Goal: Transaction & Acquisition: Purchase product/service

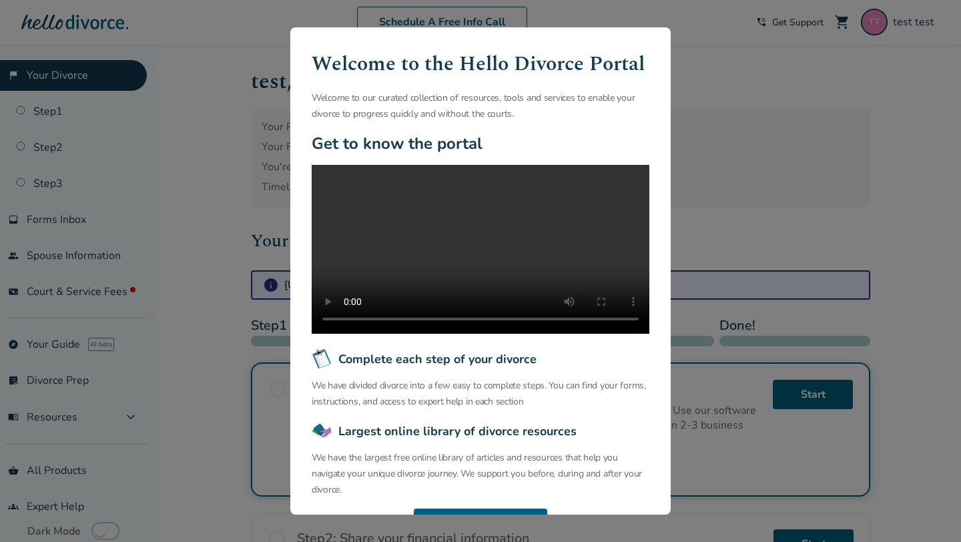
click at [270, 136] on div "Welcome to the Hello Divorce Portal Welcome to our curated collection of resour…" at bounding box center [480, 271] width 961 height 542
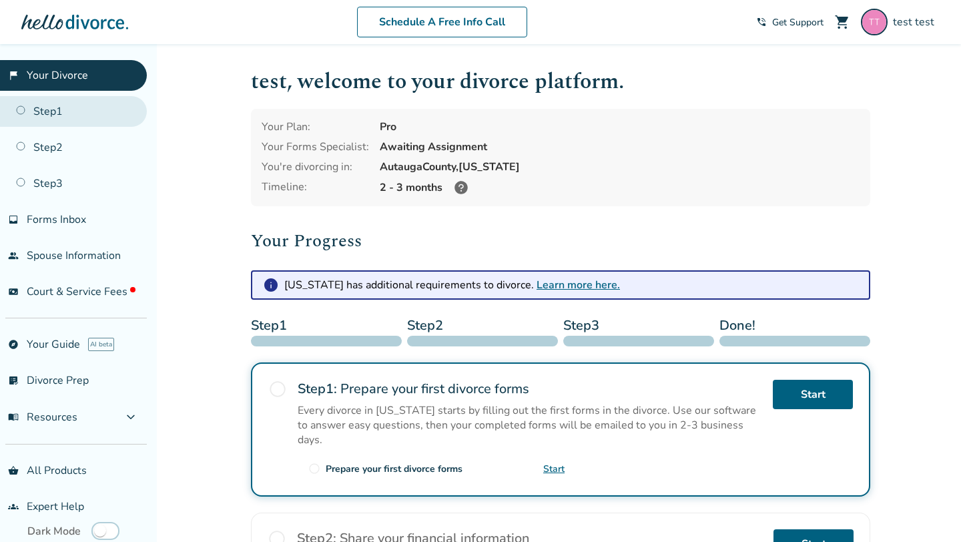
click at [63, 122] on link "Step 1" at bounding box center [73, 111] width 147 height 31
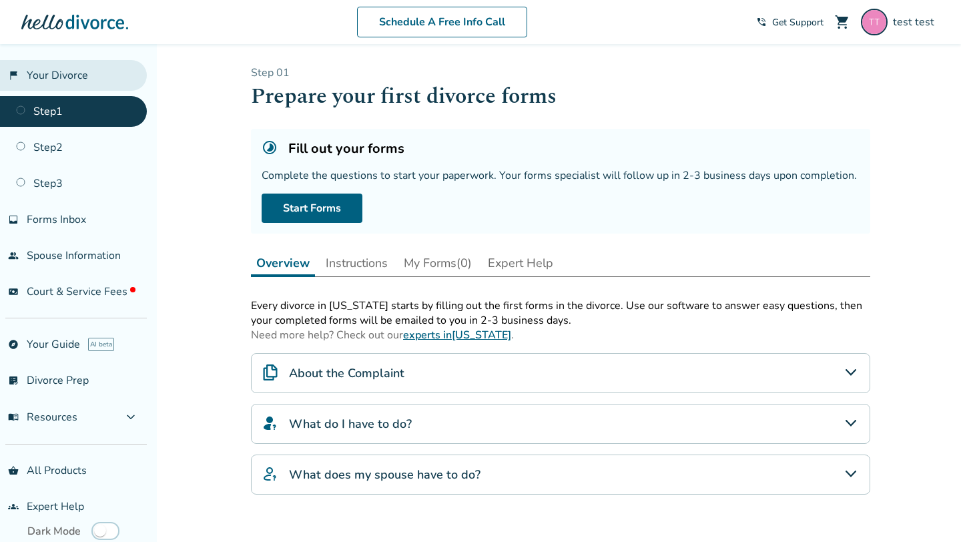
click at [108, 76] on link "flag_2 Your Divorce" at bounding box center [73, 75] width 147 height 31
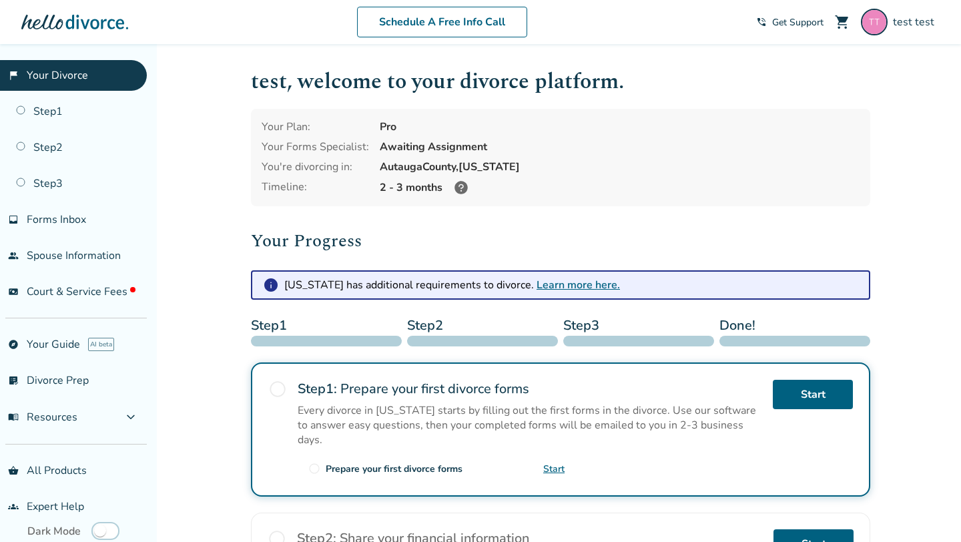
click at [242, 196] on div "test , welcome to your divorce platform. Your Plan: Pro Your Forms Specialist: …" at bounding box center [560, 436] width 641 height 784
click at [80, 115] on link "Step 1" at bounding box center [73, 111] width 147 height 31
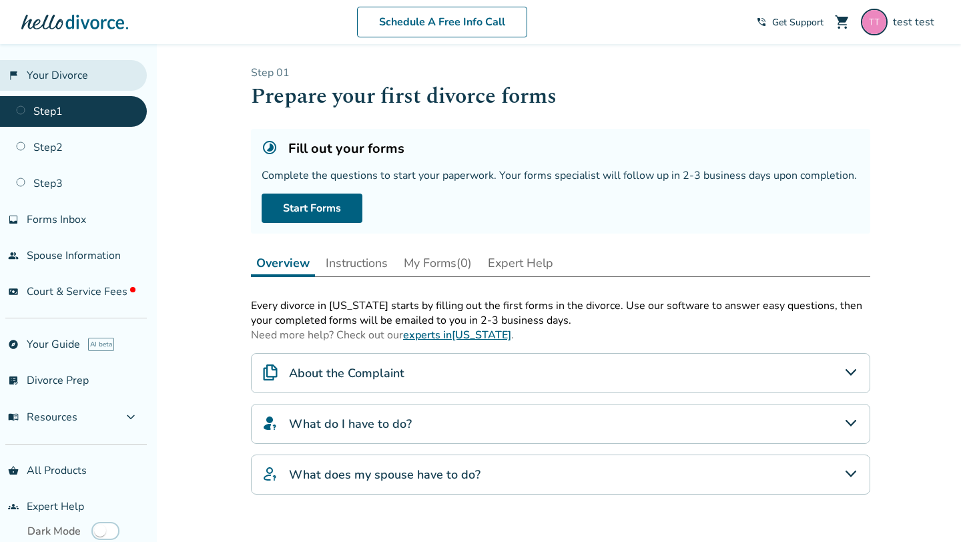
click at [89, 76] on link "flag_2 Your Divorce" at bounding box center [73, 75] width 147 height 31
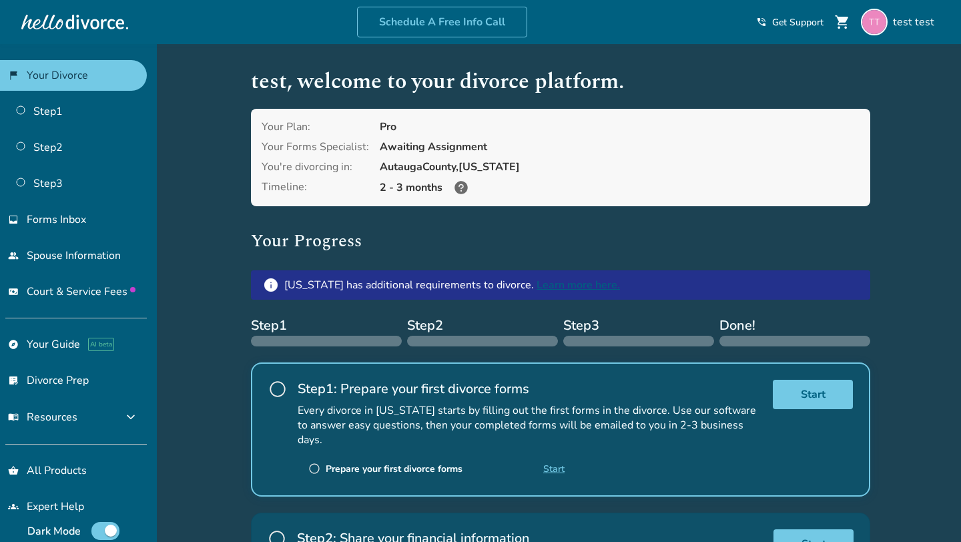
click at [841, 21] on span "shopping_cart" at bounding box center [842, 22] width 16 height 16
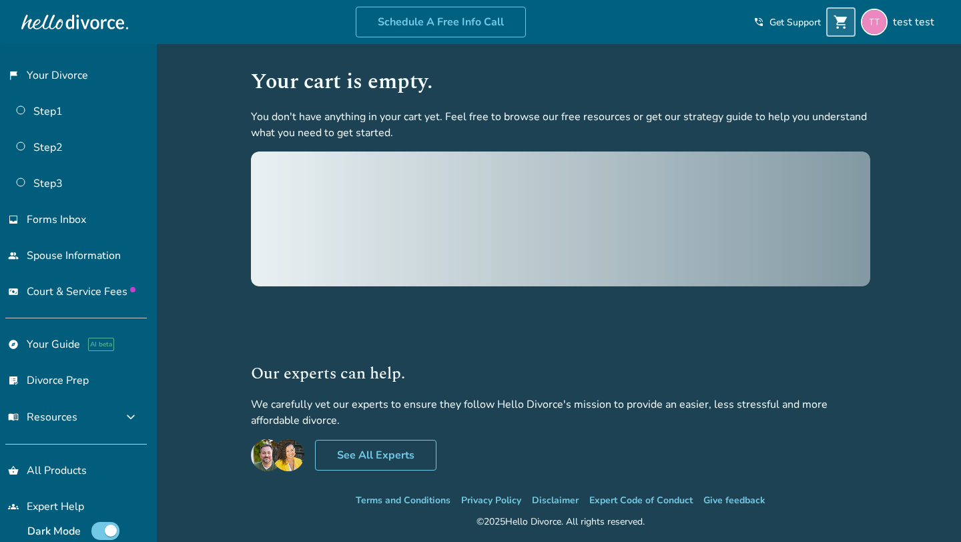
click at [844, 23] on span "shopping_cart" at bounding box center [841, 22] width 16 height 16
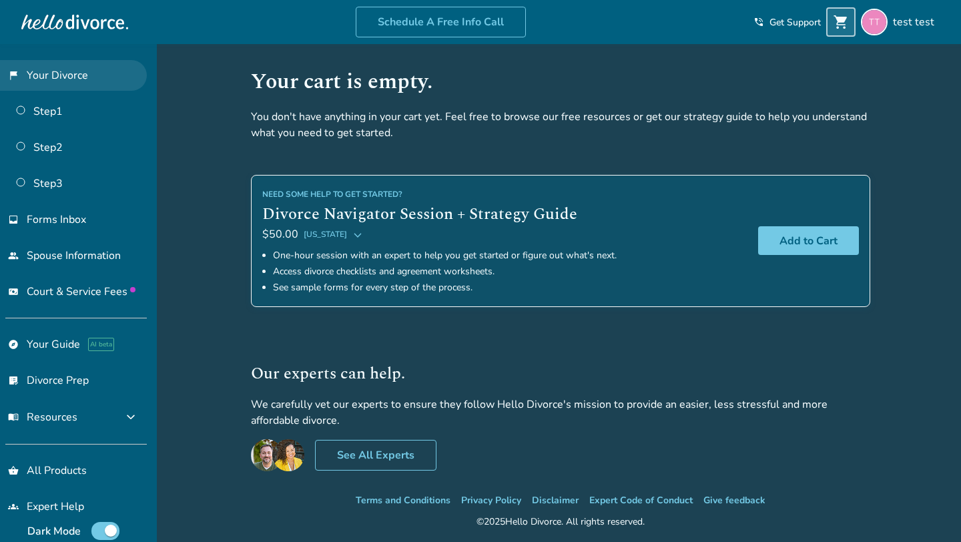
click at [80, 63] on link "flag_2 Your Divorce" at bounding box center [73, 75] width 147 height 31
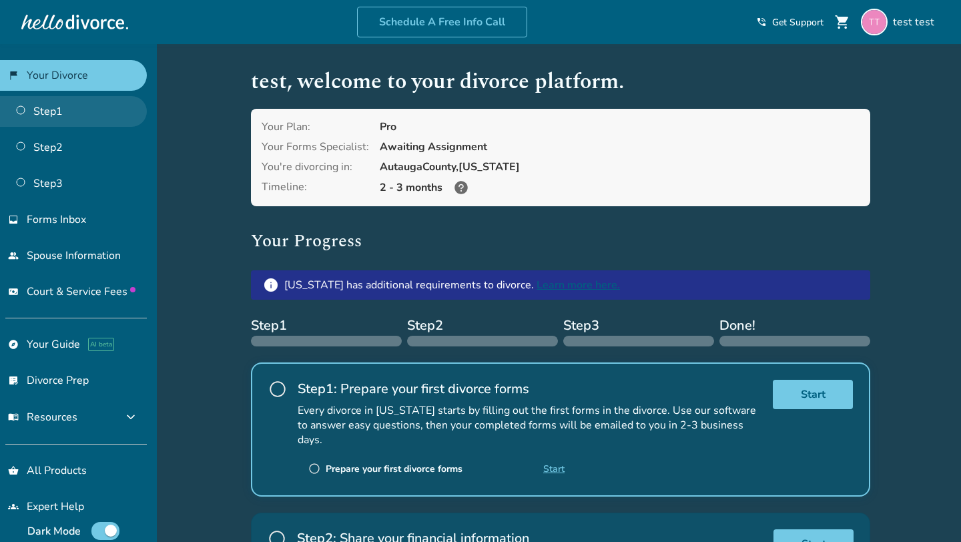
click at [74, 107] on link "Step 1" at bounding box center [73, 111] width 147 height 31
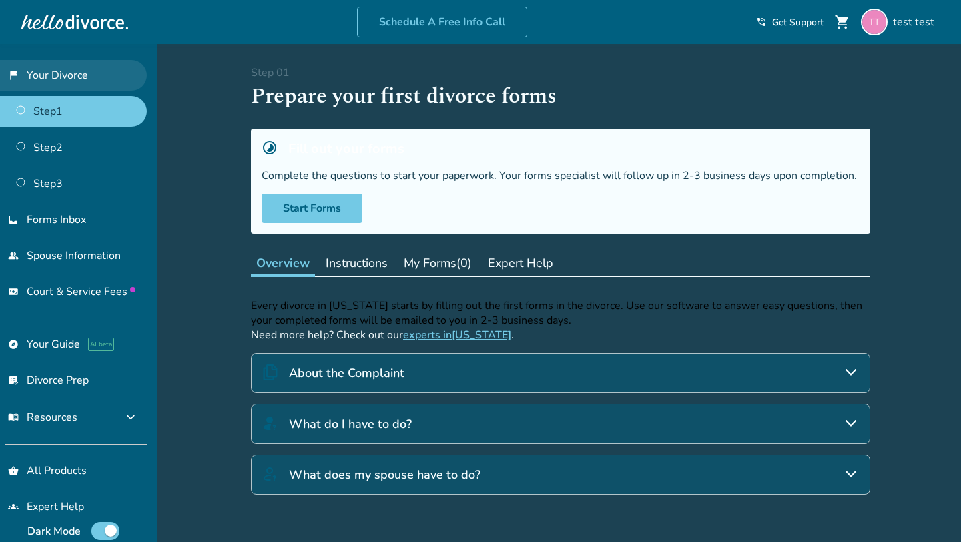
click at [69, 73] on link "flag_2 Your Divorce" at bounding box center [73, 75] width 147 height 31
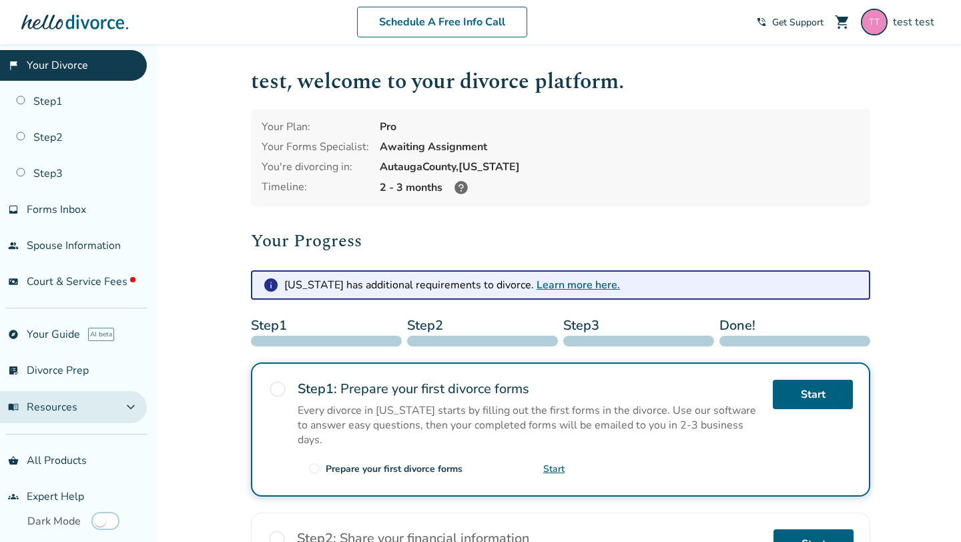
scroll to position [5, 0]
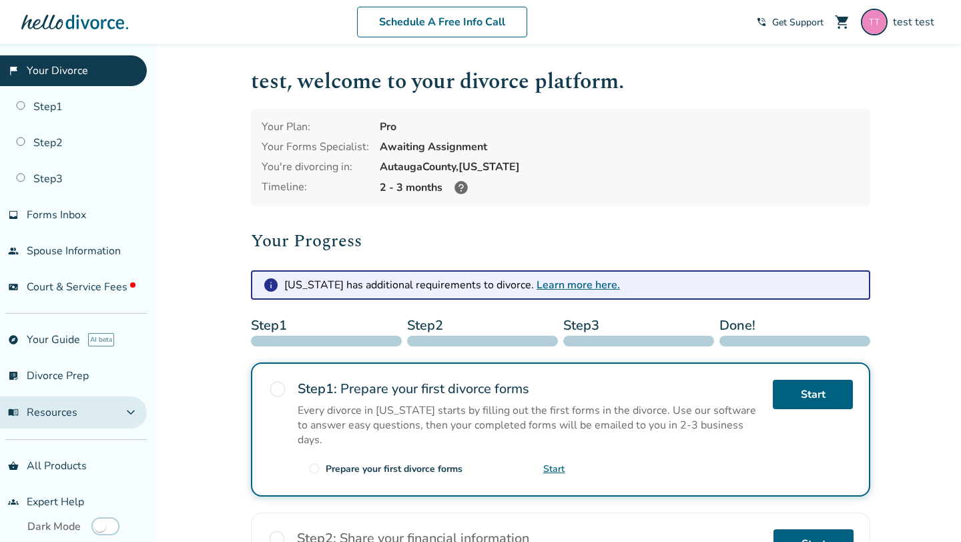
click at [134, 415] on span "expand_more" at bounding box center [131, 413] width 16 height 16
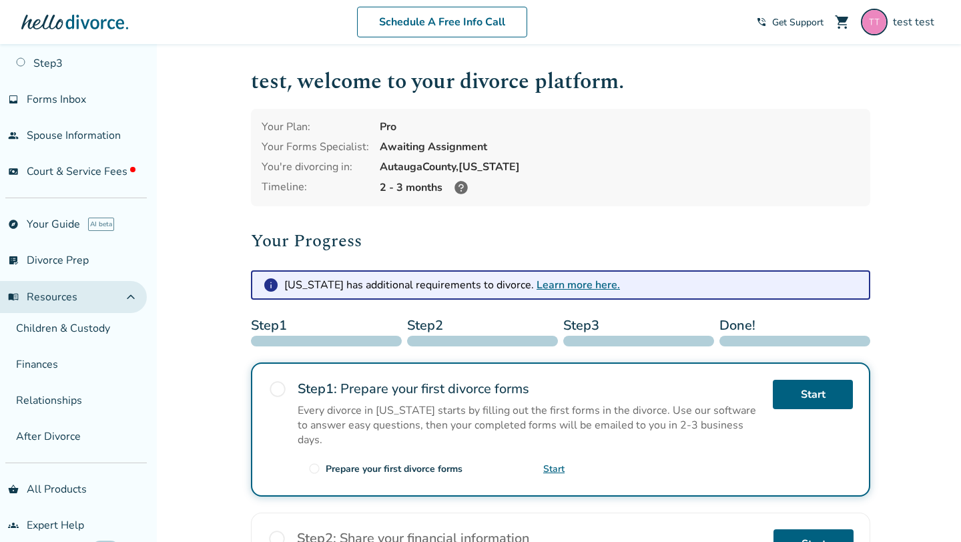
scroll to position [148, 0]
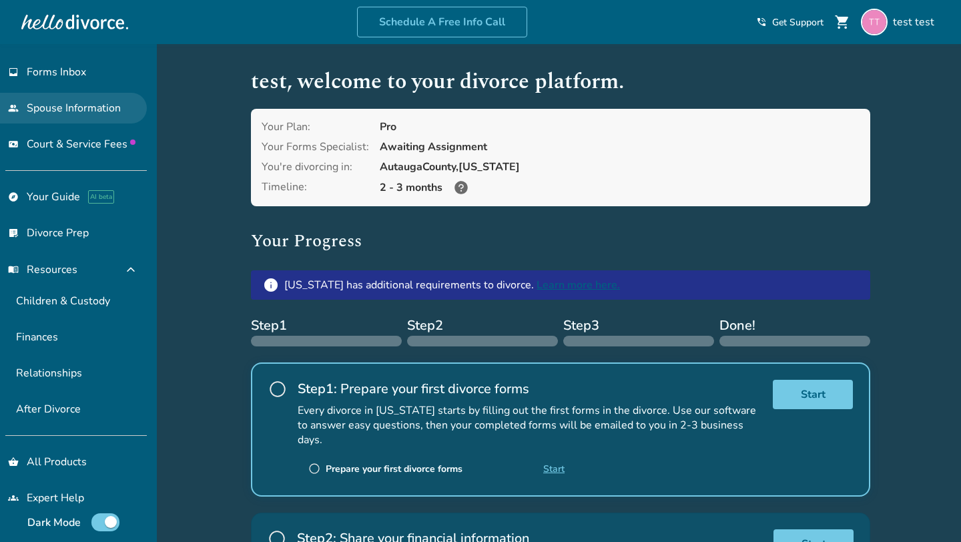
click at [86, 109] on link "people Spouse Information" at bounding box center [73, 108] width 147 height 31
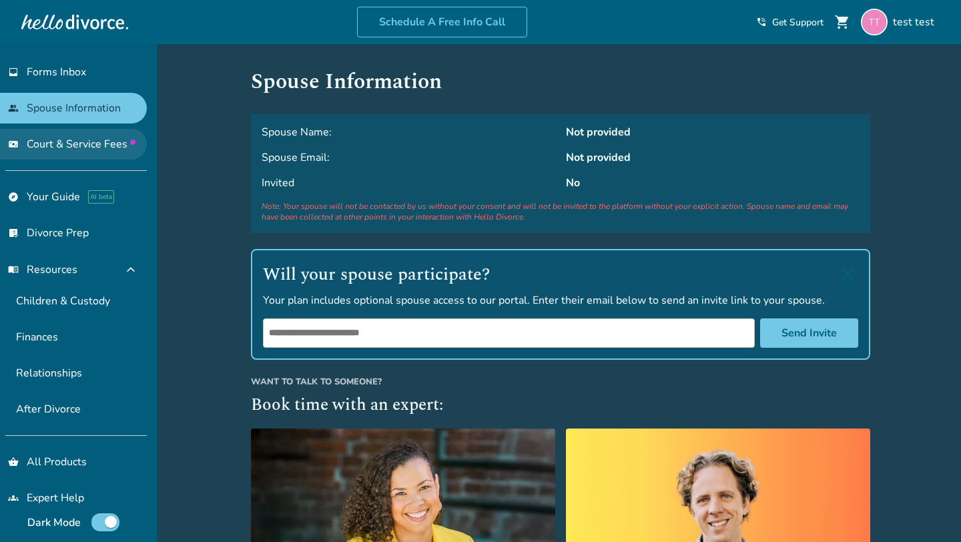
click at [85, 133] on link "universal_currency_alt Court & Service Fees" at bounding box center [73, 144] width 147 height 31
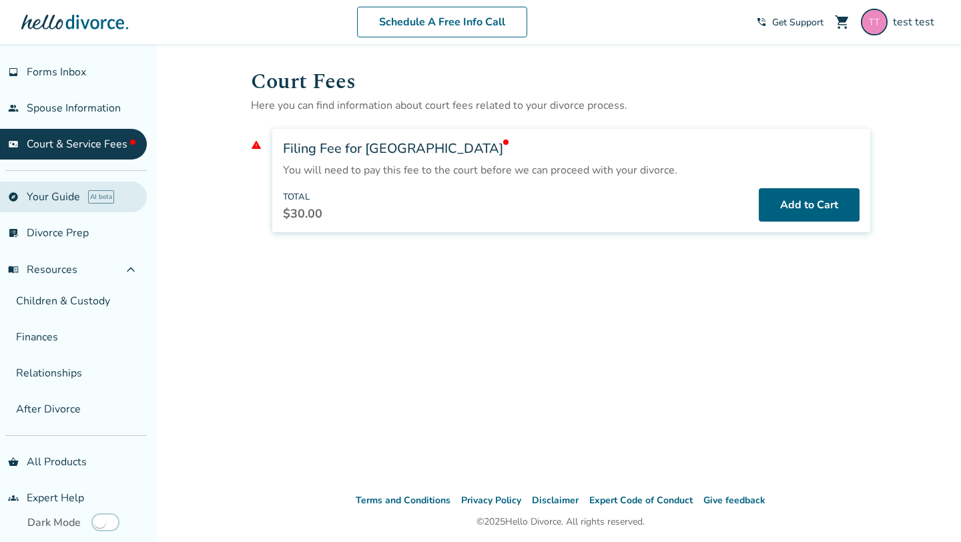
click at [58, 188] on link "explore Your Guide AI beta" at bounding box center [73, 197] width 147 height 31
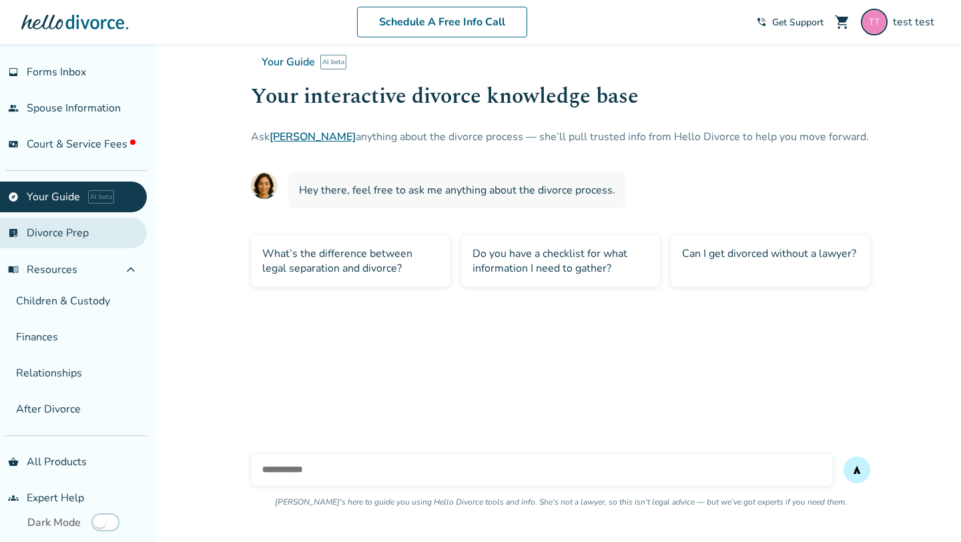
click at [68, 223] on link "list_alt_check Divorce Prep" at bounding box center [73, 233] width 147 height 31
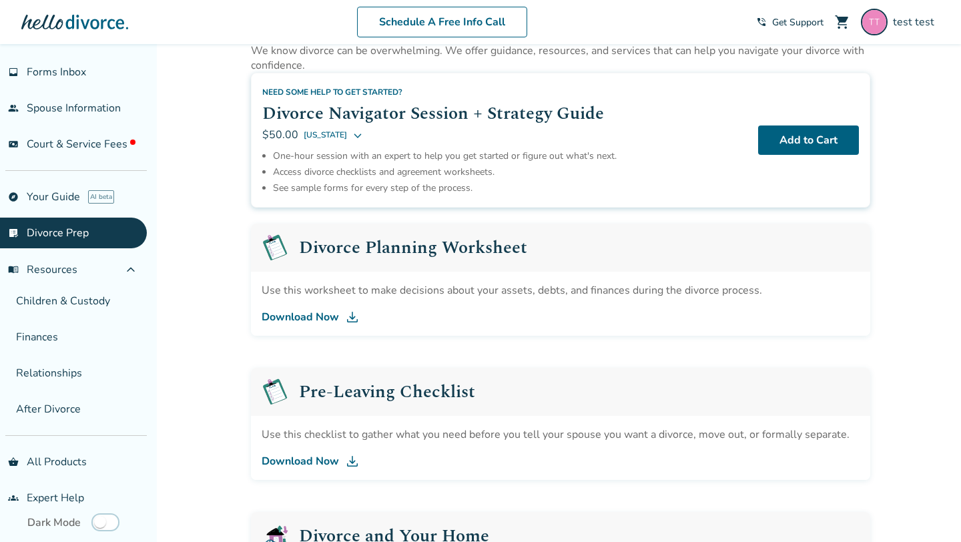
scroll to position [55, 0]
click at [354, 134] on icon at bounding box center [357, 135] width 7 height 5
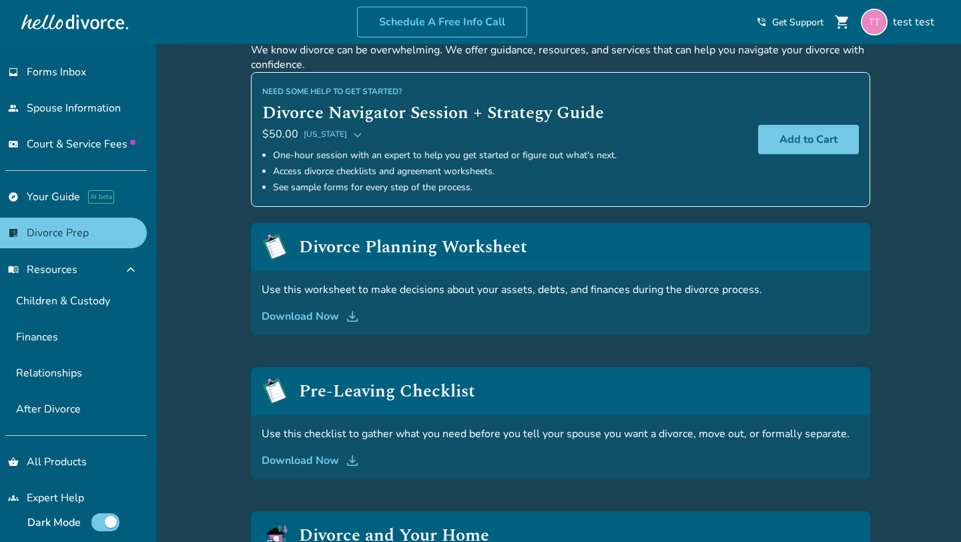
click at [352, 138] on icon at bounding box center [357, 134] width 11 height 11
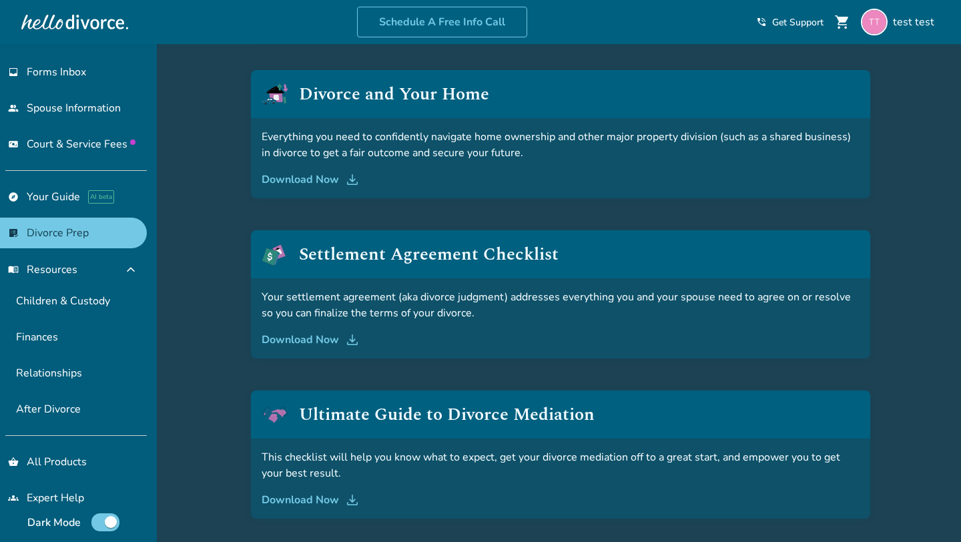
scroll to position [0, 0]
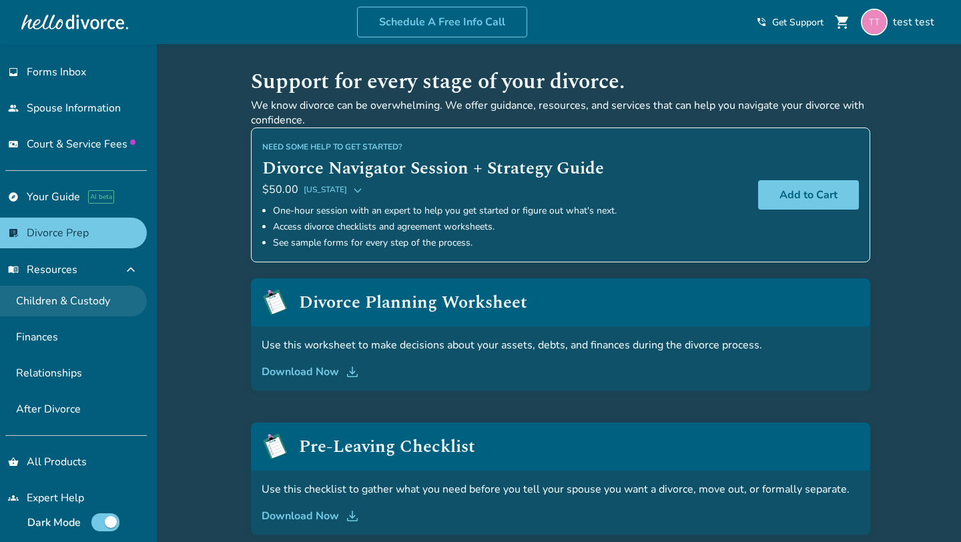
click at [95, 304] on link "Children & Custody" at bounding box center [73, 301] width 147 height 31
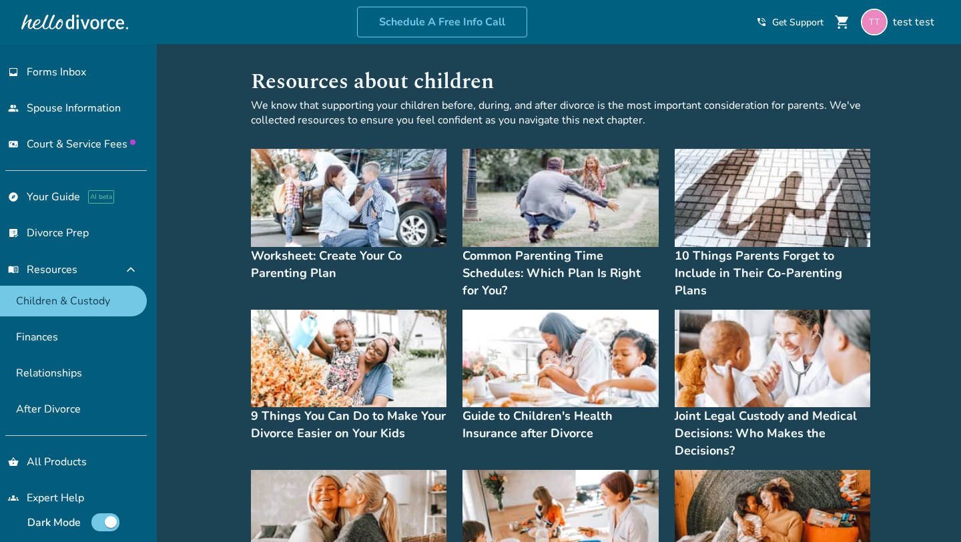
scroll to position [638, 0]
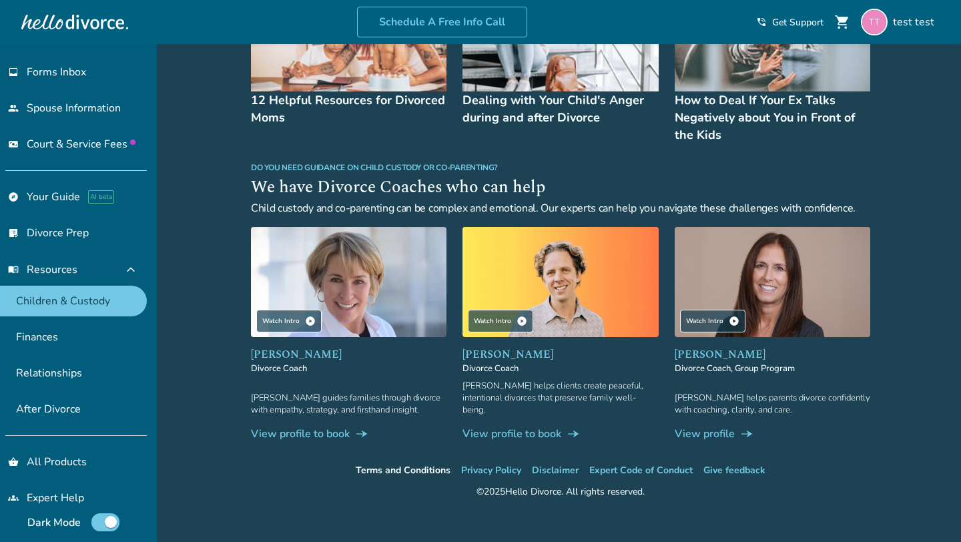
click at [365, 464] on link "Terms and Conditions" at bounding box center [403, 470] width 95 height 13
click at [483, 464] on link "Privacy Policy" at bounding box center [491, 470] width 60 height 13
click at [552, 463] on li "Disclaimer" at bounding box center [555, 471] width 47 height 16
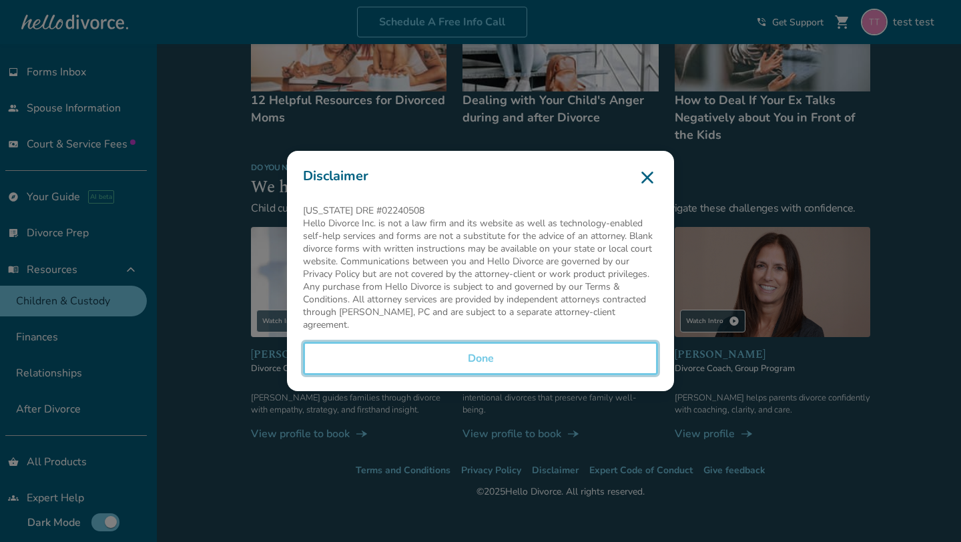
click at [438, 346] on button "Done" at bounding box center [480, 358] width 355 height 33
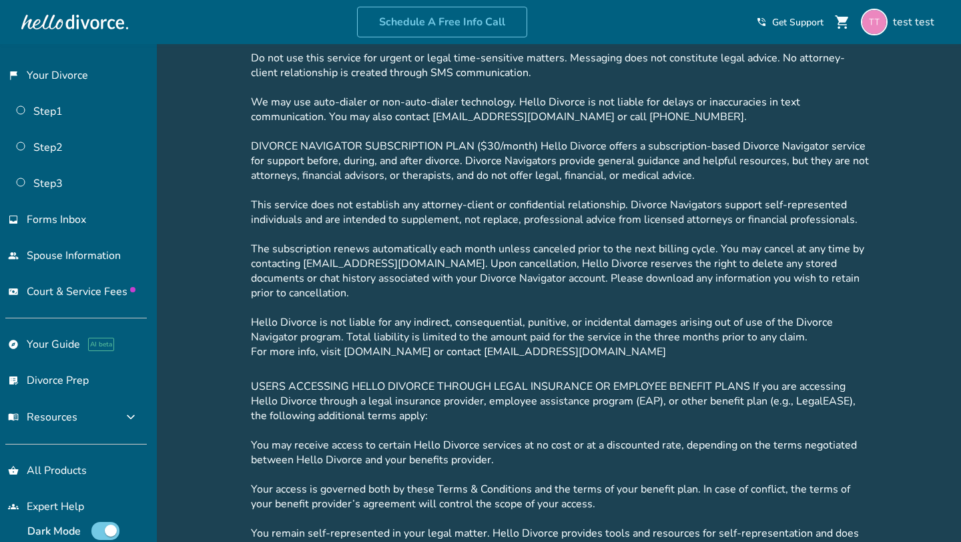
scroll to position [1880, 0]
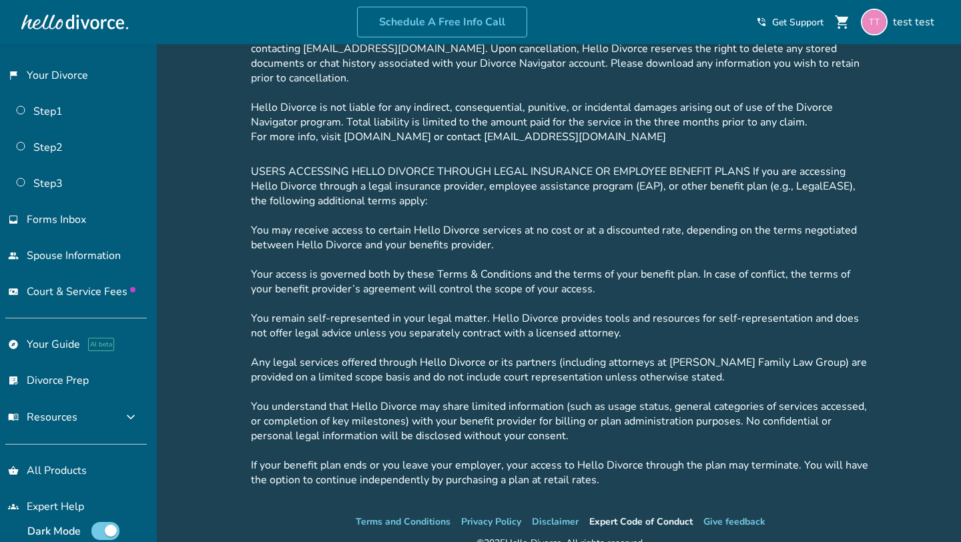
click at [628, 515] on link "Expert Code of Conduct" at bounding box center [640, 521] width 103 height 13
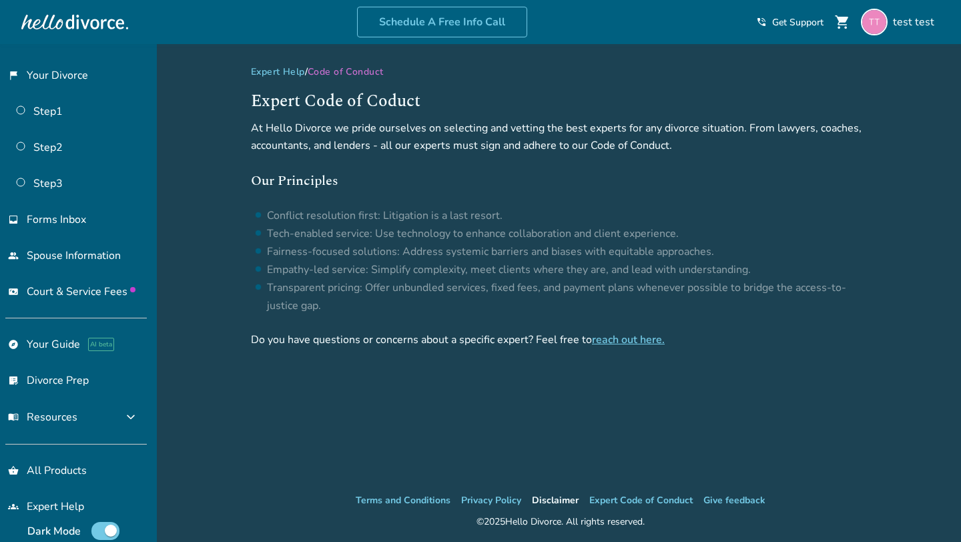
click at [573, 497] on li "Disclaimer" at bounding box center [555, 501] width 47 height 16
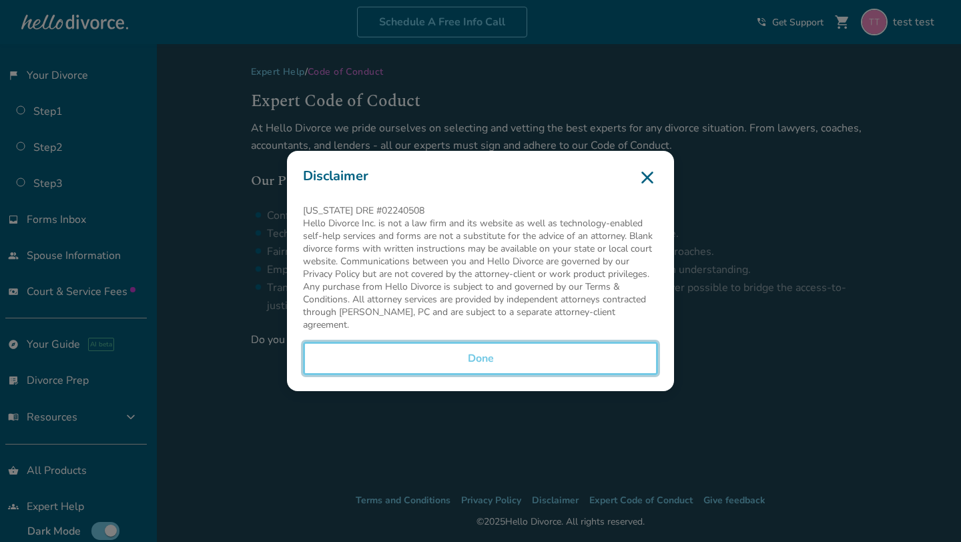
click at [530, 349] on button "Done" at bounding box center [480, 358] width 355 height 33
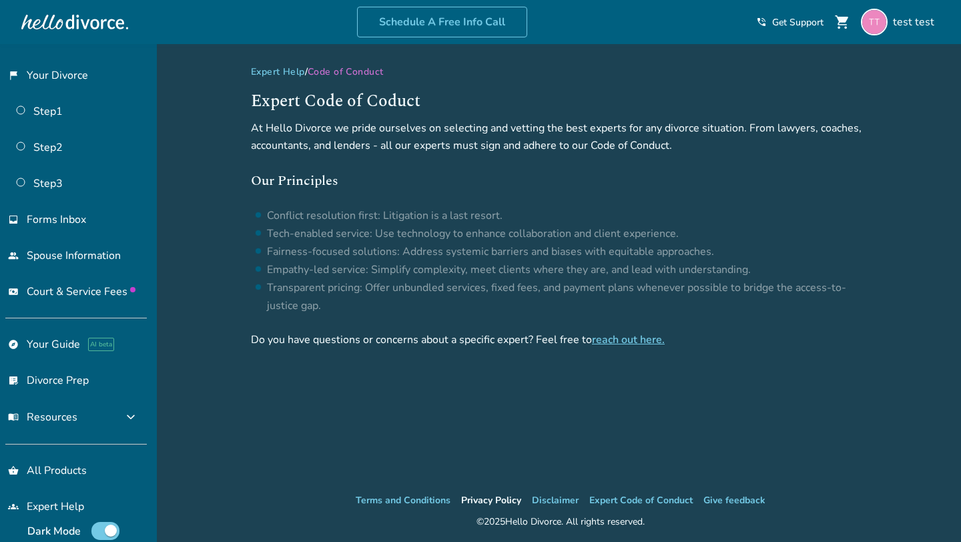
click at [499, 497] on link "Privacy Policy" at bounding box center [491, 500] width 60 height 13
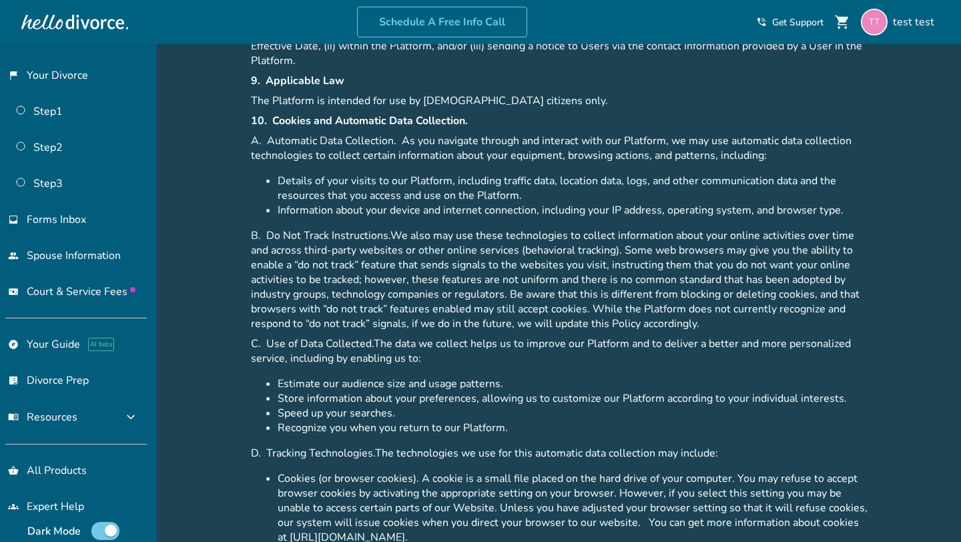
scroll to position [3572, 0]
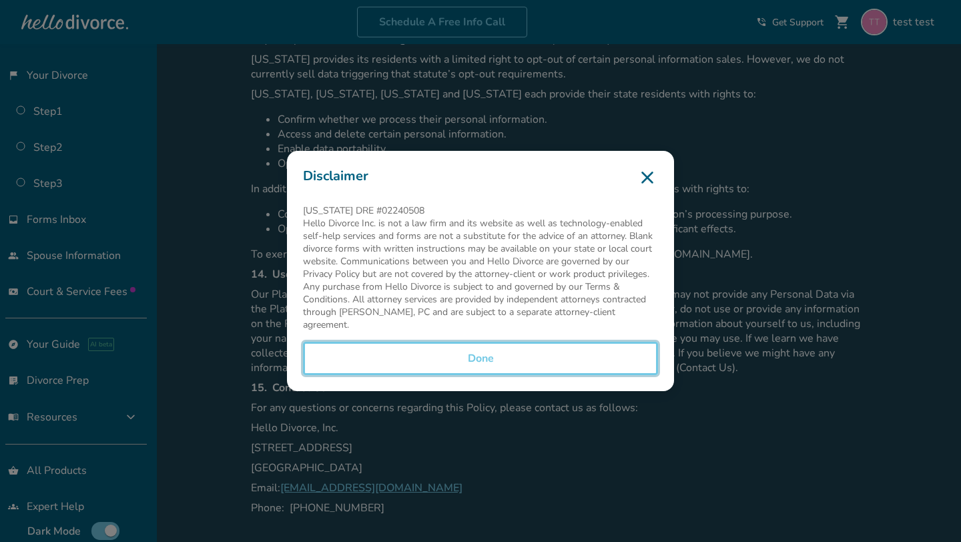
click at [539, 360] on button "Done" at bounding box center [480, 358] width 355 height 33
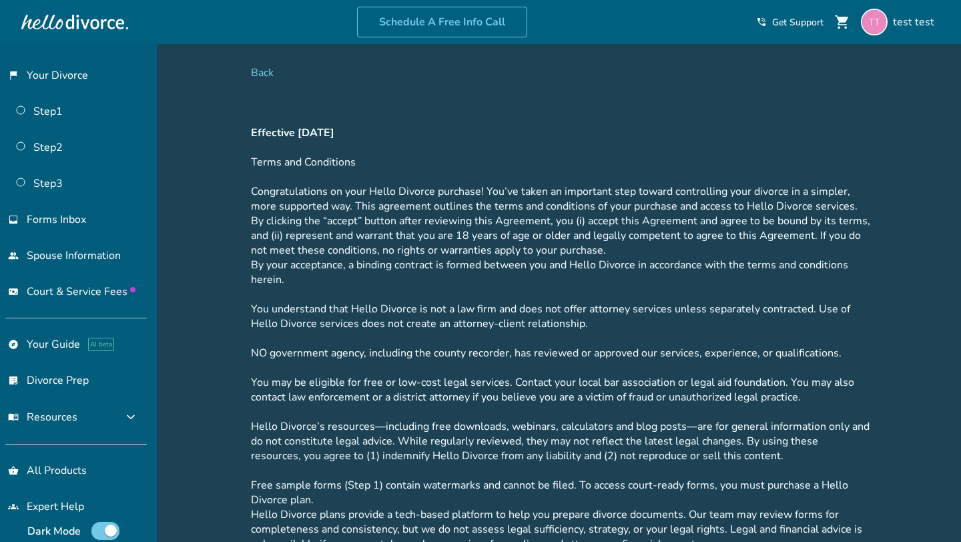
scroll to position [1880, 0]
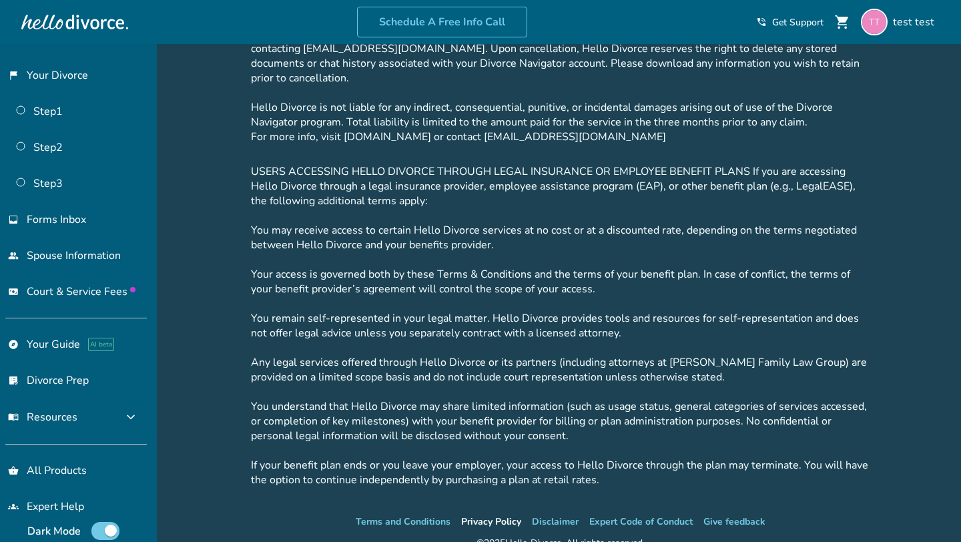
click at [491, 515] on link "Privacy Policy" at bounding box center [491, 521] width 60 height 13
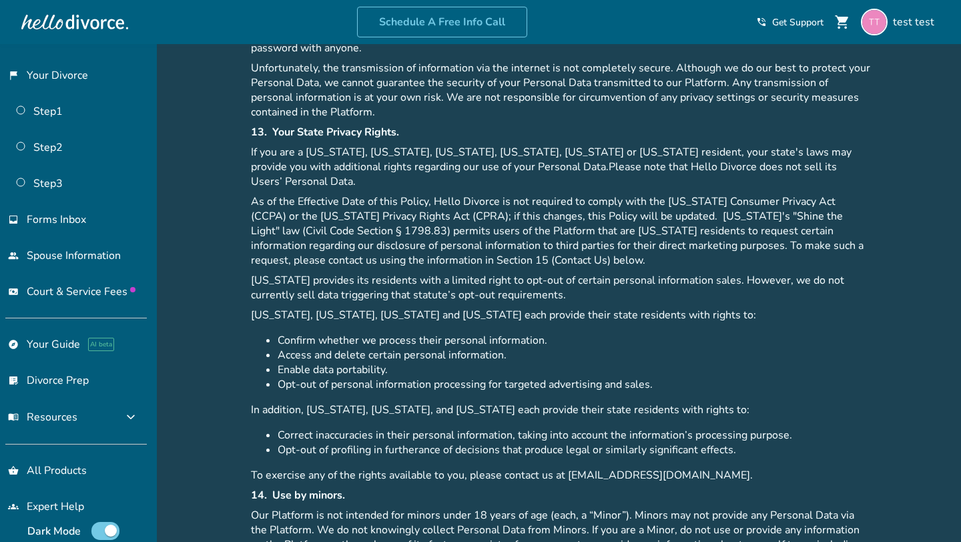
scroll to position [3572, 0]
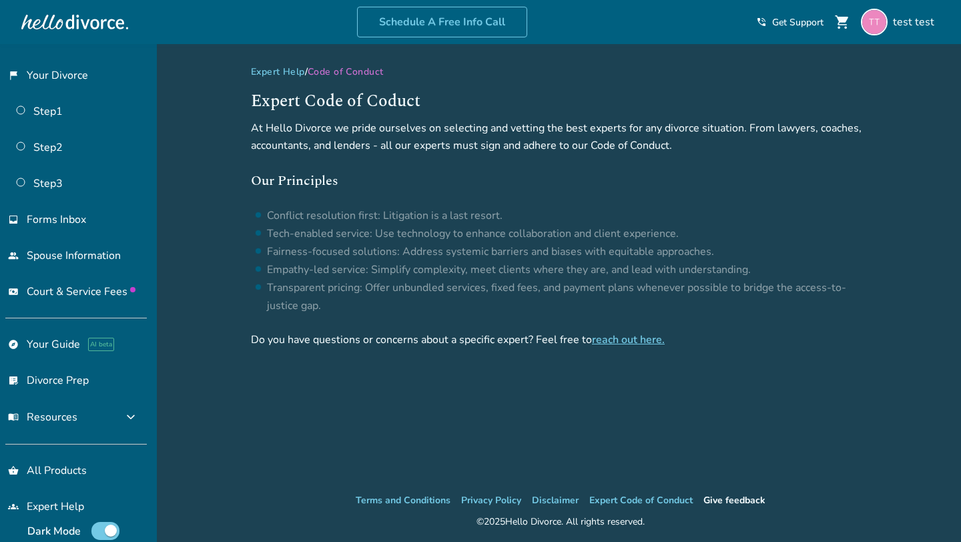
click at [734, 502] on li "Give feedback" at bounding box center [735, 501] width 62 height 16
click at [726, 506] on li "Give feedback" at bounding box center [735, 501] width 62 height 16
click at [659, 500] on link "Expert Code of Conduct" at bounding box center [640, 500] width 103 height 13
click at [726, 500] on li "Give feedback" at bounding box center [735, 501] width 62 height 16
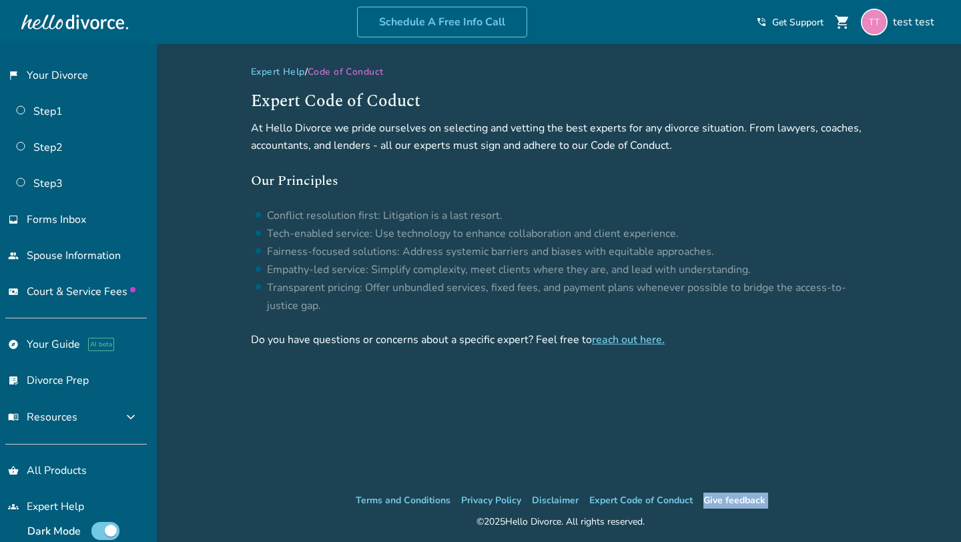
click at [726, 500] on li "Give feedback" at bounding box center [735, 501] width 62 height 16
click at [723, 498] on li "Give feedback" at bounding box center [735, 501] width 62 height 16
click at [728, 501] on li "Give feedback" at bounding box center [735, 501] width 62 height 16
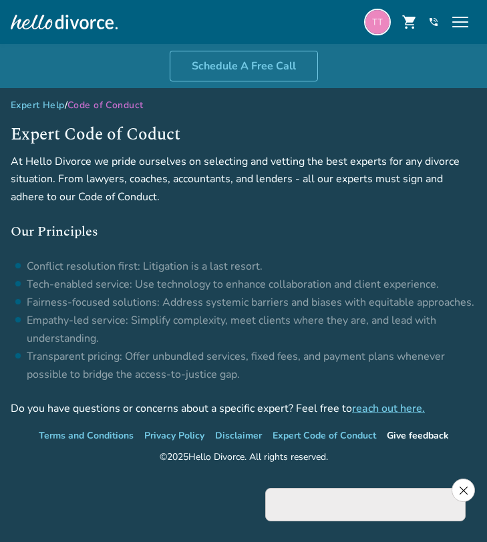
click at [396, 435] on li "Give feedback" at bounding box center [418, 436] width 62 height 16
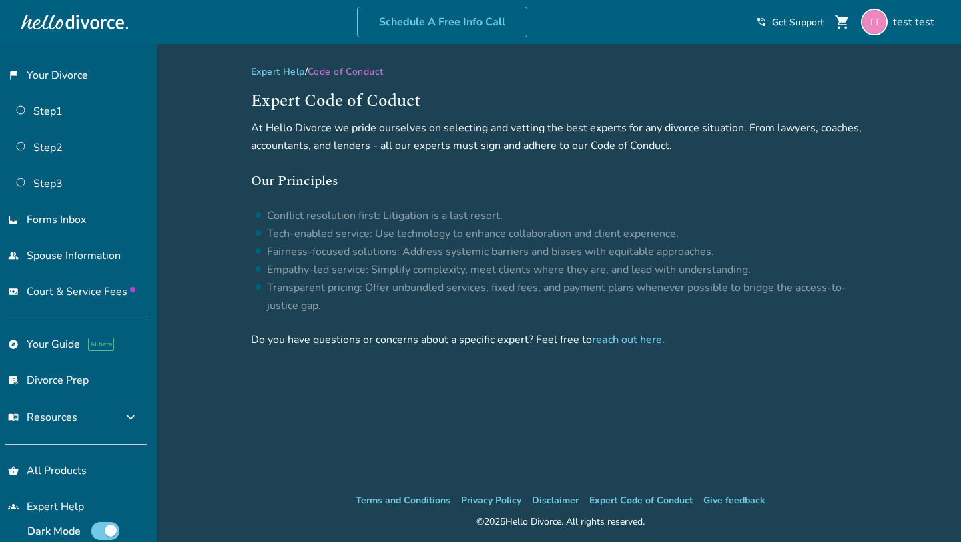
scroll to position [44, 0]
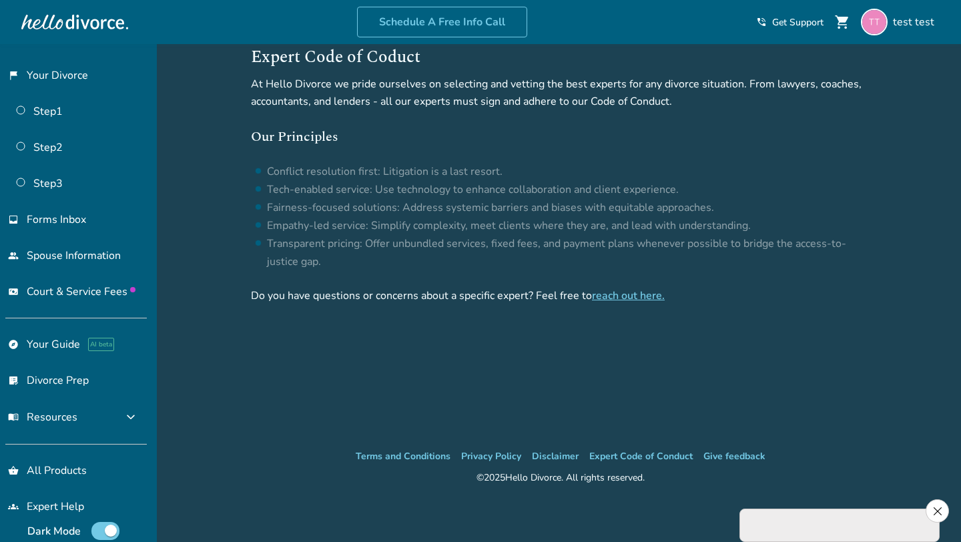
click at [942, 511] on div at bounding box center [937, 510] width 23 height 23
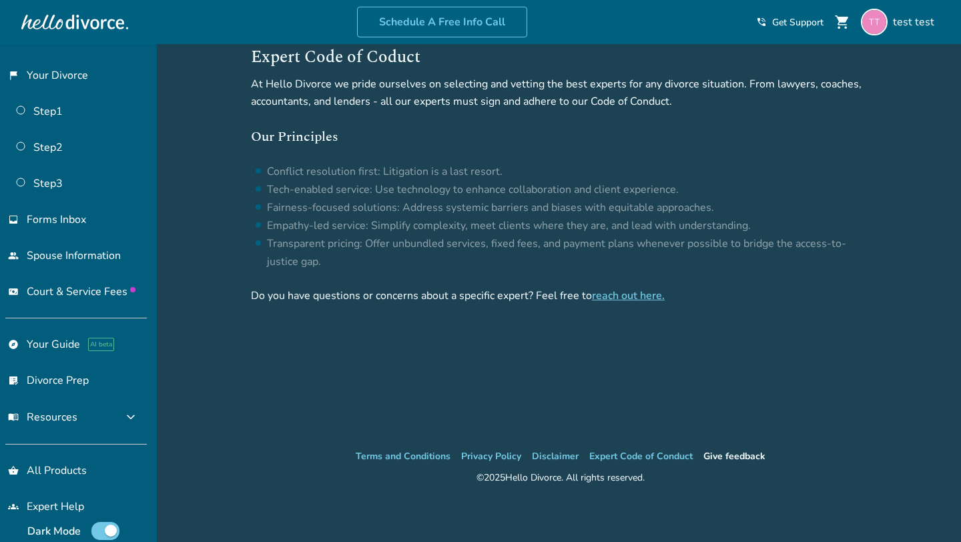
click at [723, 460] on li "Give feedback" at bounding box center [735, 457] width 62 height 16
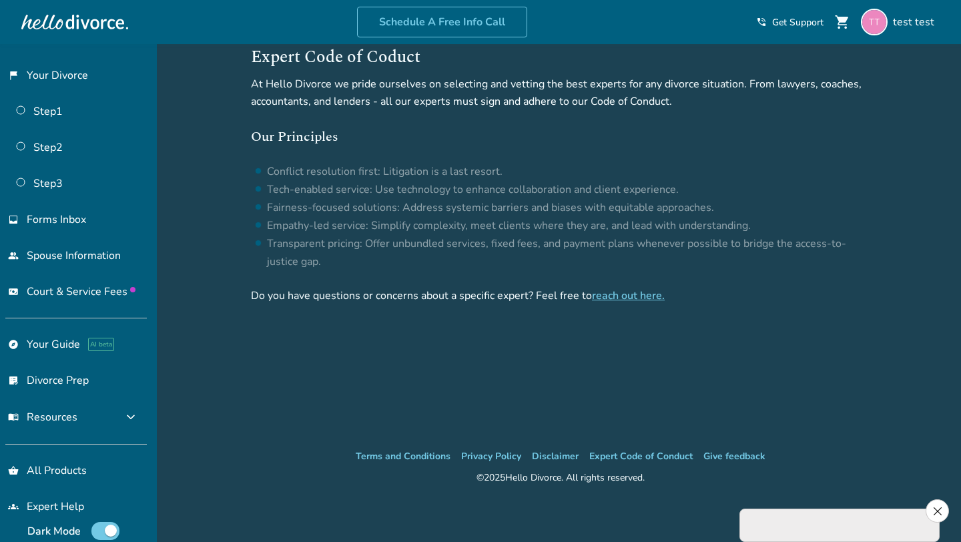
click at [863, 528] on div at bounding box center [840, 525] width 200 height 33
click at [826, 523] on div at bounding box center [840, 525] width 200 height 33
drag, startPoint x: 826, startPoint y: 523, endPoint x: 826, endPoint y: 486, distance: 36.7
click at [826, 486] on div "Terms and Conditions Privacy Policy Disclaimer Expert Code of Conduct Give feed…" at bounding box center [560, 495] width 801 height 93
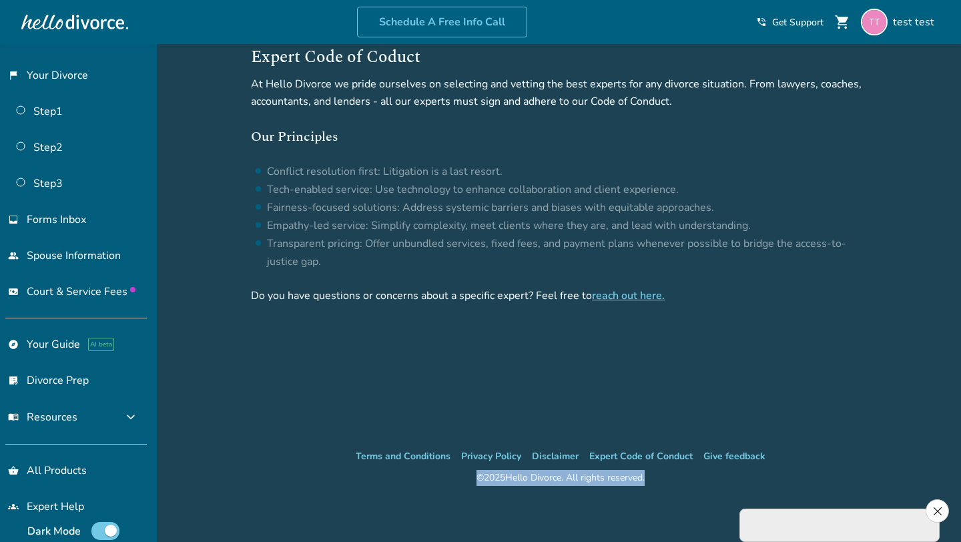
click at [824, 486] on div "Terms and Conditions Privacy Policy Disclaimer Expert Code of Conduct Give feed…" at bounding box center [560, 495] width 801 height 93
click at [941, 508] on icon at bounding box center [938, 511] width 8 height 8
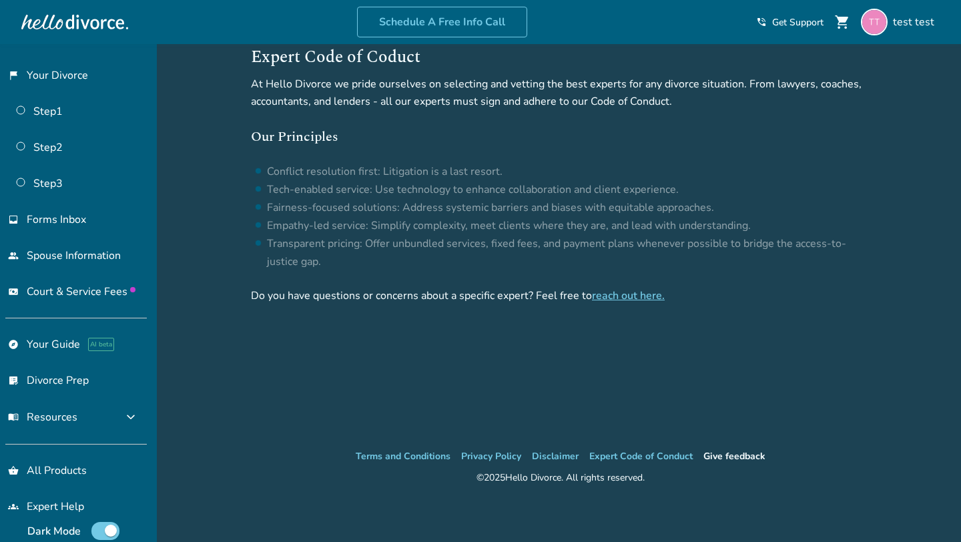
click at [722, 451] on li "Give feedback" at bounding box center [735, 457] width 62 height 16
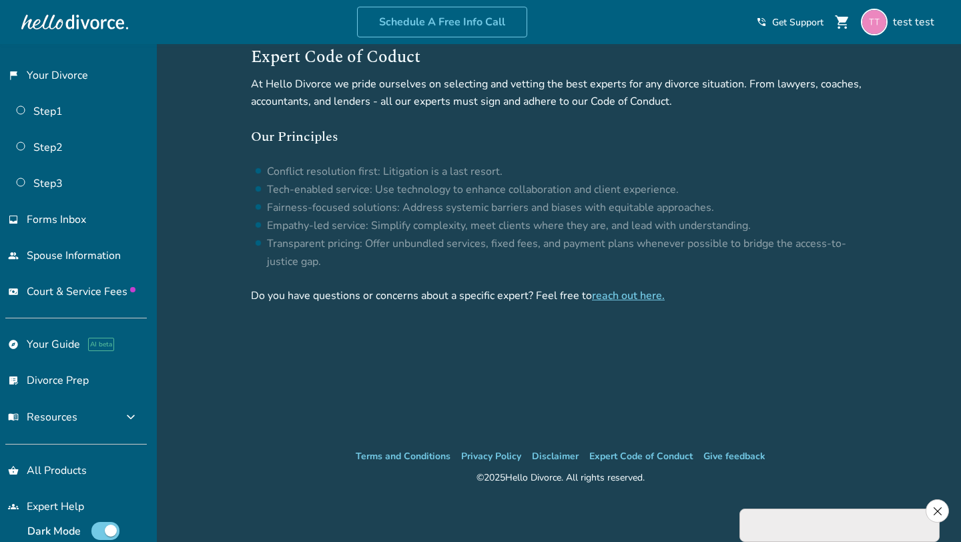
click at [939, 511] on icon at bounding box center [938, 511] width 8 height 8
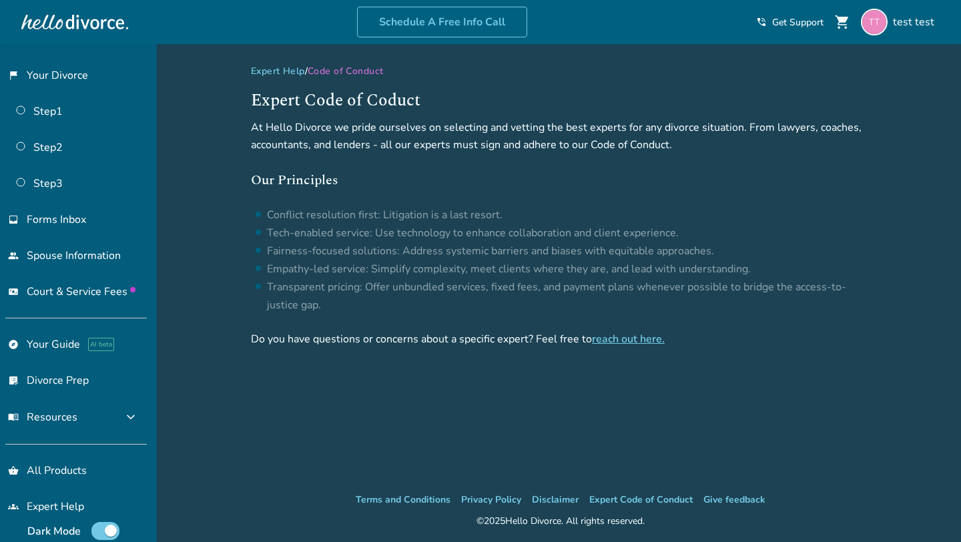
scroll to position [0, 0]
click at [81, 67] on link "flag_2 Your Divorce" at bounding box center [73, 75] width 147 height 31
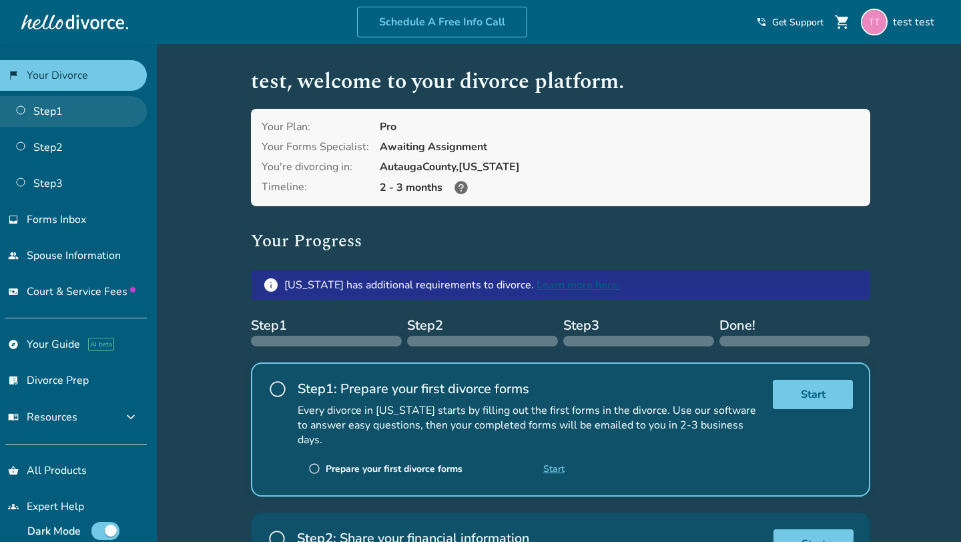
click at [70, 115] on link "Step 1" at bounding box center [73, 111] width 147 height 31
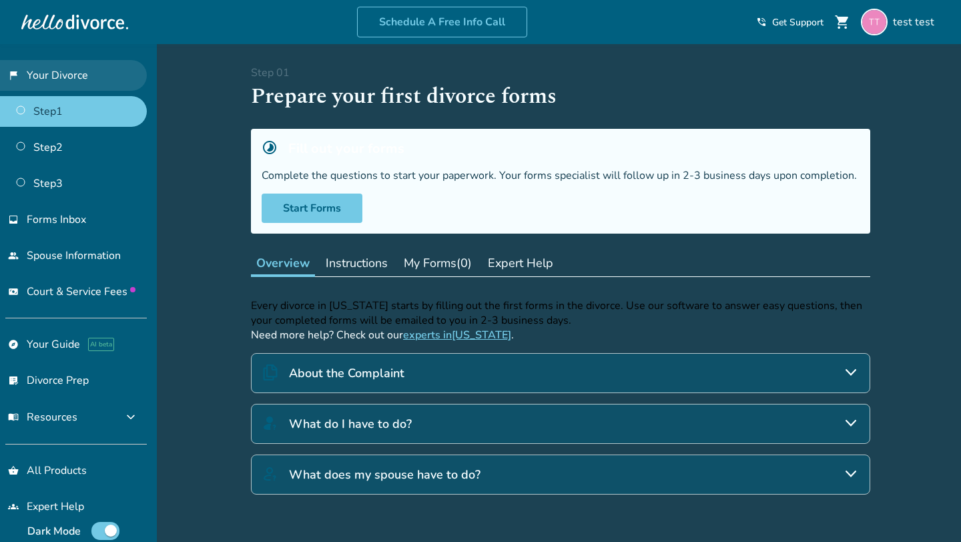
click at [83, 72] on link "flag_2 Your Divorce" at bounding box center [73, 75] width 147 height 31
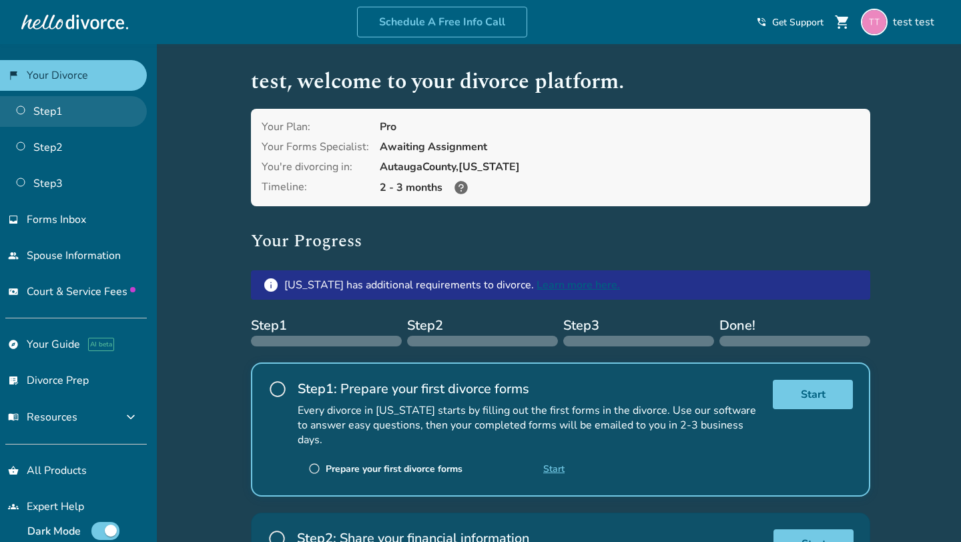
click at [85, 110] on link "Step 1" at bounding box center [73, 111] width 147 height 31
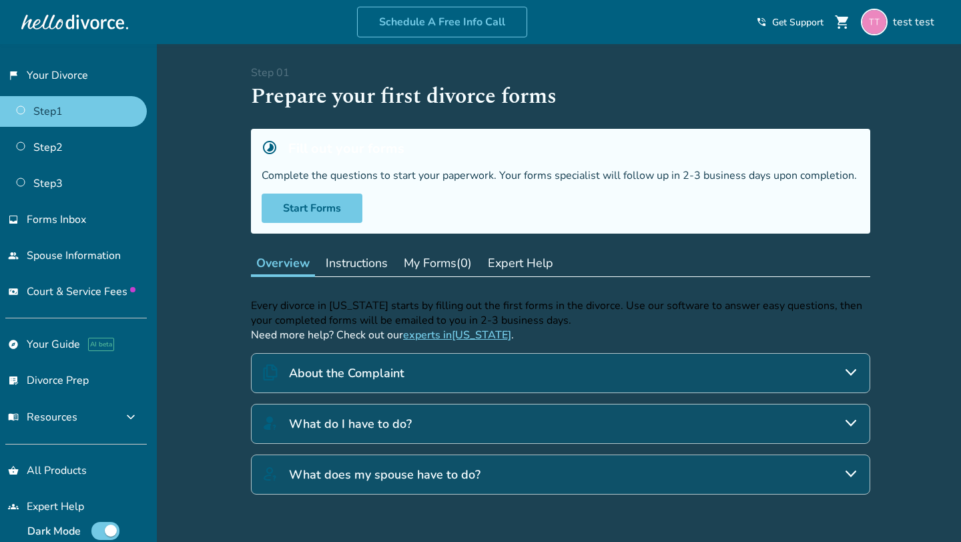
click at [388, 372] on h4 "About the Complaint" at bounding box center [346, 373] width 115 height 17
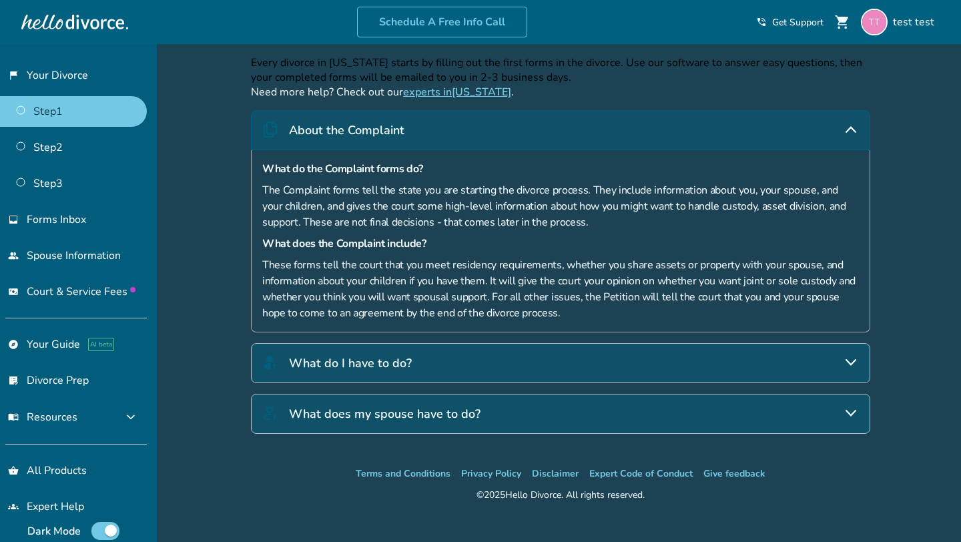
scroll to position [259, 0]
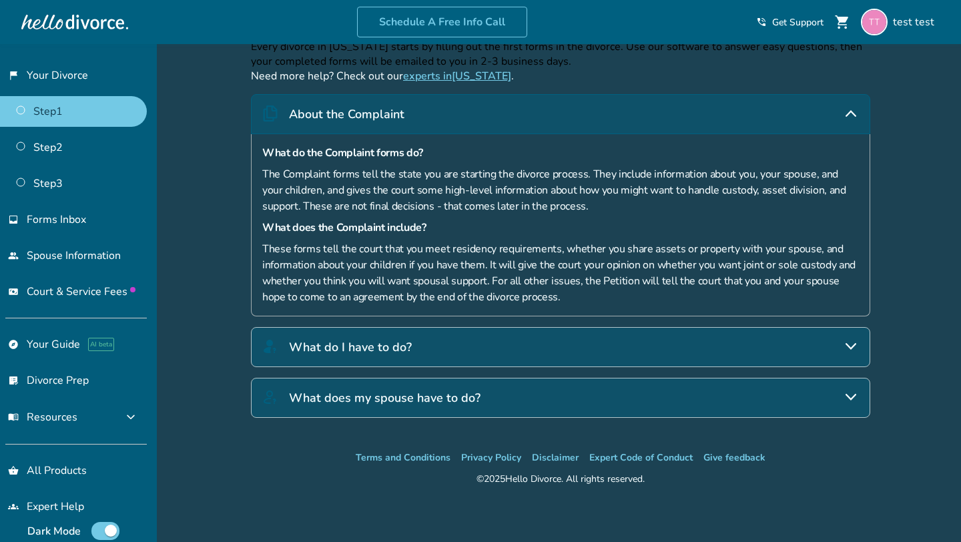
click at [459, 357] on div "What do I have to do?" at bounding box center [561, 347] width 620 height 40
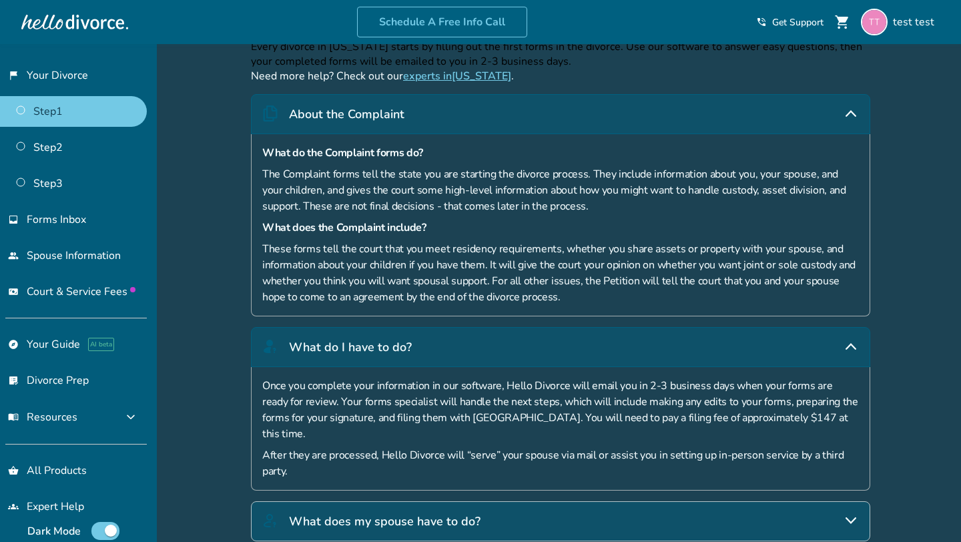
click at [433, 513] on h4 "What does my spouse have to do?" at bounding box center [385, 521] width 192 height 17
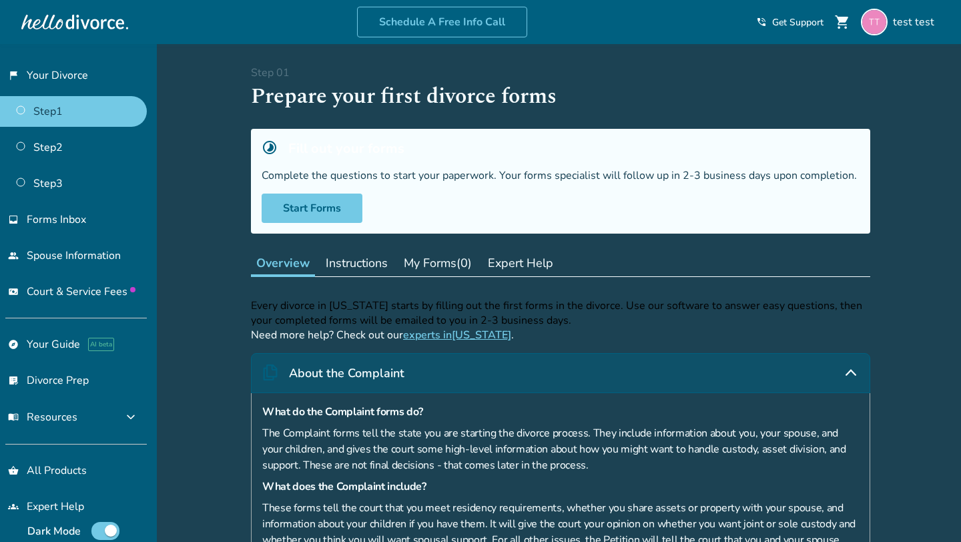
scroll to position [4, 0]
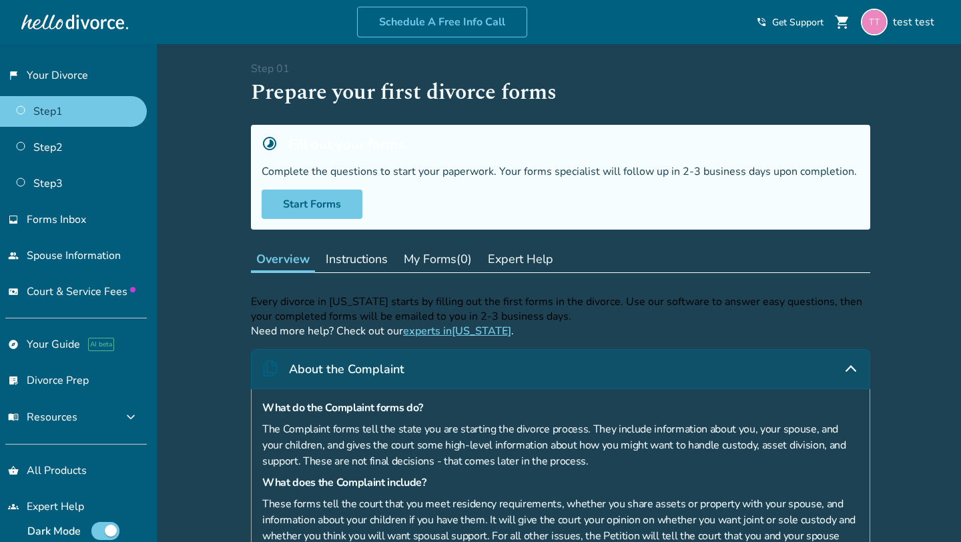
click at [463, 372] on div "About the Complaint" at bounding box center [561, 369] width 620 height 40
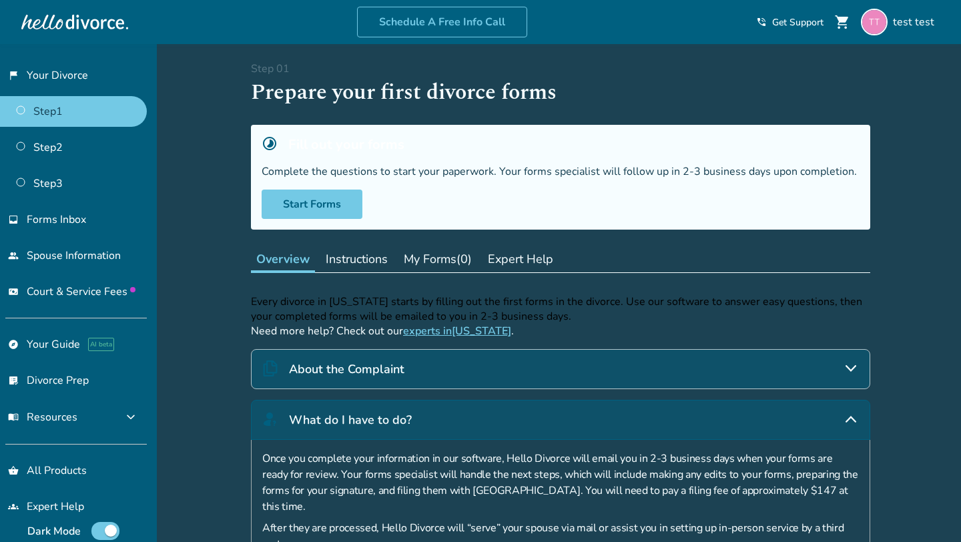
click at [429, 419] on div "What do I have to do?" at bounding box center [561, 420] width 620 height 40
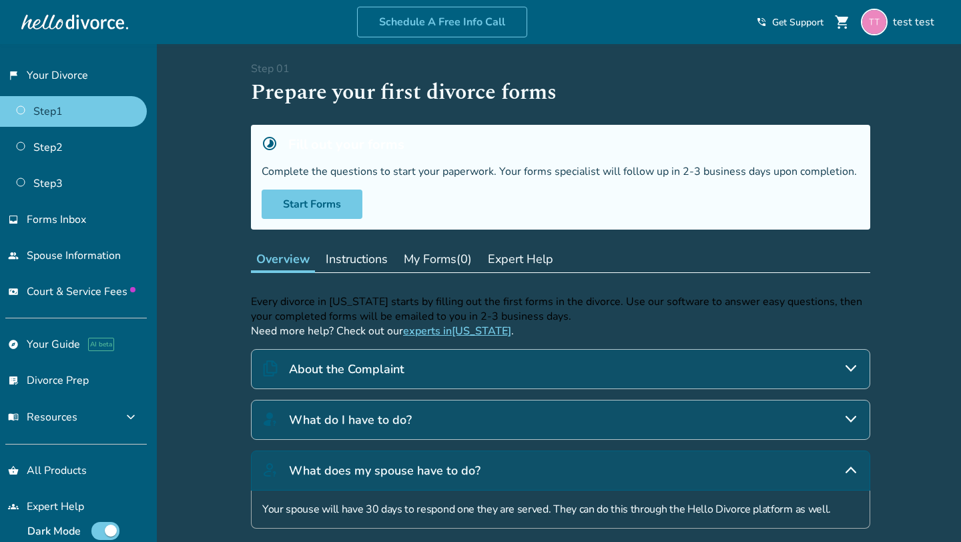
click at [406, 466] on h4 "What does my spouse have to do?" at bounding box center [385, 470] width 192 height 17
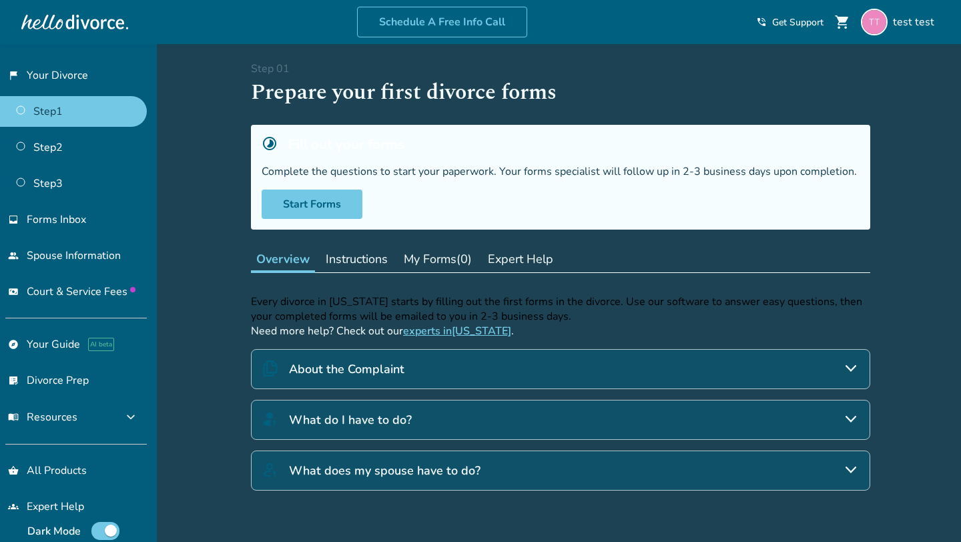
scroll to position [0, 0]
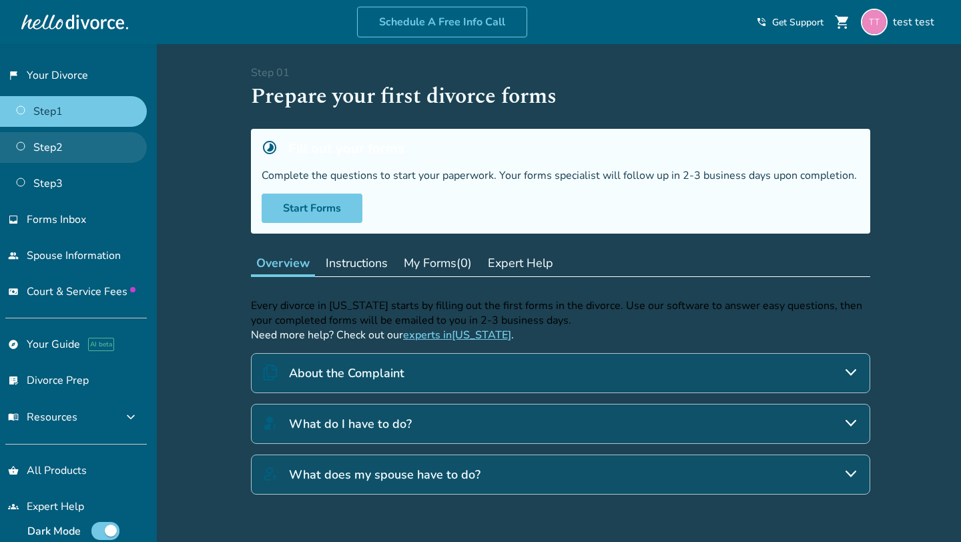
click at [67, 152] on link "Step 2" at bounding box center [73, 147] width 147 height 31
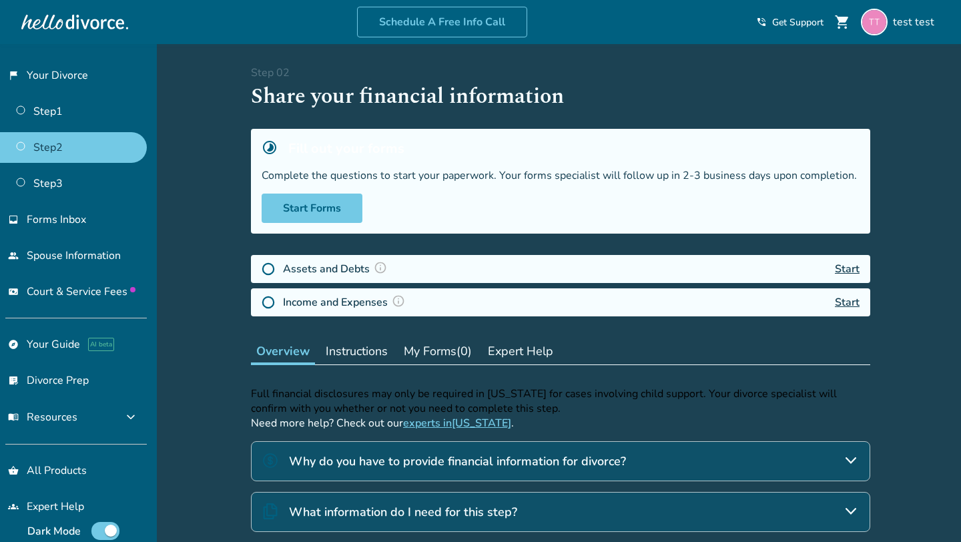
click at [379, 268] on img at bounding box center [380, 267] width 13 height 13
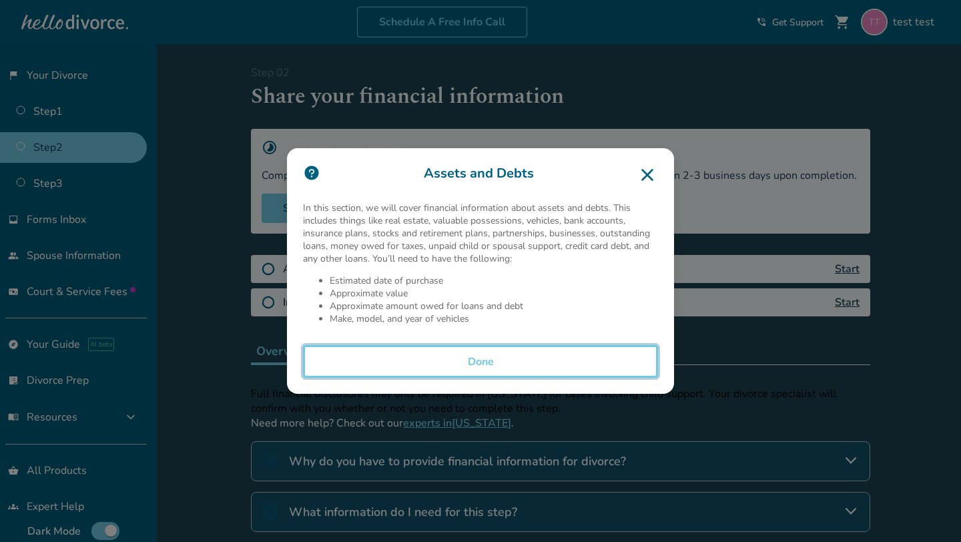
click at [385, 363] on button "Done" at bounding box center [480, 361] width 355 height 33
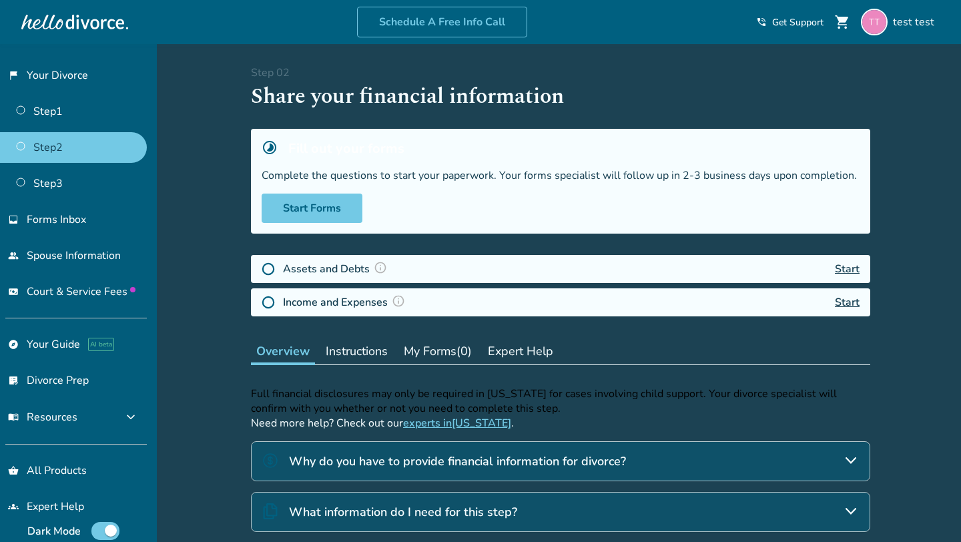
click at [397, 301] on img at bounding box center [398, 300] width 13 height 13
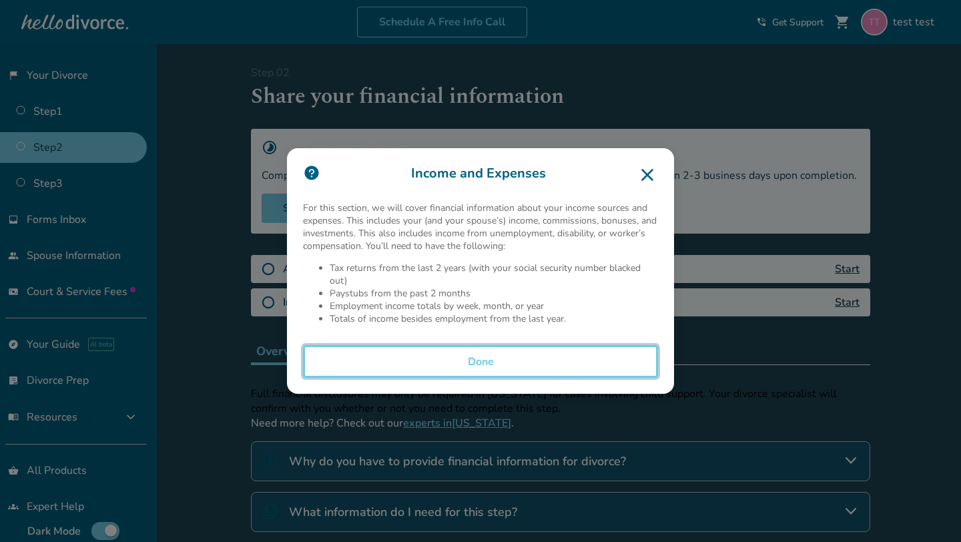
click at [470, 355] on button "Done" at bounding box center [480, 361] width 355 height 33
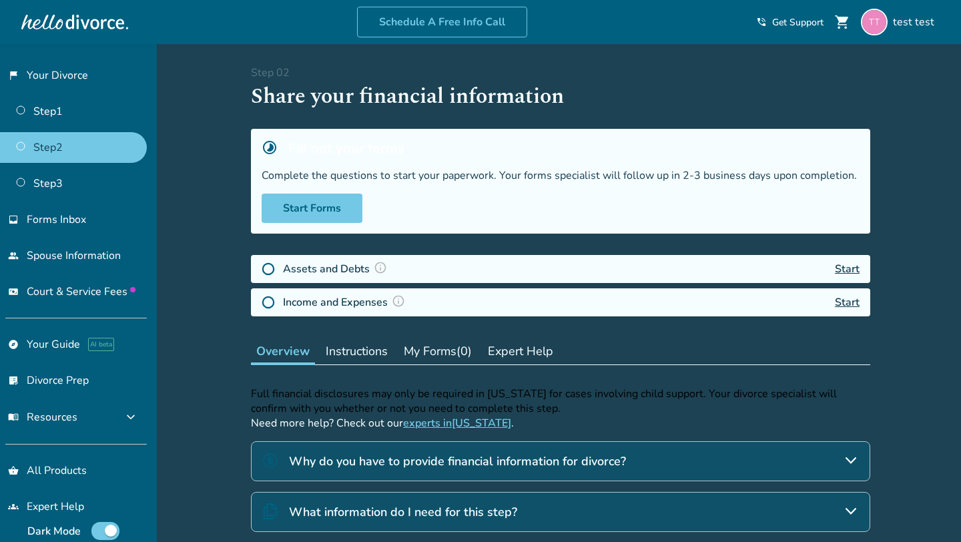
click at [854, 265] on link "Start" at bounding box center [847, 269] width 25 height 15
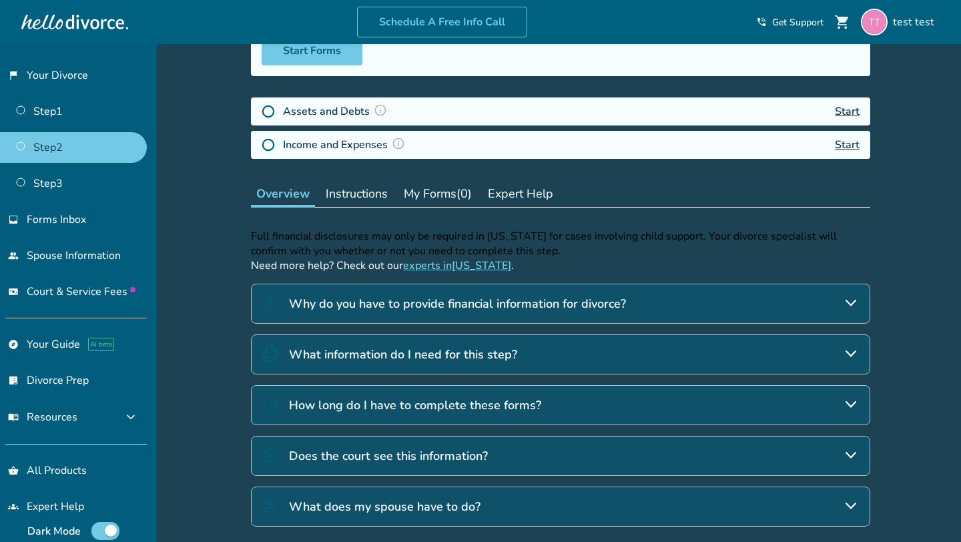
scroll to position [158, 0]
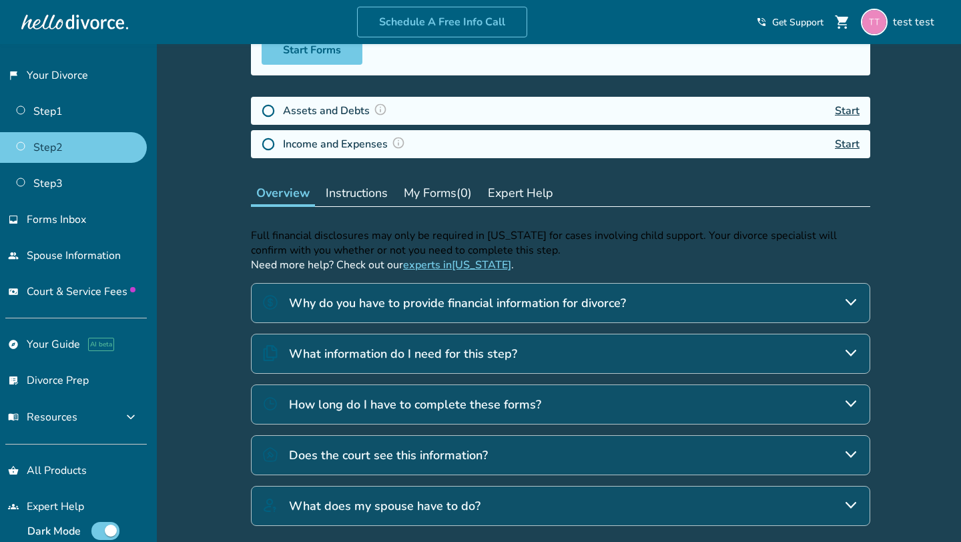
click at [383, 497] on h4 "What does my spouse have to do?" at bounding box center [385, 505] width 192 height 17
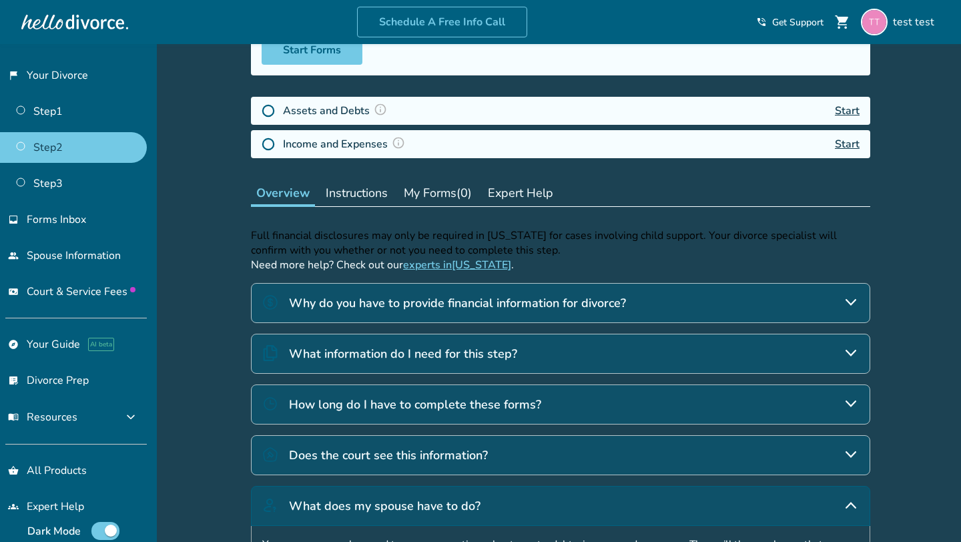
scroll to position [246, 0]
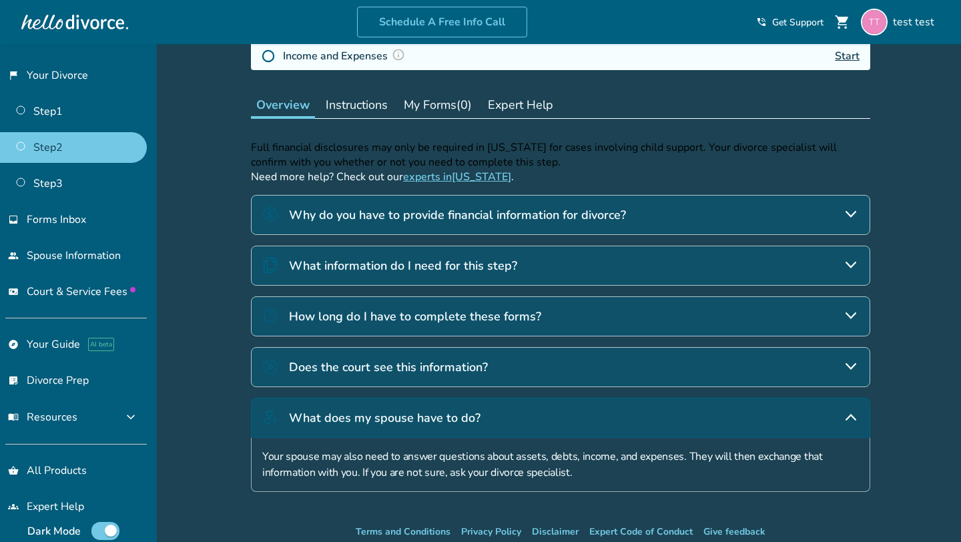
drag, startPoint x: 447, startPoint y: 421, endPoint x: 497, endPoint y: 388, distance: 60.2
click at [447, 421] on h4 "What does my spouse have to do?" at bounding box center [385, 417] width 192 height 17
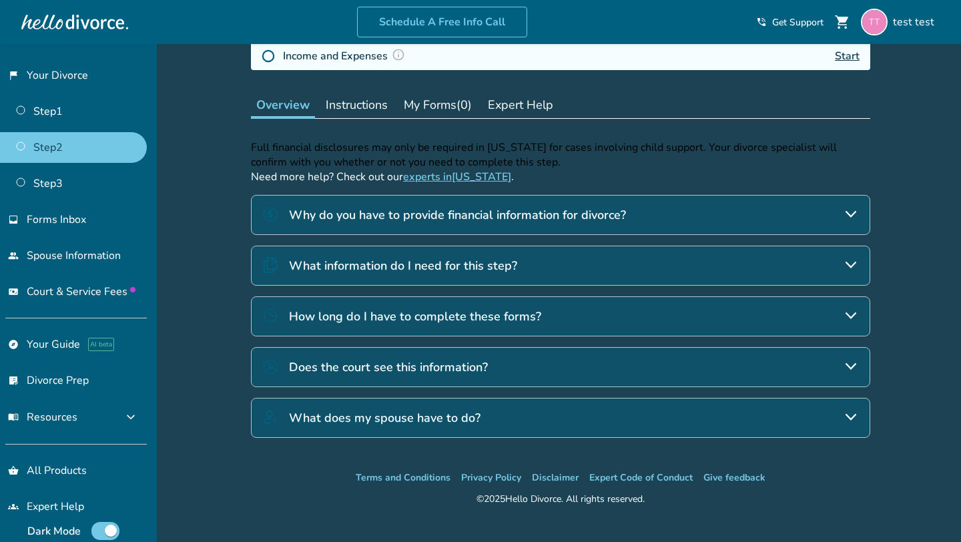
click at [521, 371] on div "Does the court see this information?" at bounding box center [561, 367] width 620 height 40
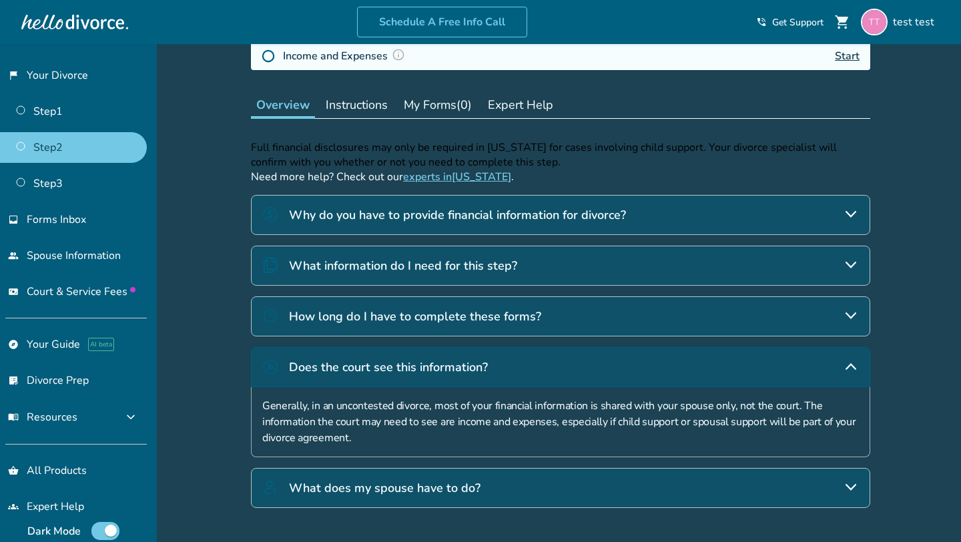
click at [521, 371] on div "Does the court see this information?" at bounding box center [561, 367] width 620 height 40
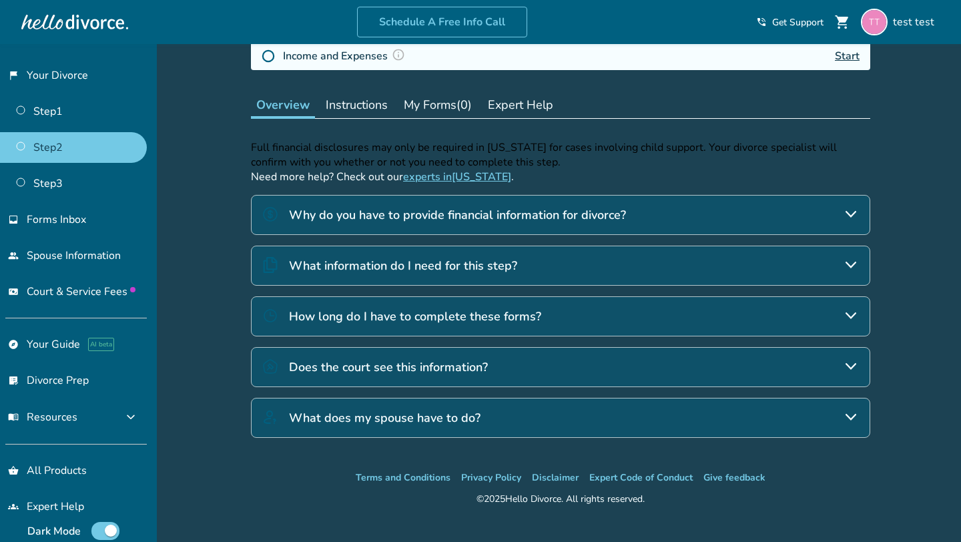
click at [533, 324] on div "How long do I have to complete these forms?" at bounding box center [561, 316] width 620 height 40
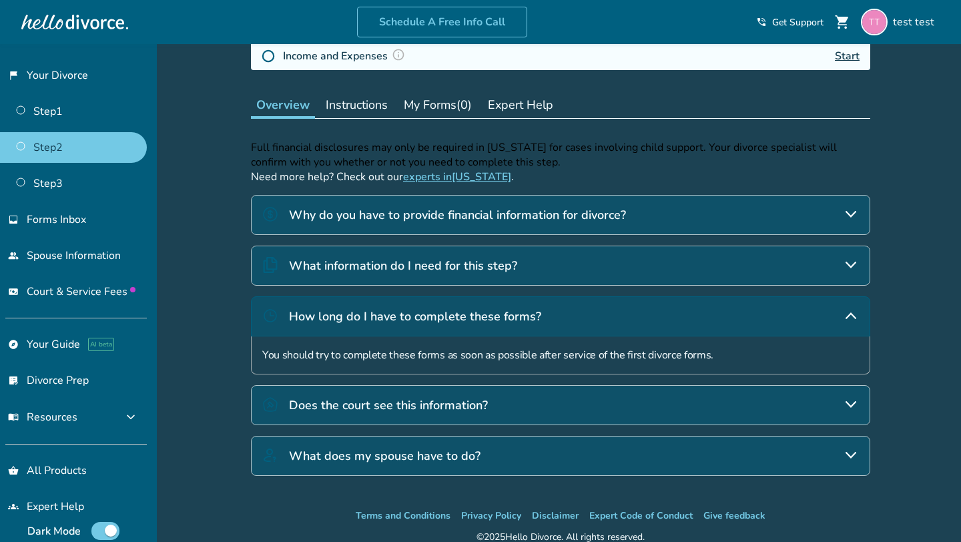
click at [539, 303] on div "How long do I have to complete these forms?" at bounding box center [561, 316] width 620 height 40
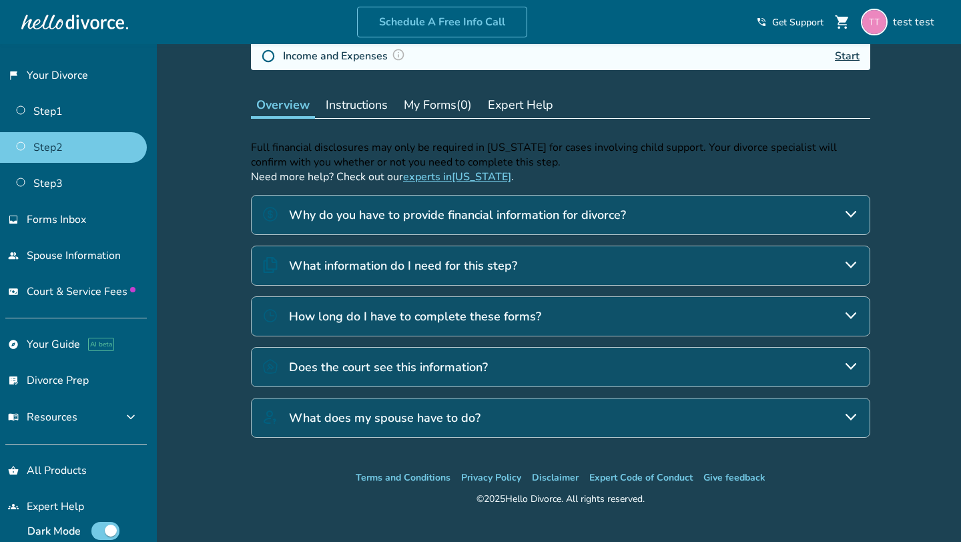
click at [541, 288] on div "Full financial disclosures may only be required in Alabama for cases involving …" at bounding box center [561, 289] width 620 height 298
click at [546, 269] on div "What information do I need for this step?" at bounding box center [561, 266] width 620 height 40
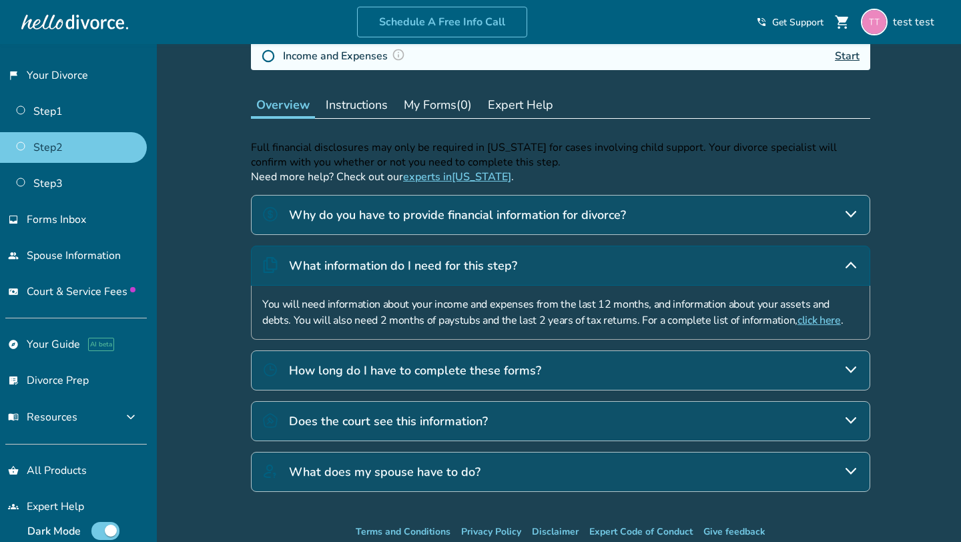
click at [546, 269] on div "What information do I need for this step?" at bounding box center [561, 266] width 620 height 40
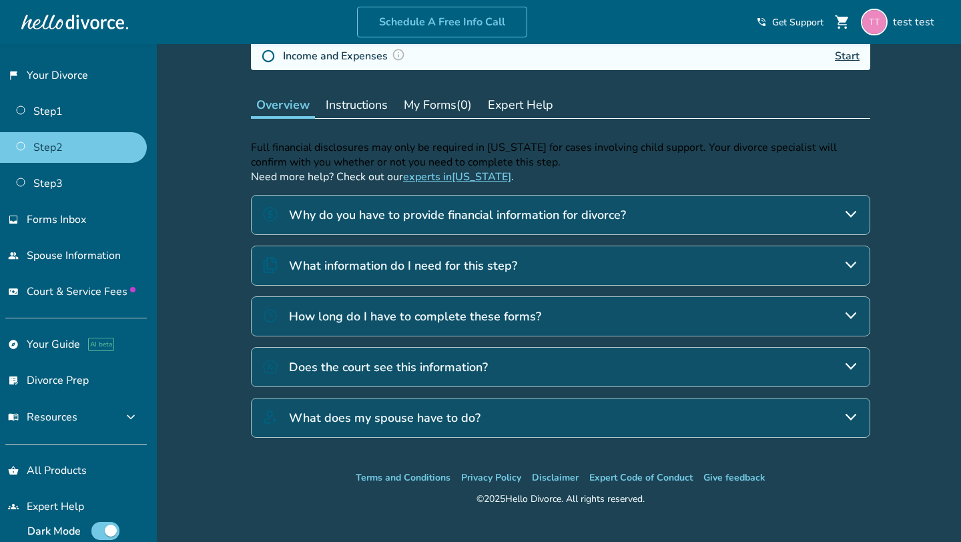
click at [562, 226] on div "Why do you have to provide financial information for divorce?" at bounding box center [561, 215] width 620 height 40
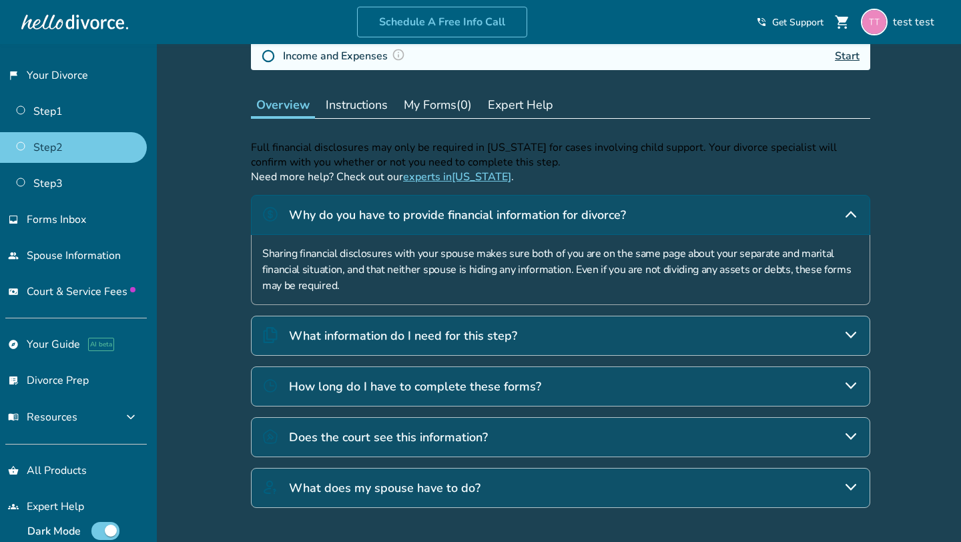
click at [562, 226] on div "Why do you have to provide financial information for divorce?" at bounding box center [561, 215] width 620 height 40
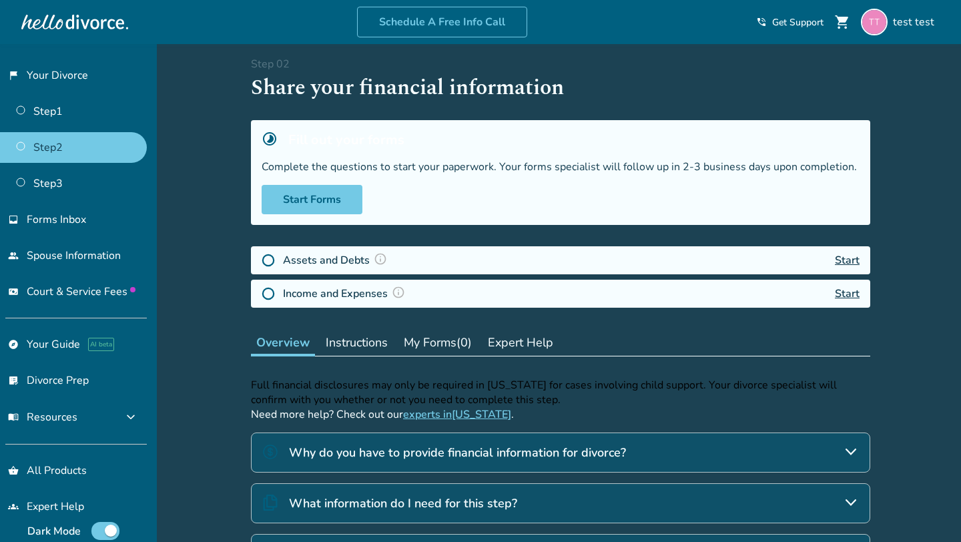
scroll to position [0, 0]
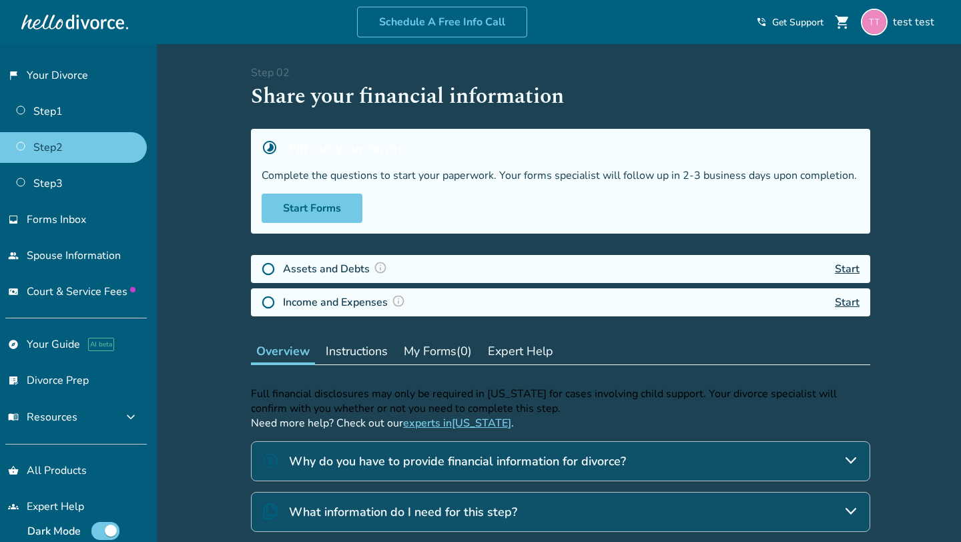
click at [379, 268] on img at bounding box center [380, 267] width 13 height 13
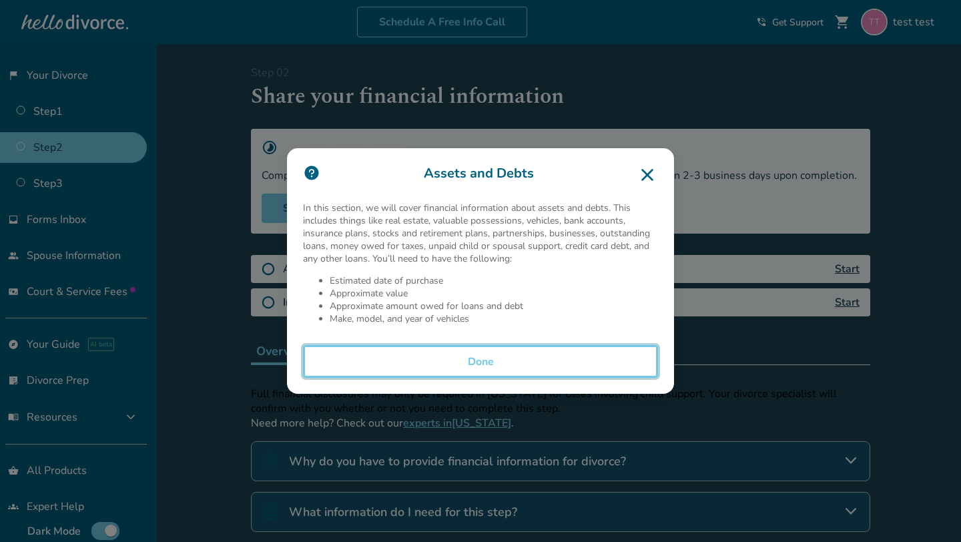
click at [370, 352] on button "Done" at bounding box center [480, 361] width 355 height 33
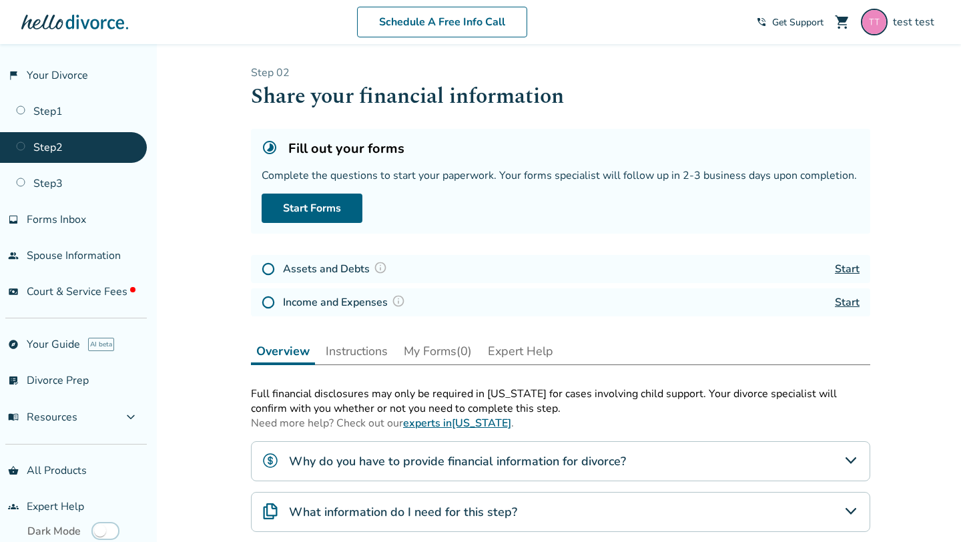
click at [381, 270] on img at bounding box center [380, 267] width 13 height 13
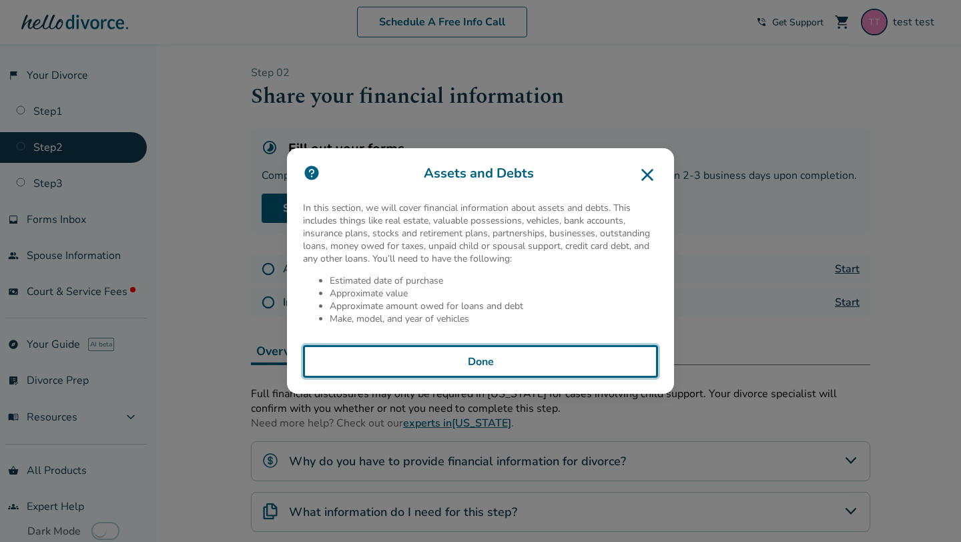
click at [444, 365] on button "Done" at bounding box center [480, 361] width 355 height 33
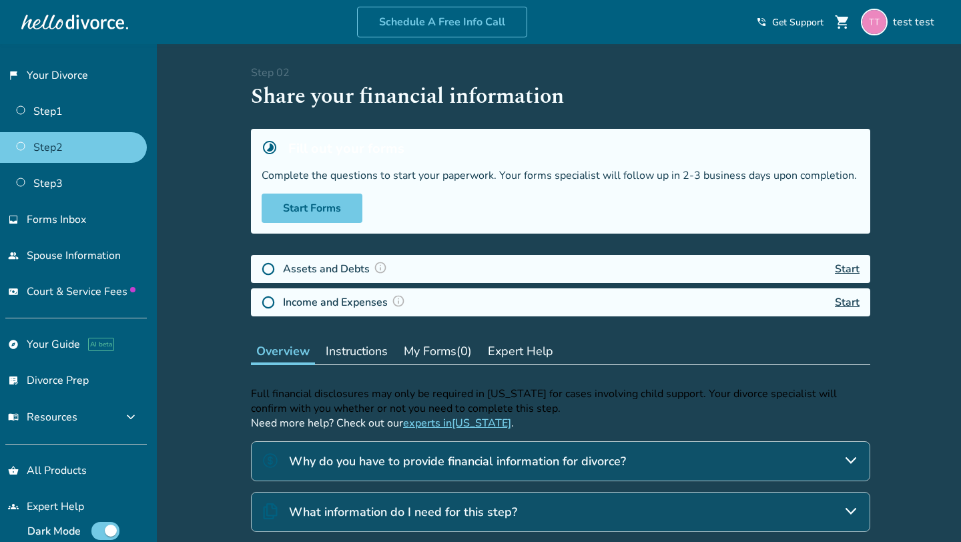
click at [377, 266] on img at bounding box center [380, 267] width 13 height 13
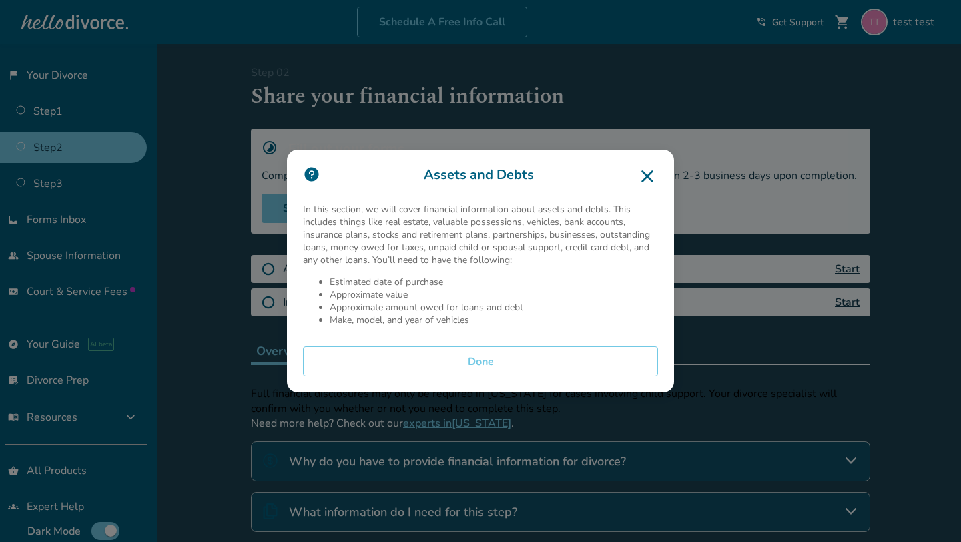
click at [310, 174] on img at bounding box center [311, 174] width 17 height 17
click at [648, 172] on icon at bounding box center [647, 176] width 21 height 21
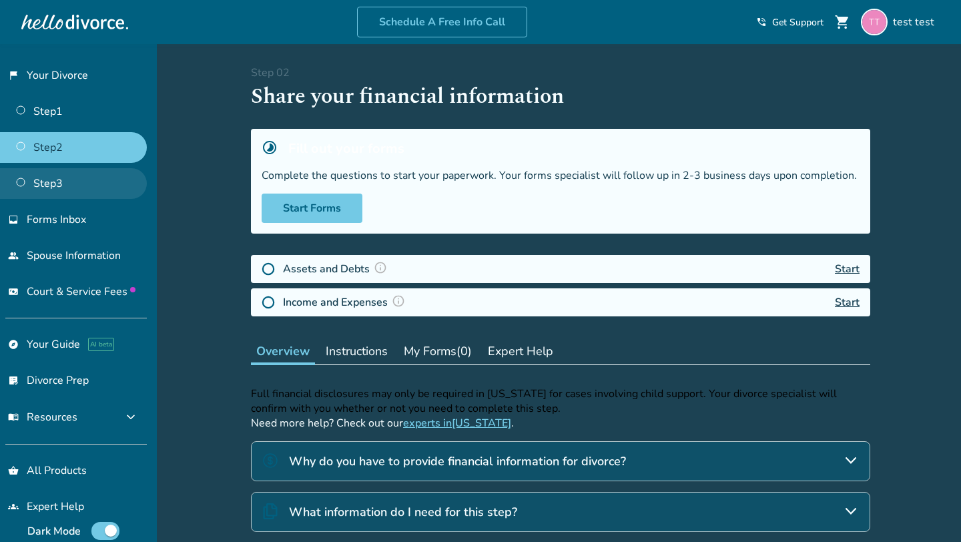
click at [91, 188] on link "Step 3" at bounding box center [73, 183] width 147 height 31
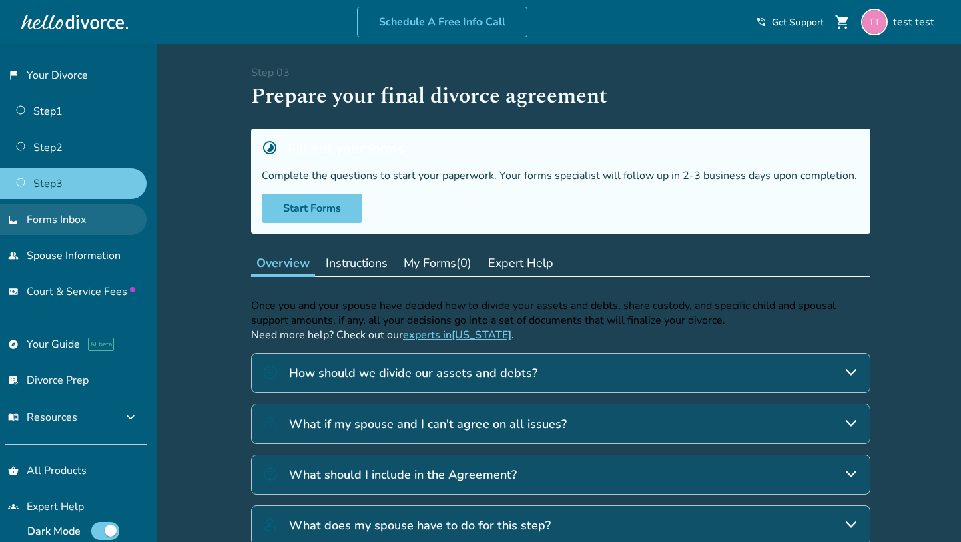
click at [69, 228] on link "inbox Forms Inbox" at bounding box center [73, 219] width 147 height 31
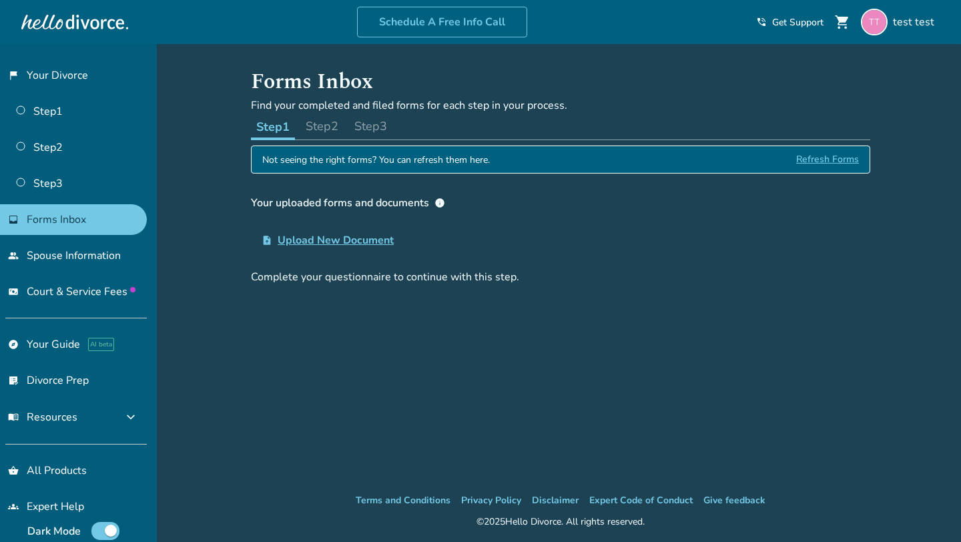
click at [325, 240] on span "Upload New Document" at bounding box center [336, 240] width 116 height 16
click at [0, 0] on input "upload_file Upload New Document" at bounding box center [0, 0] width 0 height 0
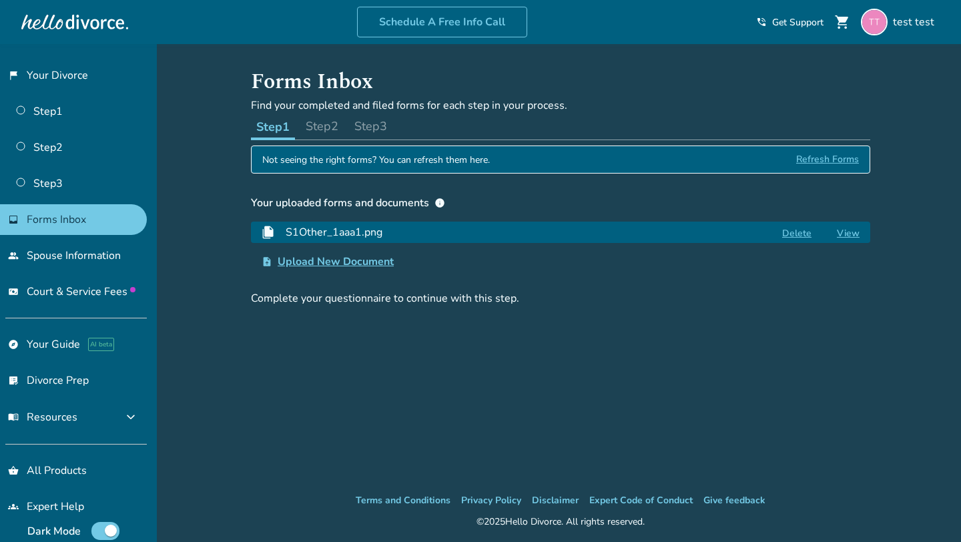
click at [856, 231] on link "View" at bounding box center [848, 233] width 23 height 13
click at [301, 261] on span "Upload New Document" at bounding box center [336, 262] width 116 height 16
click at [0, 0] on input "upload_file Upload New Document" at bounding box center [0, 0] width 0 height 0
click at [829, 162] on span "Refresh Forms" at bounding box center [827, 159] width 63 height 27
click at [322, 133] on button "Step 2" at bounding box center [321, 126] width 43 height 27
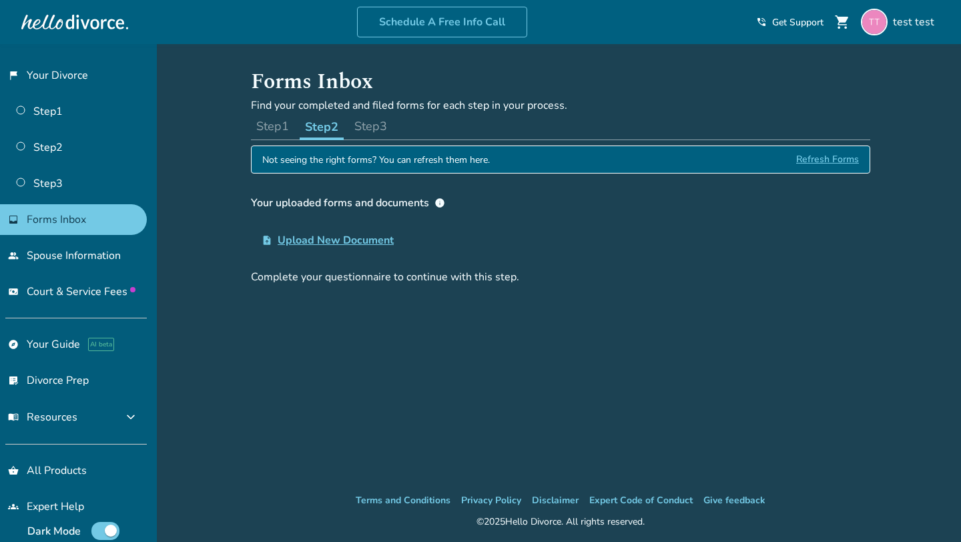
click at [375, 132] on button "Step 3" at bounding box center [370, 126] width 43 height 27
click at [283, 133] on button "Step 1" at bounding box center [272, 126] width 43 height 27
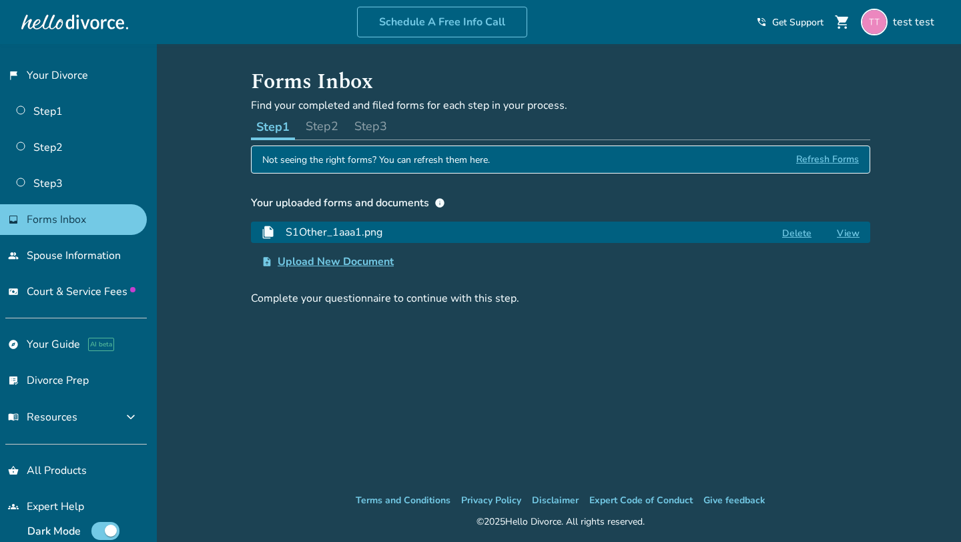
click at [437, 202] on span "info" at bounding box center [440, 203] width 11 height 11
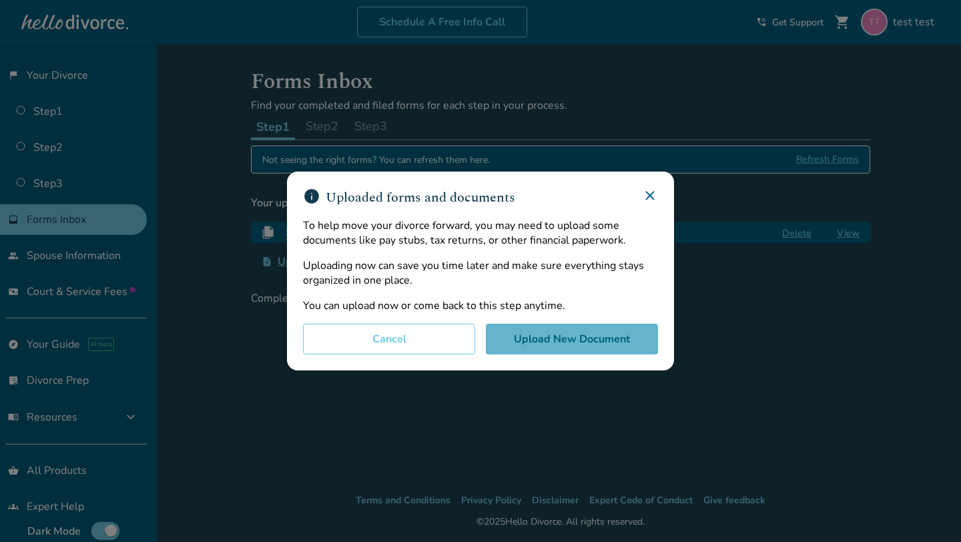
click at [534, 329] on button "Upload New Document" at bounding box center [572, 339] width 172 height 31
click at [656, 198] on icon at bounding box center [650, 196] width 16 height 16
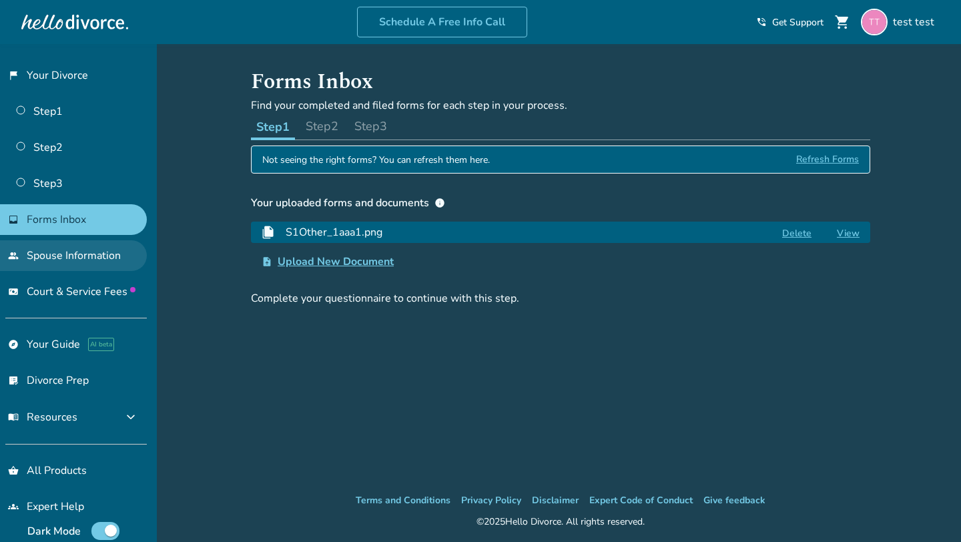
click at [77, 250] on link "people Spouse Information" at bounding box center [73, 255] width 147 height 31
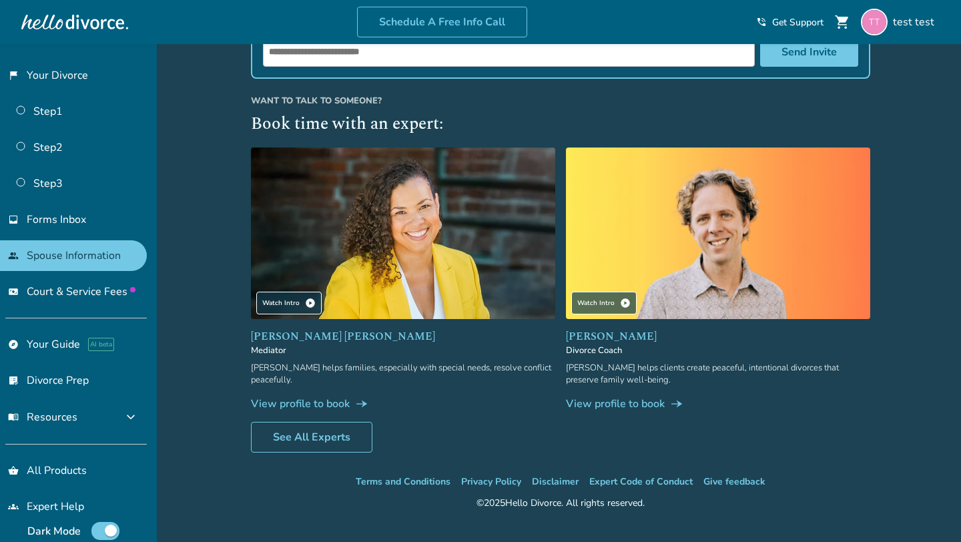
scroll to position [282, 0]
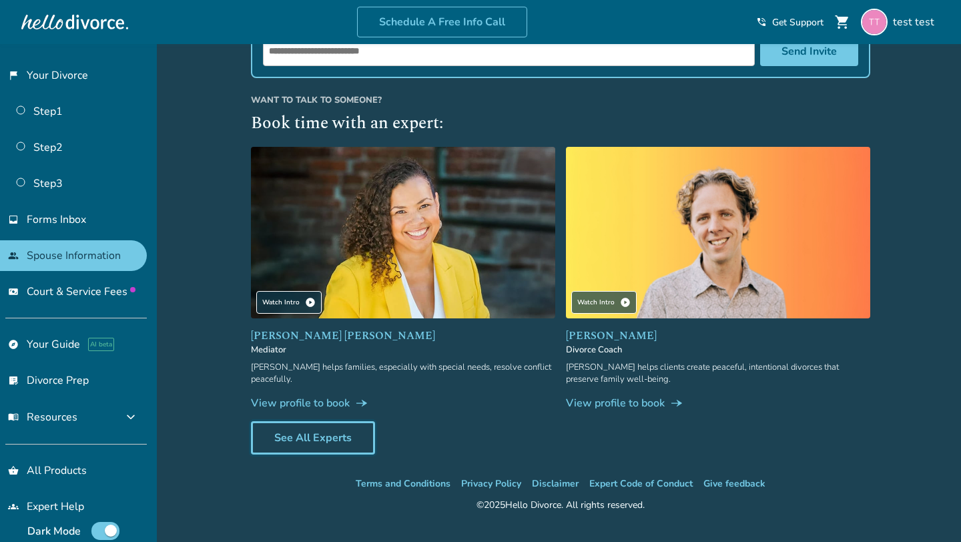
click at [325, 433] on link "See All Experts" at bounding box center [313, 437] width 124 height 33
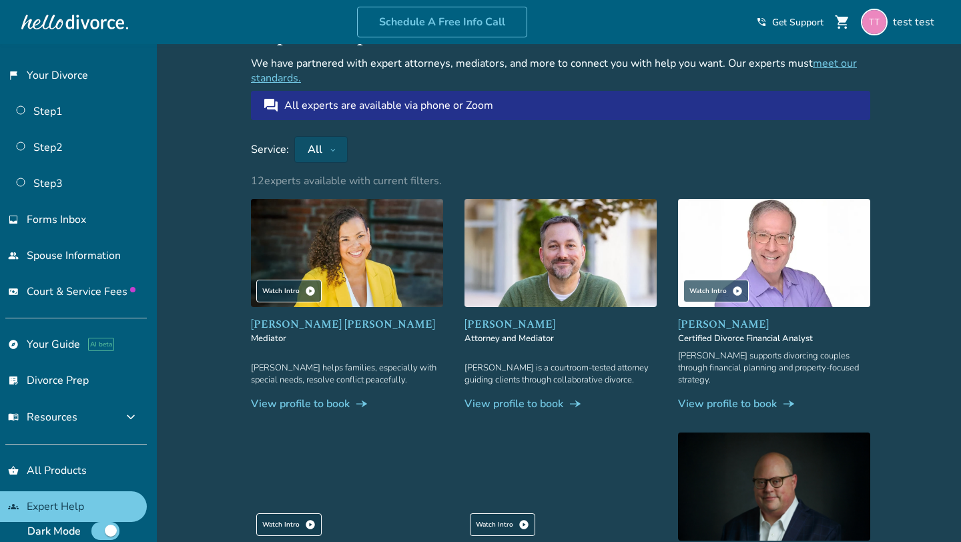
scroll to position [50, 0]
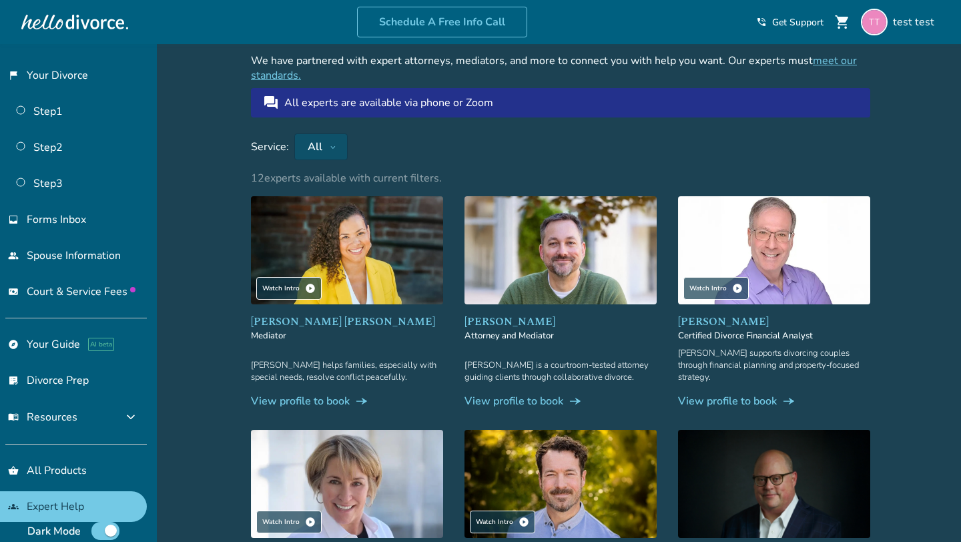
click at [326, 145] on button "All" at bounding box center [320, 147] width 53 height 27
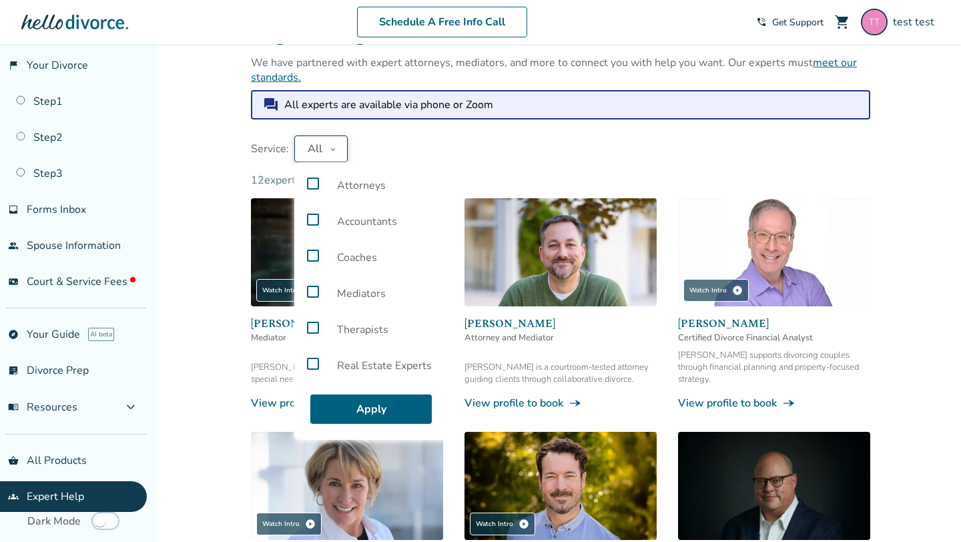
scroll to position [47, 0]
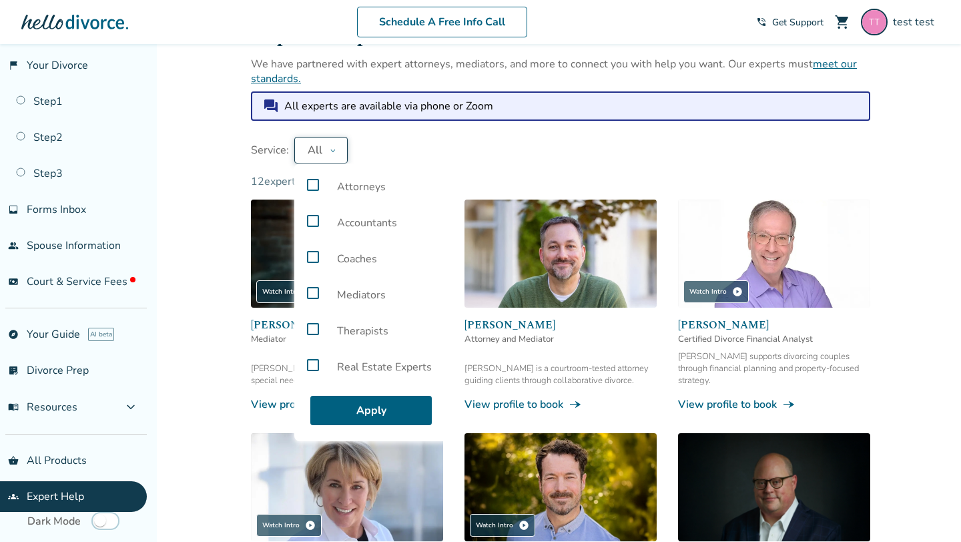
click at [331, 152] on icon at bounding box center [333, 150] width 7 height 11
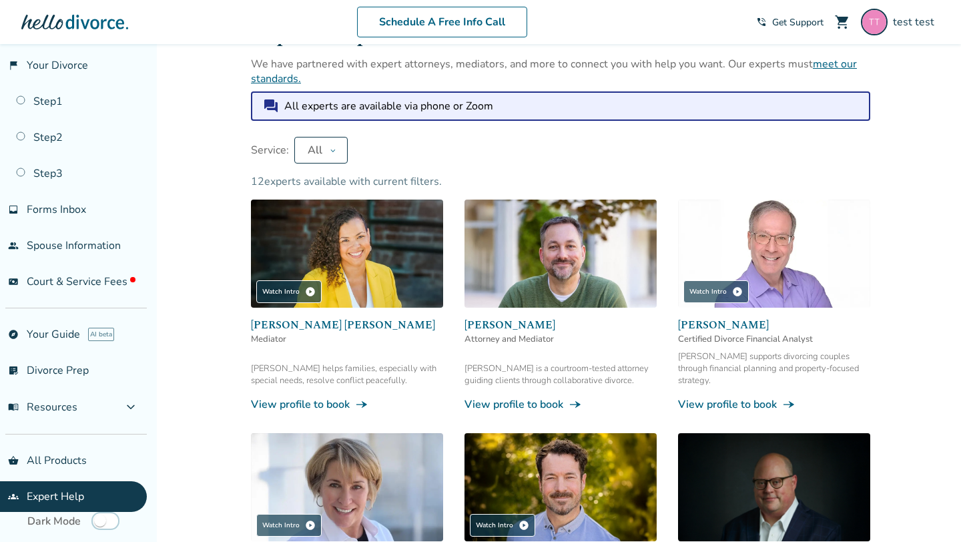
click at [331, 152] on icon at bounding box center [333, 150] width 7 height 11
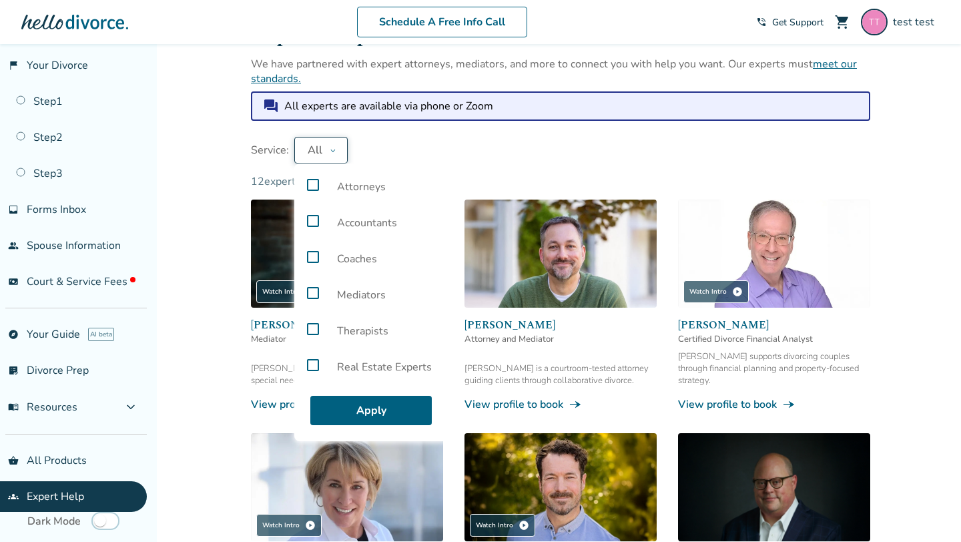
scroll to position [63, 0]
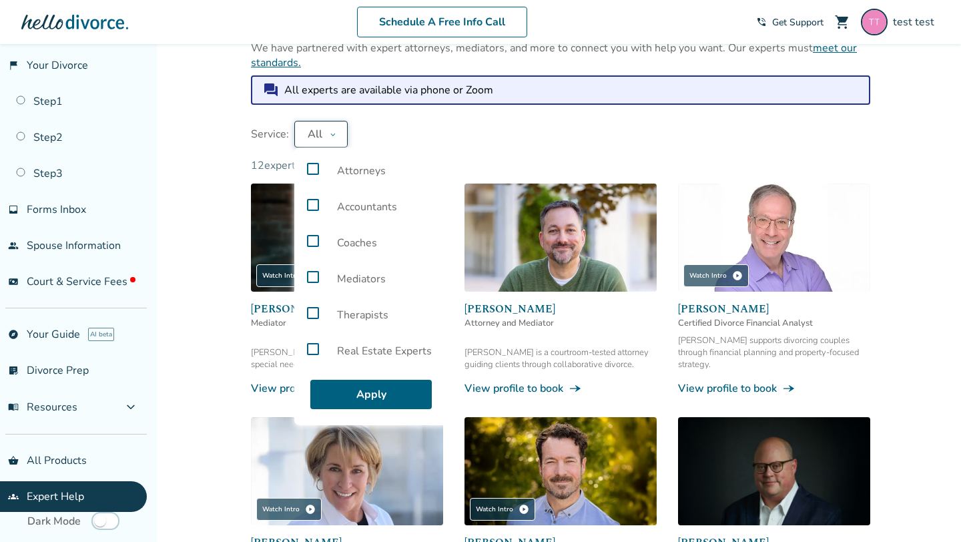
click at [324, 137] on button "All" at bounding box center [320, 134] width 53 height 27
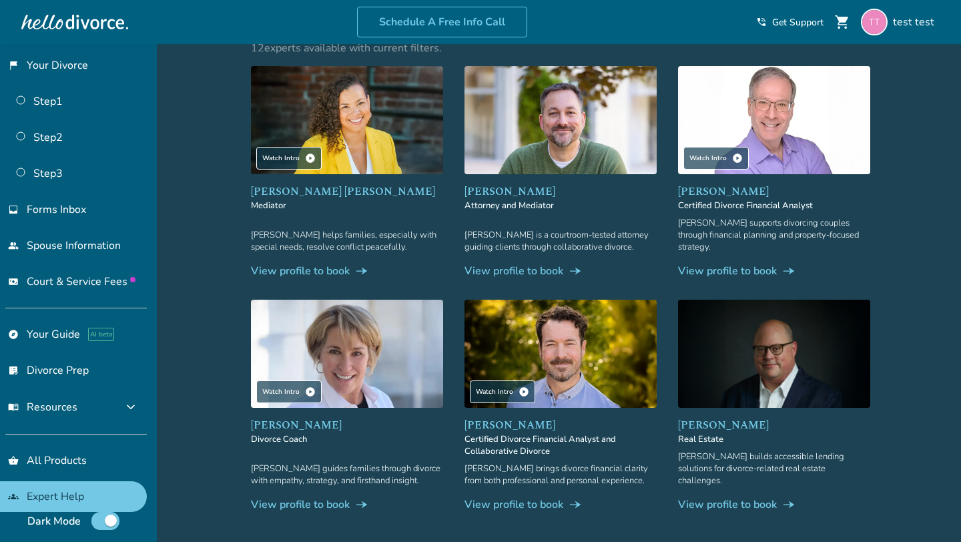
scroll to position [183, 0]
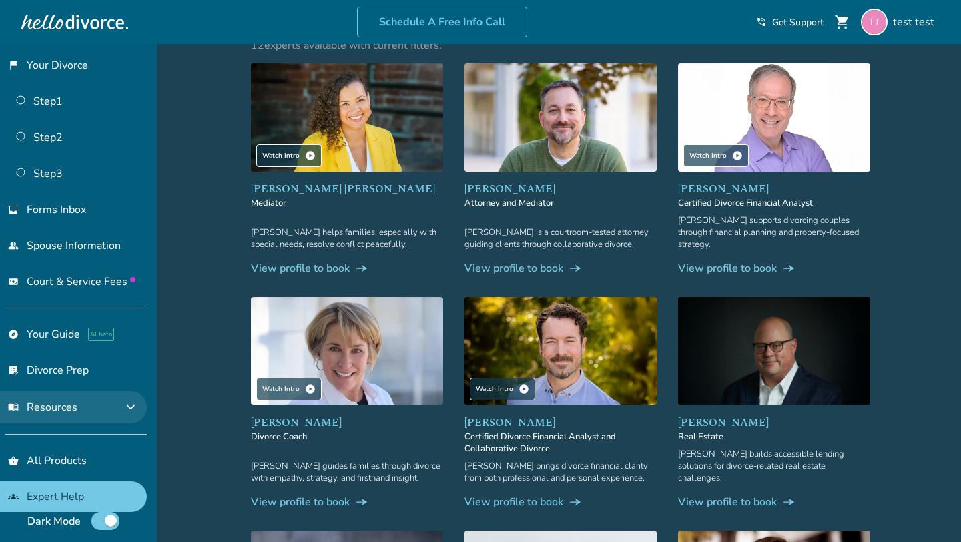
click at [139, 410] on span "expand_more" at bounding box center [131, 407] width 16 height 16
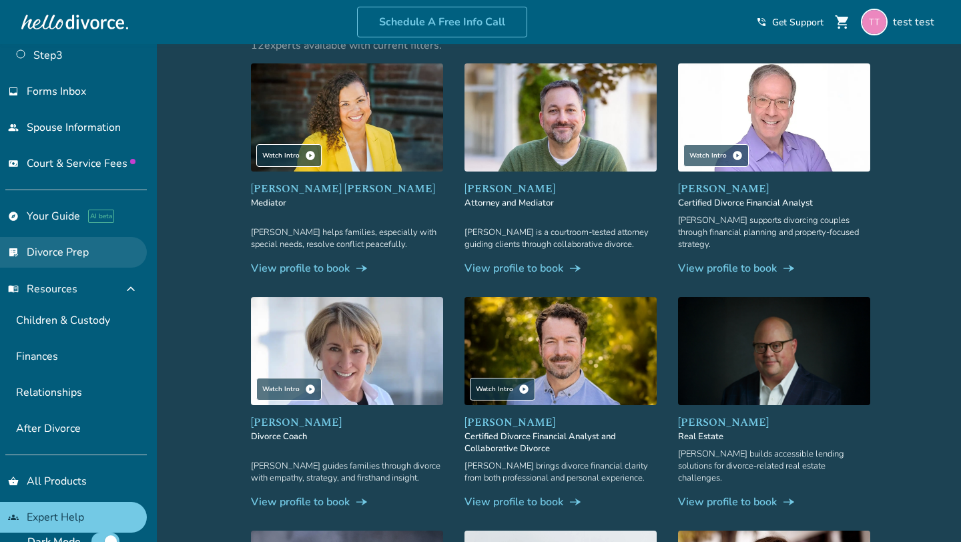
scroll to position [148, 0]
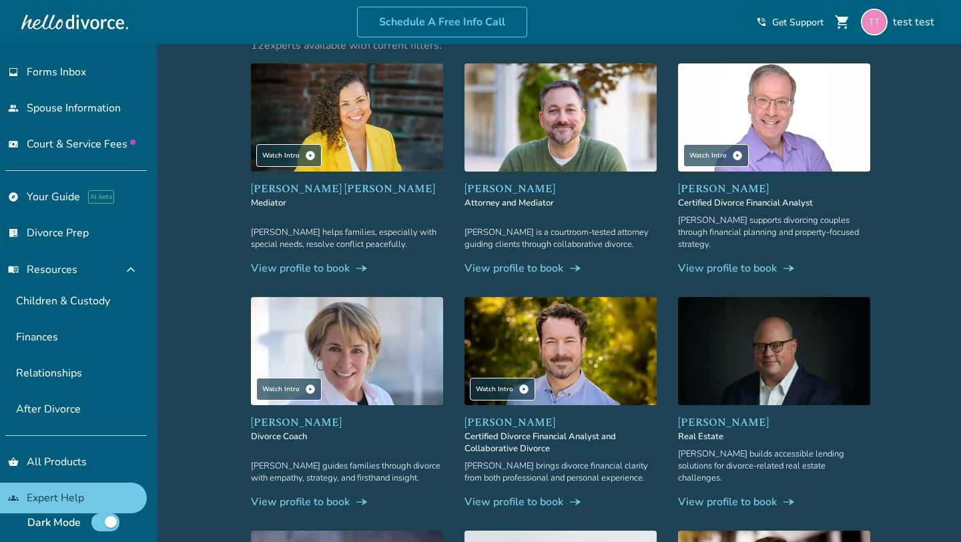
click at [209, 298] on div "Added to cart Expert Help We have partnered with expert attorneys, mediators, a…" at bounding box center [480, 476] width 961 height 1230
click at [320, 261] on link "View profile to book line_end_arrow_notch" at bounding box center [347, 268] width 192 height 15
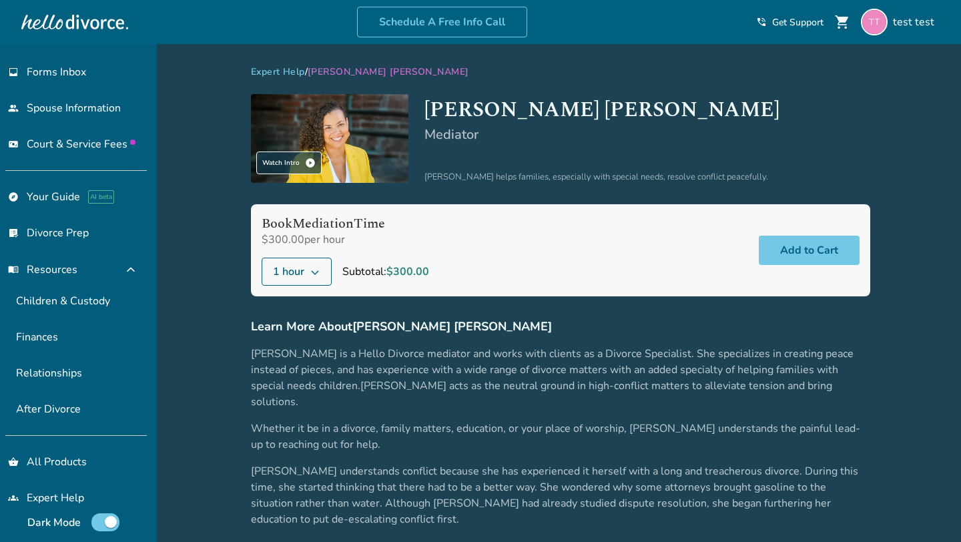
click at [310, 272] on icon at bounding box center [315, 271] width 11 height 11
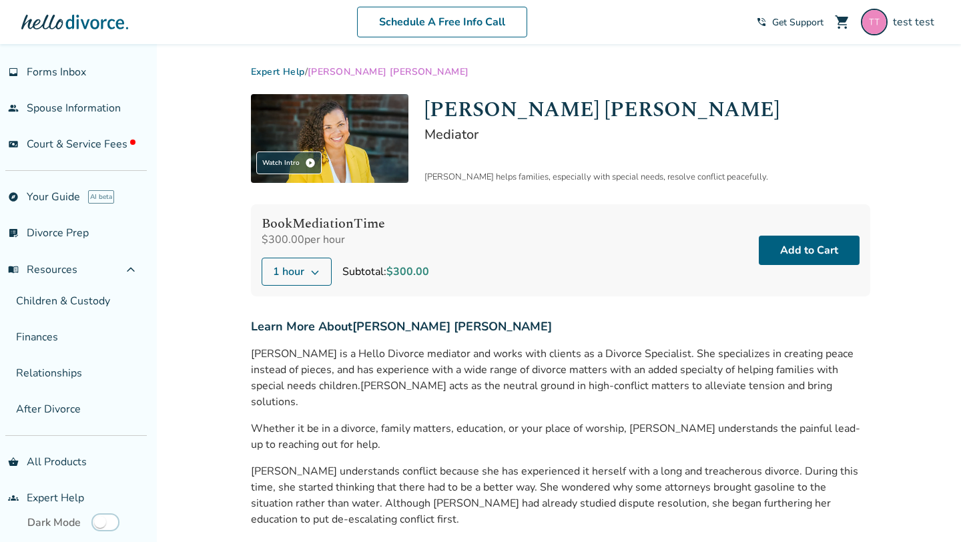
click at [300, 276] on span "1 hour" at bounding box center [288, 272] width 31 height 16
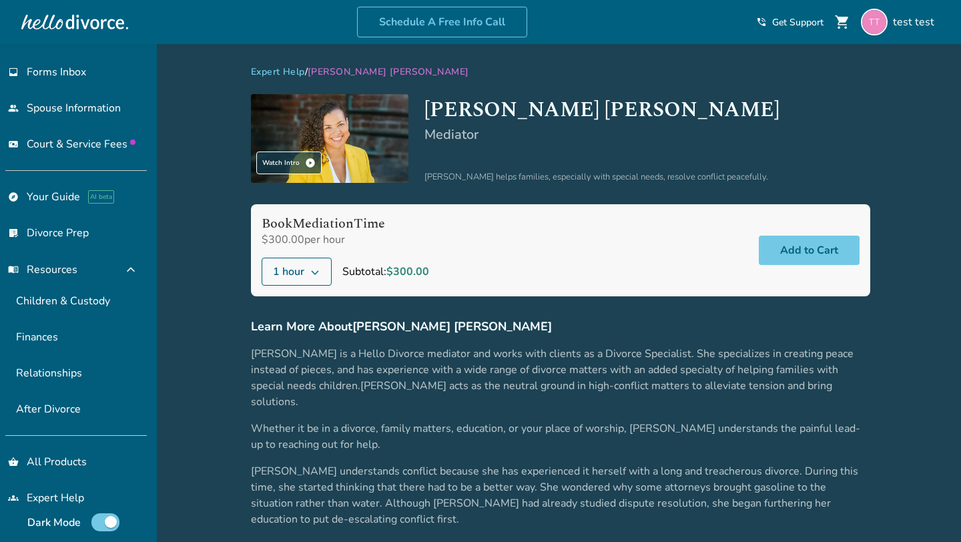
click at [312, 272] on icon at bounding box center [315, 271] width 11 height 11
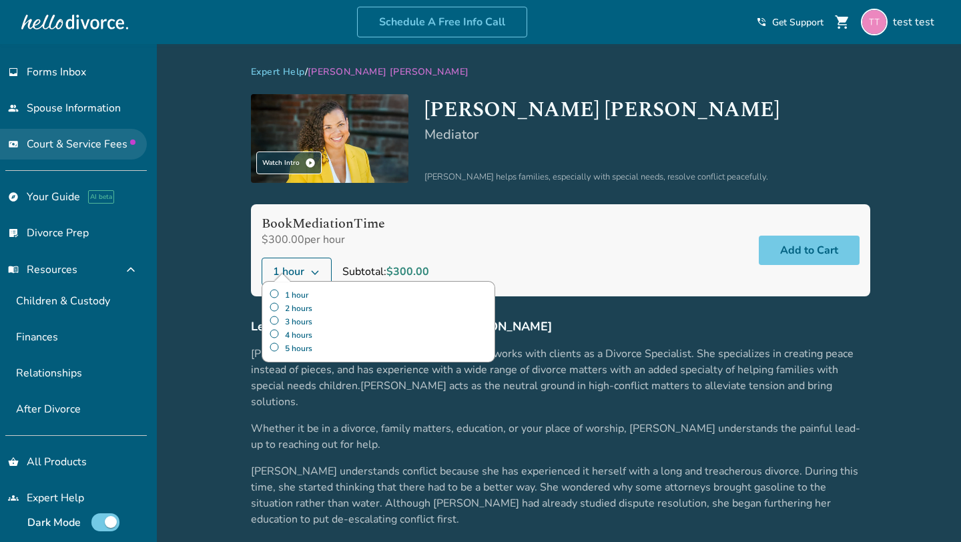
click at [54, 143] on span "Court & Service Fees" at bounding box center [81, 144] width 109 height 15
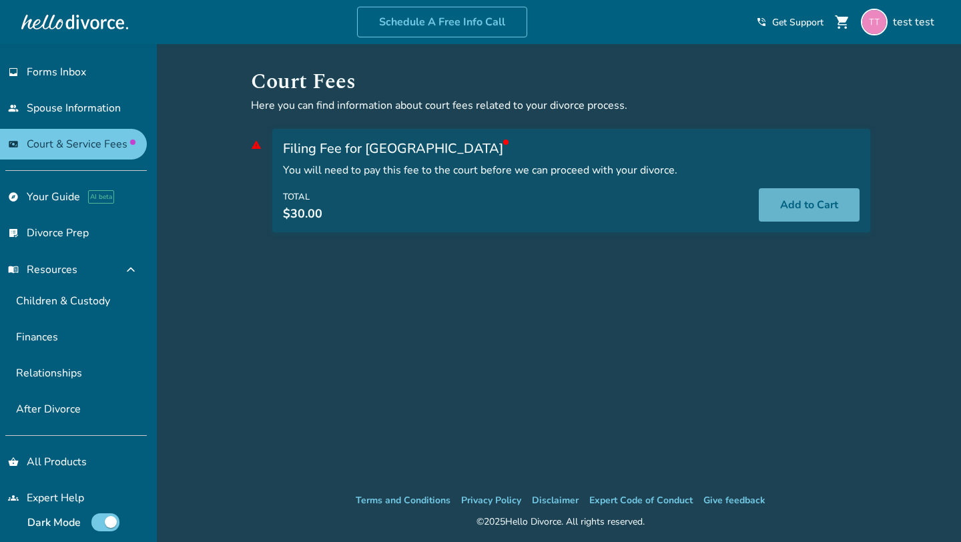
click at [784, 213] on button "Add to Cart" at bounding box center [809, 204] width 101 height 33
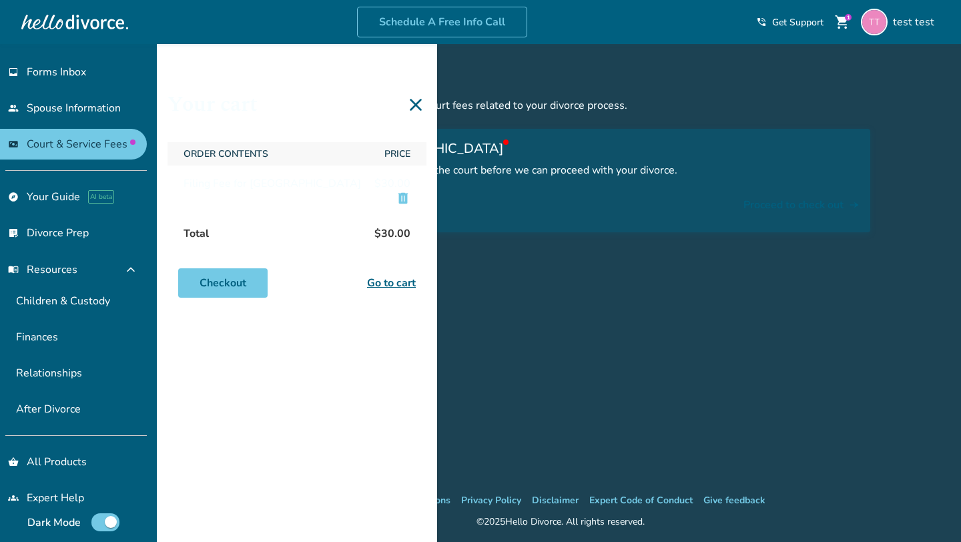
click at [587, 353] on div "Court Fees Here you can find information about court fees related to your divor…" at bounding box center [560, 268] width 641 height 449
click at [417, 105] on icon at bounding box center [416, 105] width 12 height 12
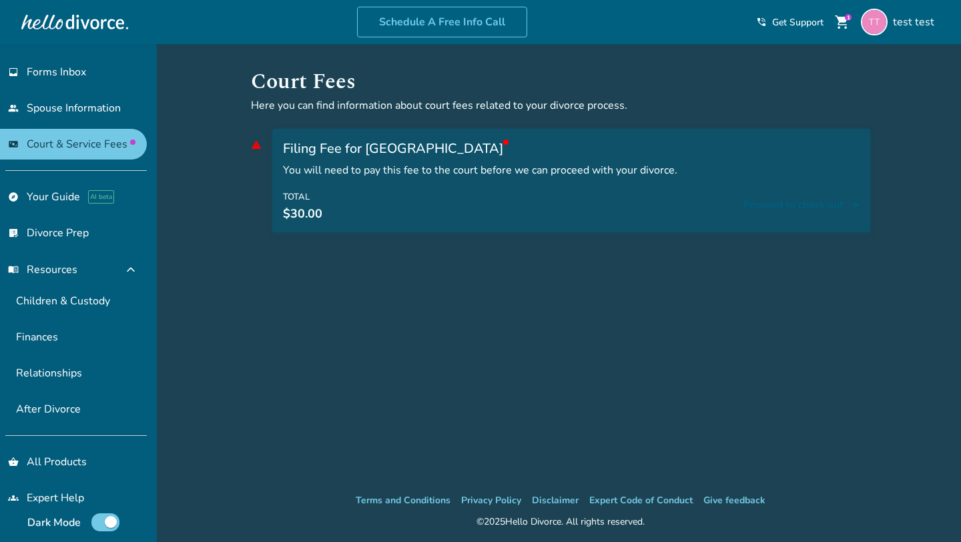
click at [851, 26] on span "shopping_cart" at bounding box center [842, 22] width 16 height 16
click at [846, 23] on span "shopping_cart" at bounding box center [842, 22] width 16 height 16
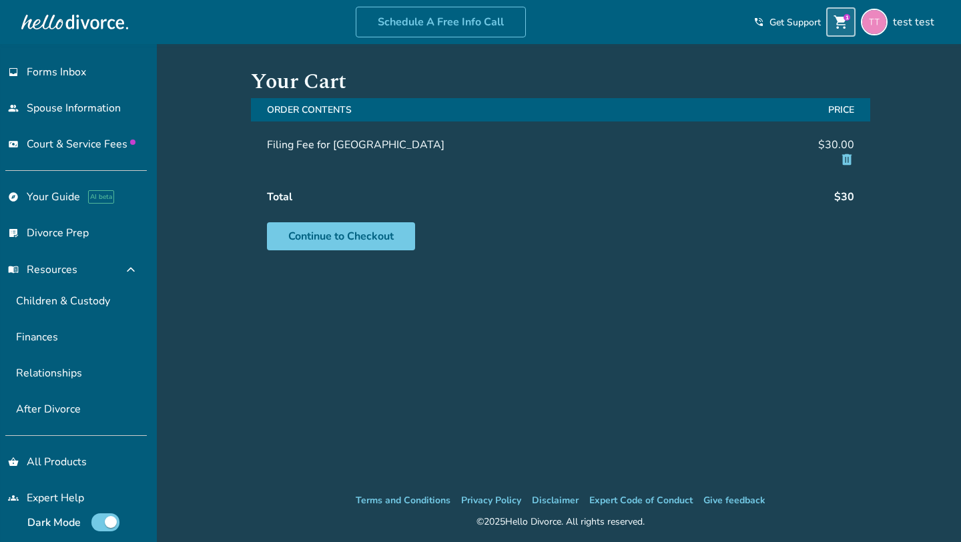
click at [844, 156] on span "delete" at bounding box center [847, 159] width 15 height 15
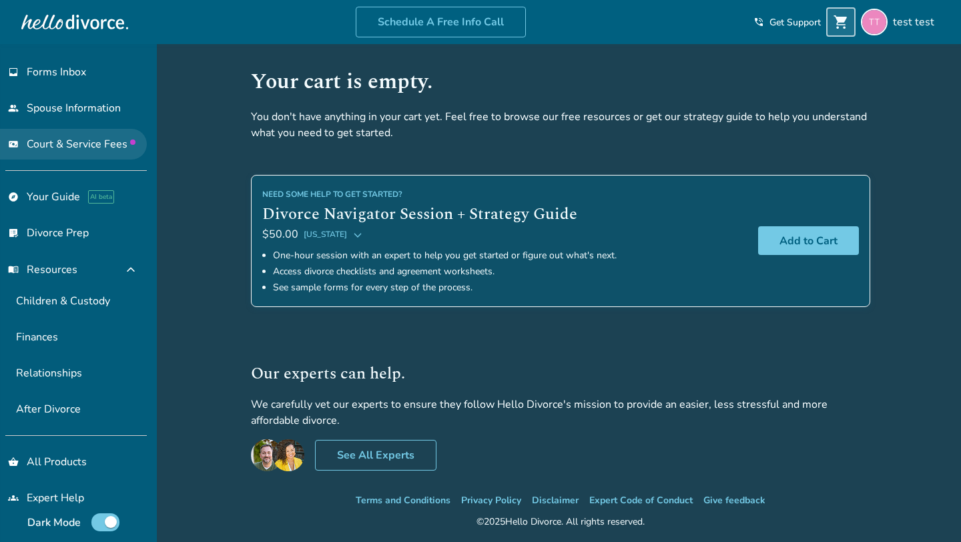
click at [80, 148] on span "Court & Service Fees" at bounding box center [81, 144] width 109 height 15
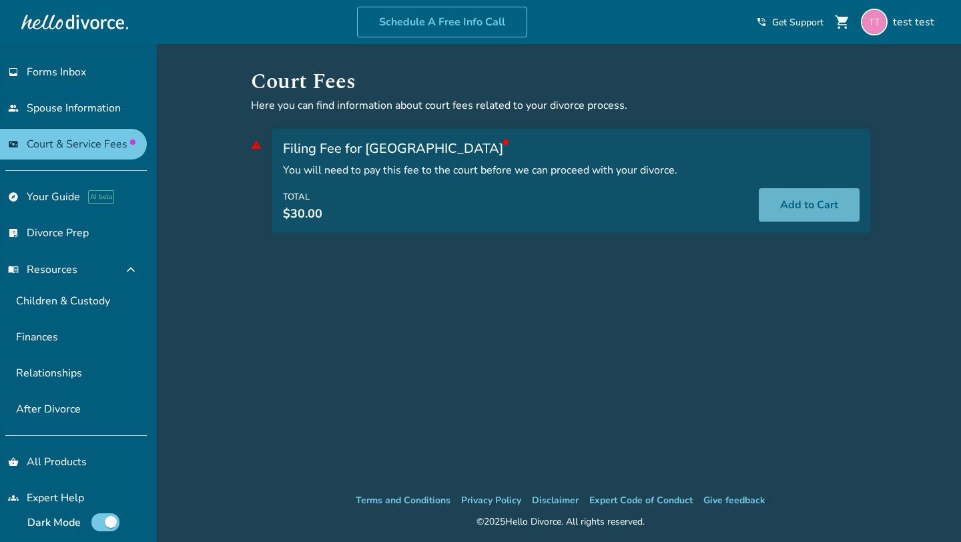
click at [801, 212] on button "Add to Cart" at bounding box center [809, 204] width 101 height 33
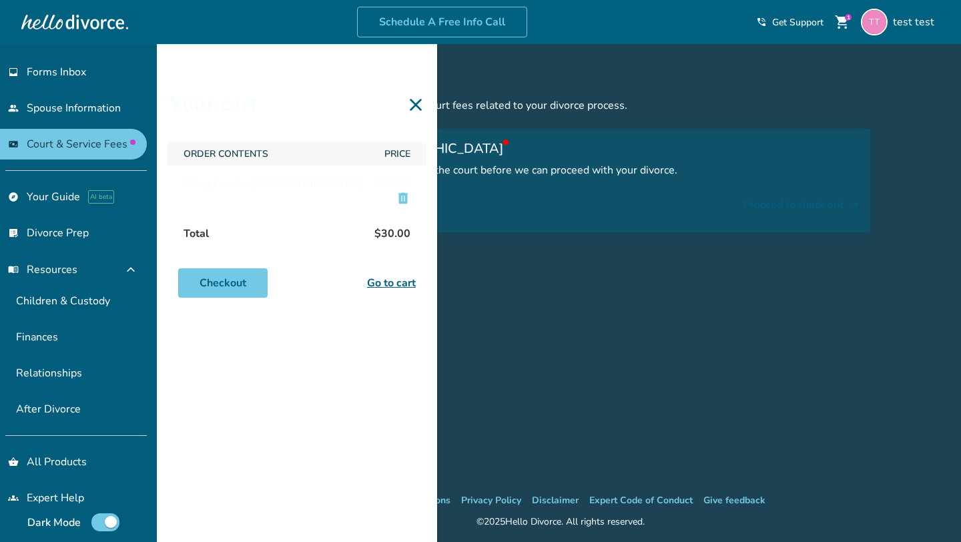
click at [352, 377] on div "Your cart Order Contents Price Filing Fee for Autauga County $30.00 delete Tota…" at bounding box center [297, 315] width 280 height 542
click at [59, 204] on link "explore Your Guide AI beta" at bounding box center [73, 197] width 147 height 31
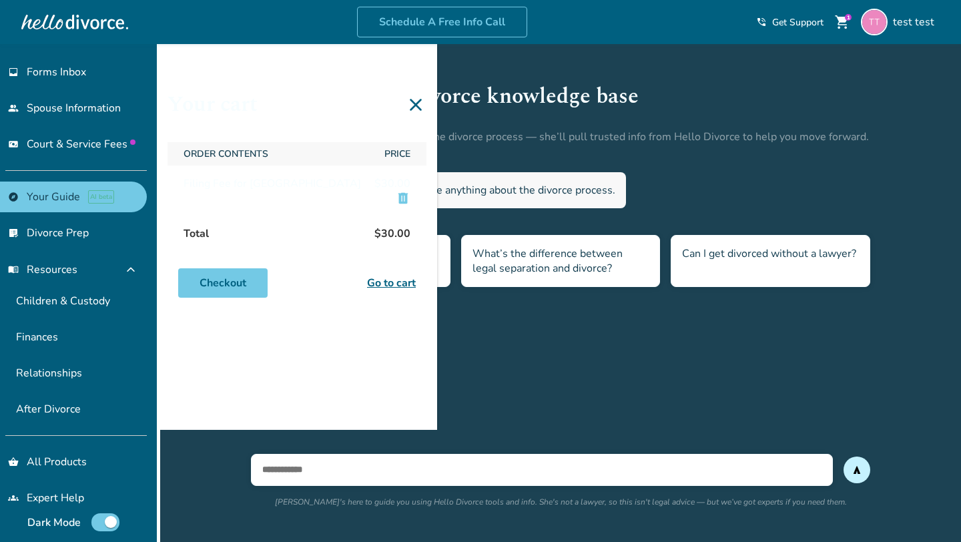
click at [413, 105] on icon at bounding box center [415, 104] width 21 height 21
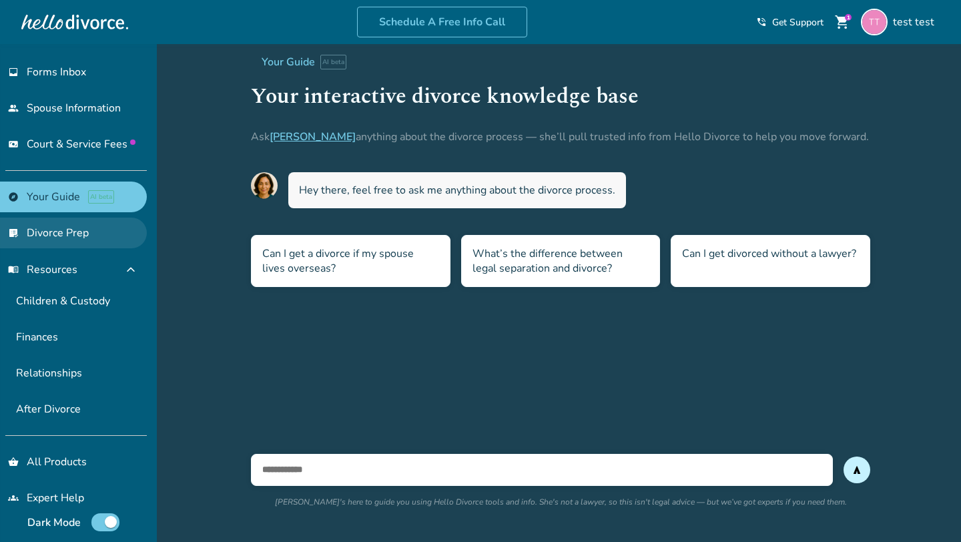
click at [99, 235] on link "list_alt_check Divorce Prep" at bounding box center [73, 233] width 147 height 31
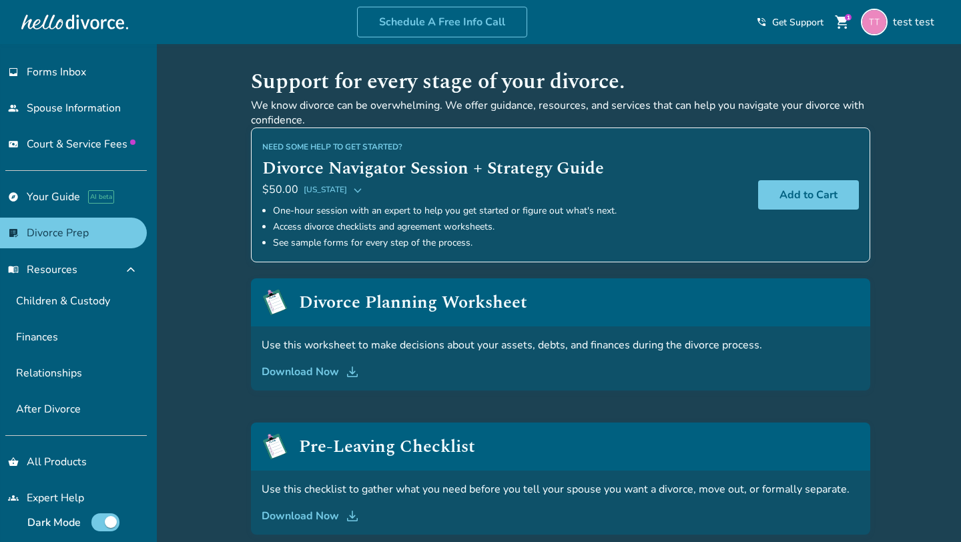
click at [280, 76] on h1 "Support for every stage of your divorce." at bounding box center [561, 81] width 620 height 33
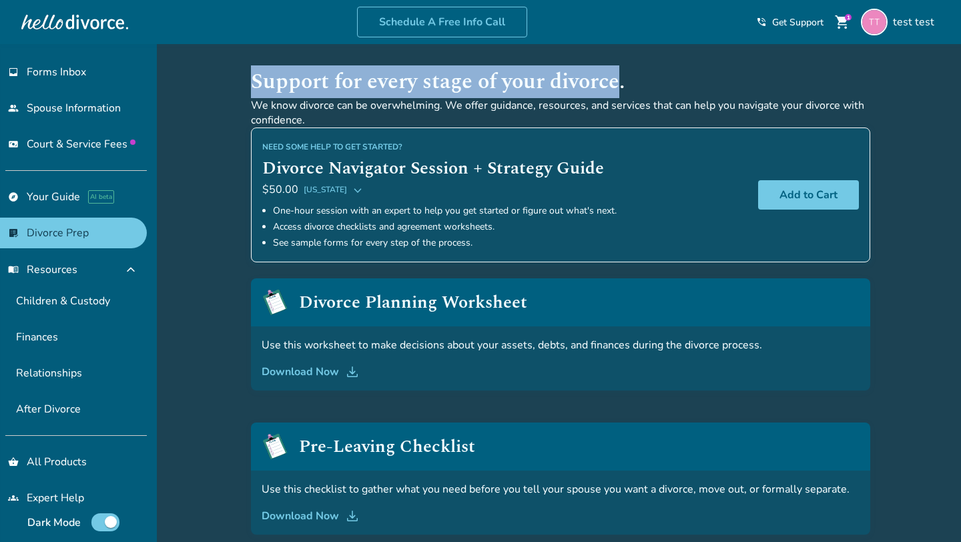
drag, startPoint x: 280, startPoint y: 76, endPoint x: 569, endPoint y: 72, distance: 289.8
click at [569, 72] on h1 "Support for every stage of your divorce." at bounding box center [561, 81] width 620 height 33
click at [286, 167] on h2 "Divorce Navigator Session + Strategy Guide" at bounding box center [504, 168] width 485 height 27
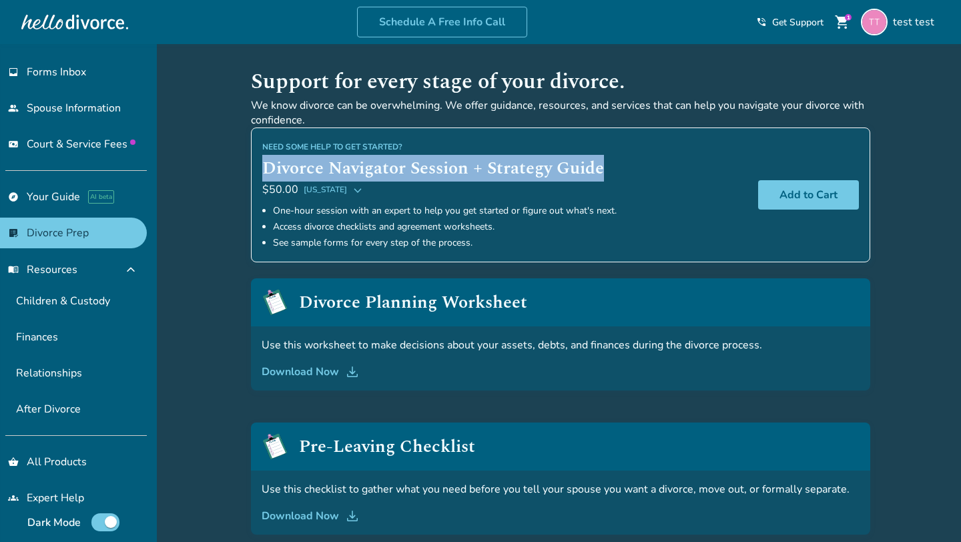
drag, startPoint x: 286, startPoint y: 167, endPoint x: 580, endPoint y: 167, distance: 293.7
click at [580, 167] on h2 "Divorce Navigator Session + Strategy Guide" at bounding box center [504, 168] width 485 height 27
copy h2 "Divorce Navigator Session + Strategy Guide"
click at [352, 189] on icon at bounding box center [357, 189] width 11 height 11
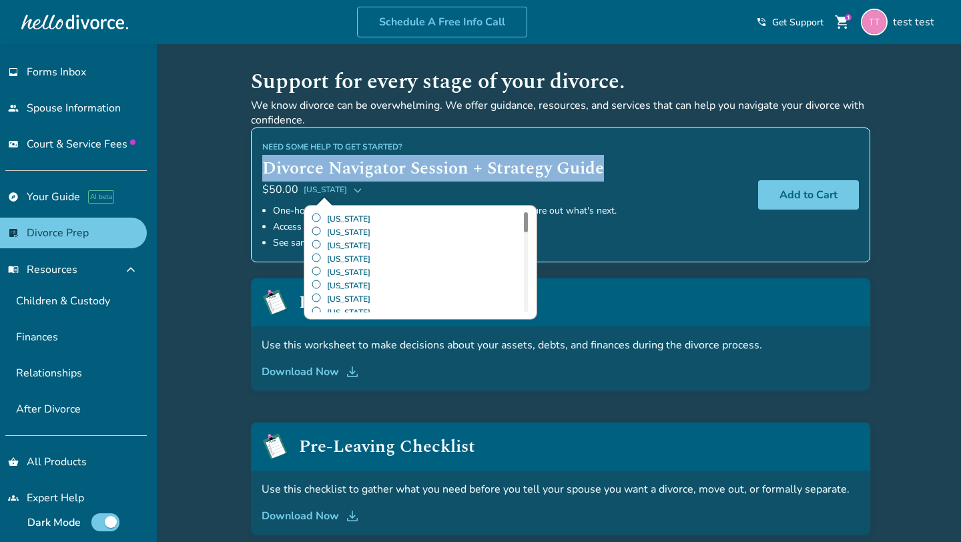
click at [352, 188] on icon at bounding box center [357, 189] width 11 height 11
click at [314, 172] on h2 "Divorce Navigator Session + Strategy Guide" at bounding box center [504, 168] width 485 height 27
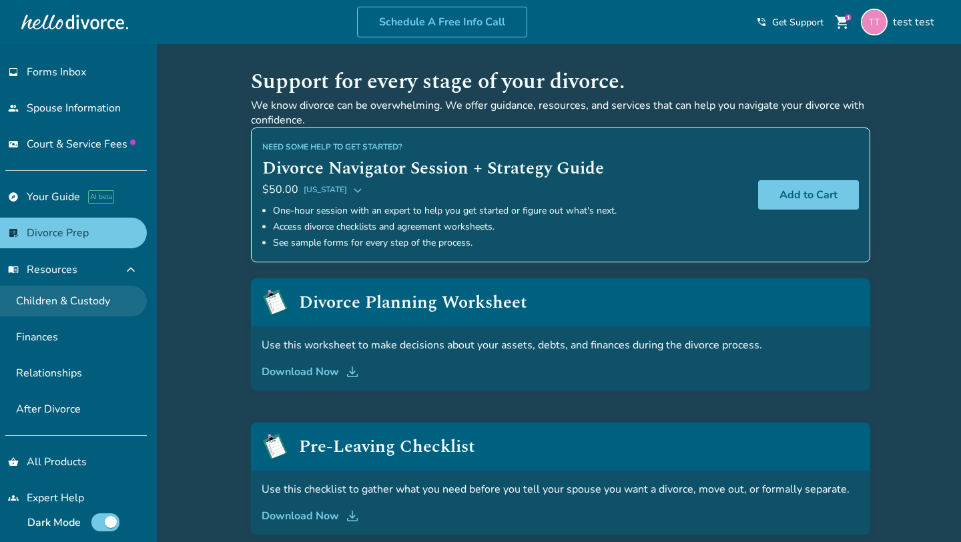
click at [73, 294] on link "Children & Custody" at bounding box center [73, 301] width 147 height 31
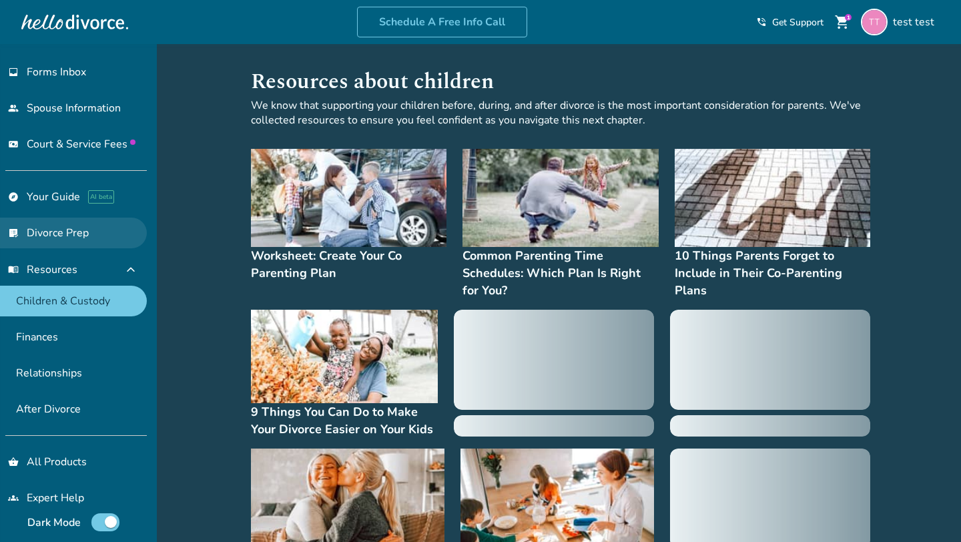
click at [80, 226] on link "list_alt_check Divorce Prep" at bounding box center [73, 233] width 147 height 31
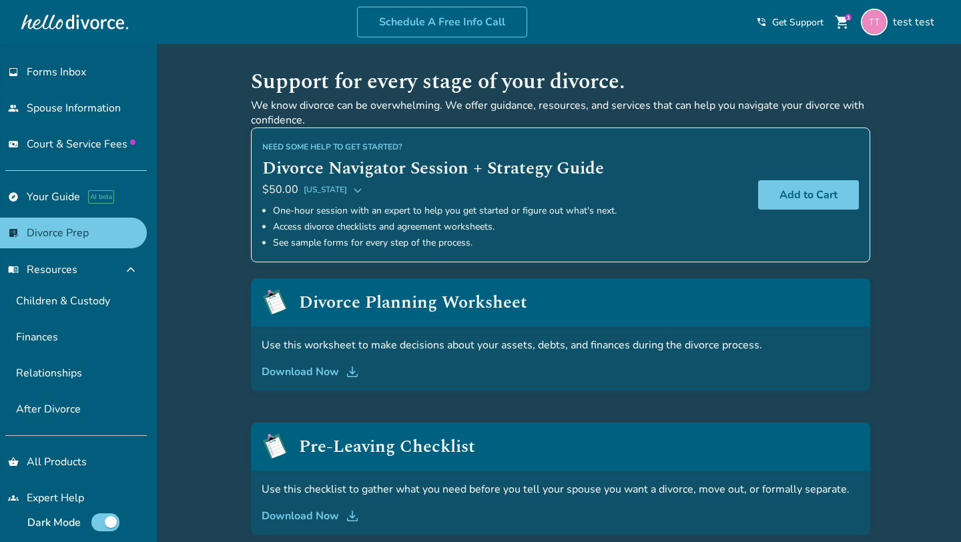
click at [343, 194] on button "Alabama" at bounding box center [333, 190] width 59 height 16
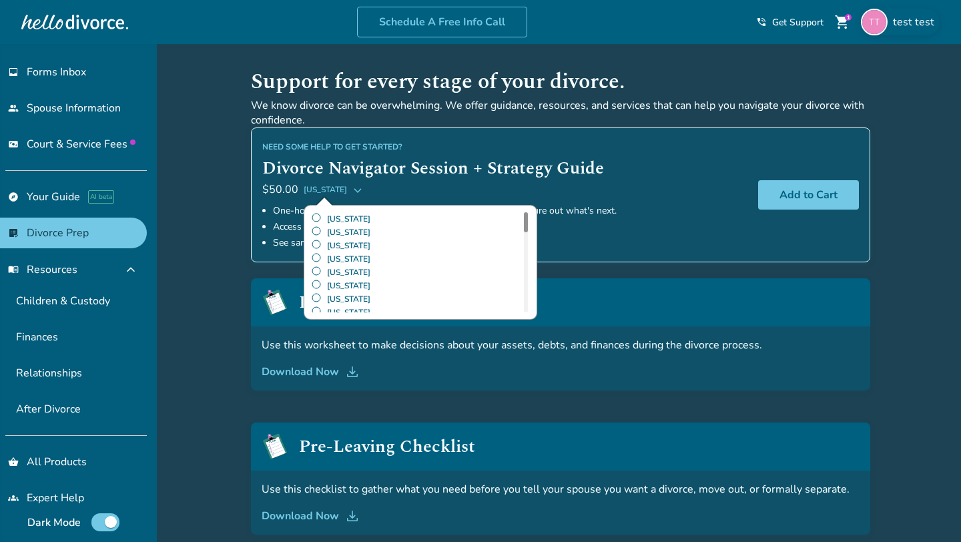
click at [901, 12] on div "test test" at bounding box center [900, 22] width 79 height 27
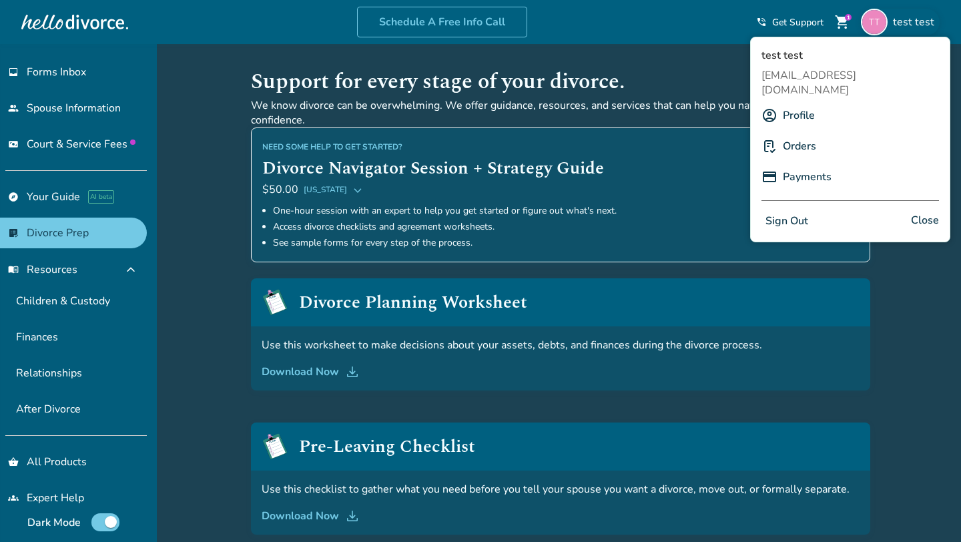
click at [663, 96] on h1 "Support for every stage of your divorce." at bounding box center [561, 81] width 620 height 33
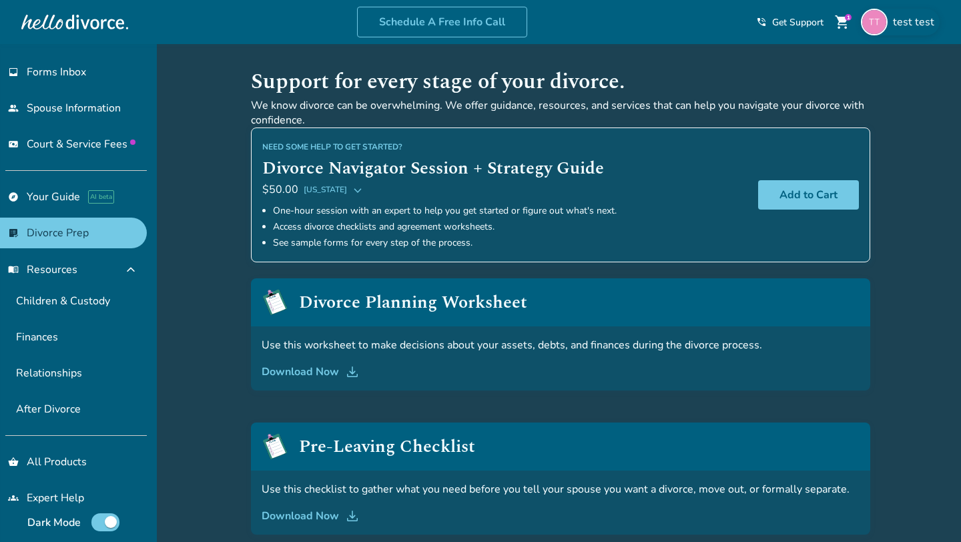
click at [885, 24] on img at bounding box center [874, 22] width 27 height 27
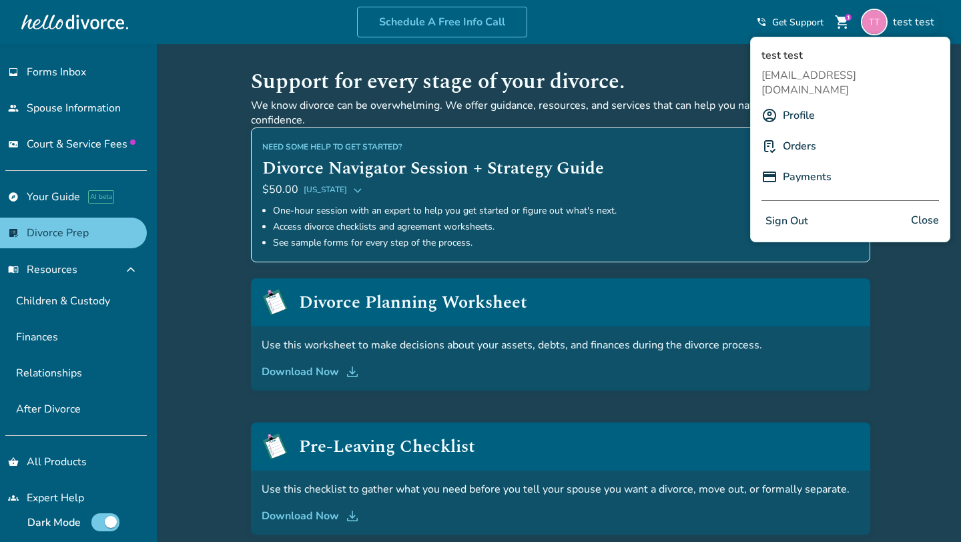
click at [786, 103] on link "Profile" at bounding box center [799, 115] width 32 height 25
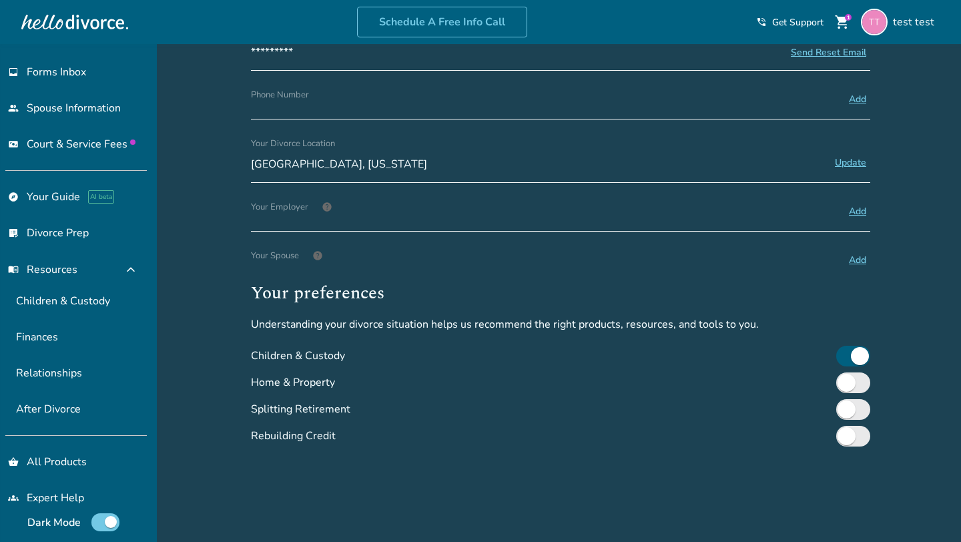
scroll to position [216, 0]
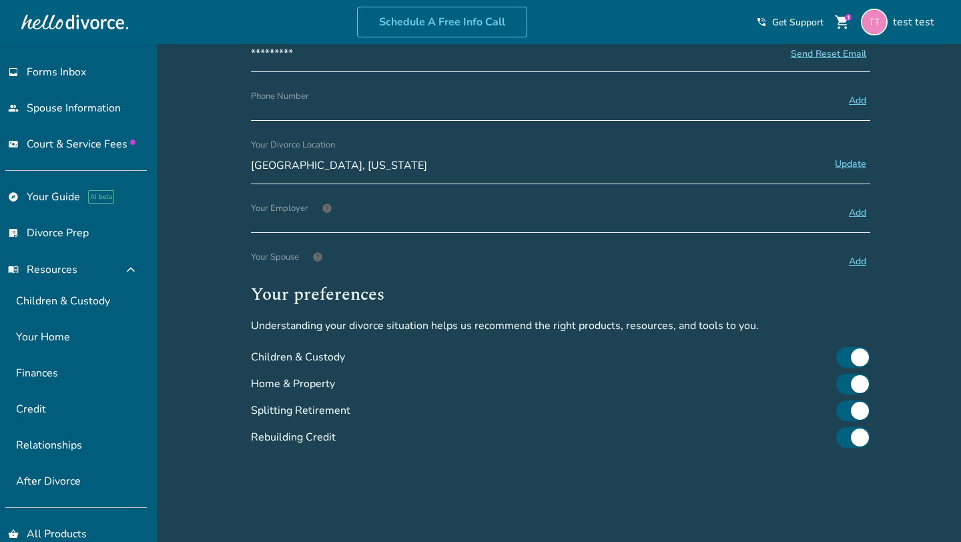
click at [196, 418] on div "Added to cart Profile Name test test Update Email info Note: You will be logged…" at bounding box center [480, 237] width 961 height 818
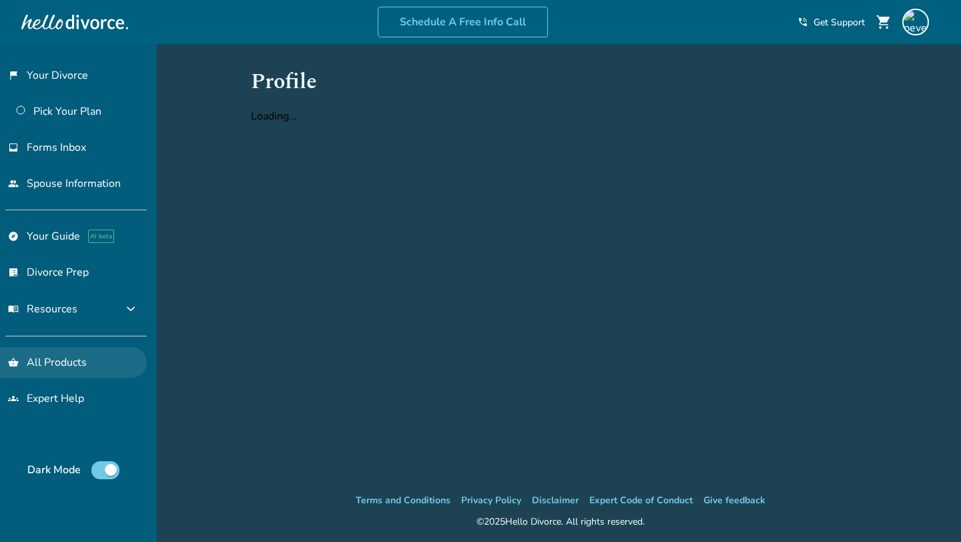
scroll to position [216, 0]
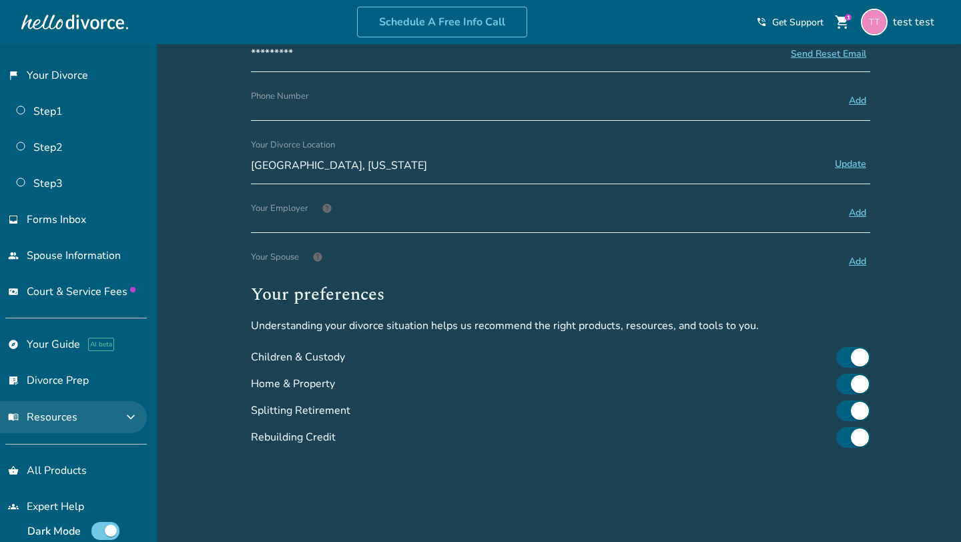
click at [135, 410] on span "expand_more" at bounding box center [131, 417] width 16 height 16
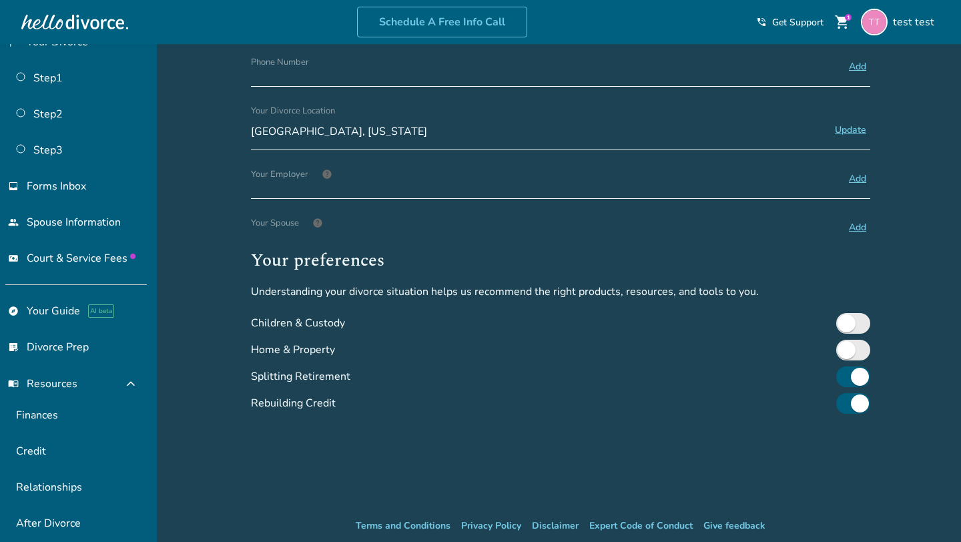
scroll to position [13, 0]
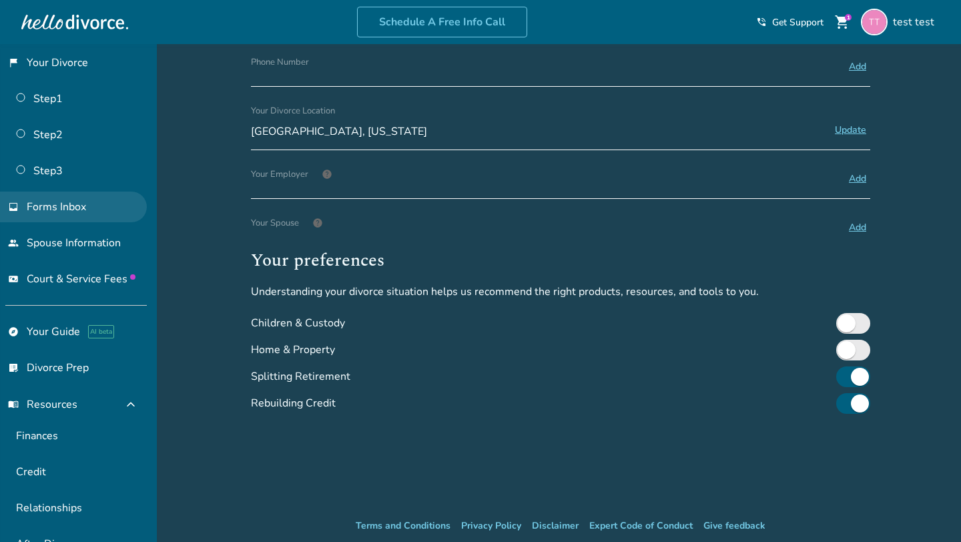
click at [37, 205] on span "Forms Inbox" at bounding box center [56, 207] width 59 height 15
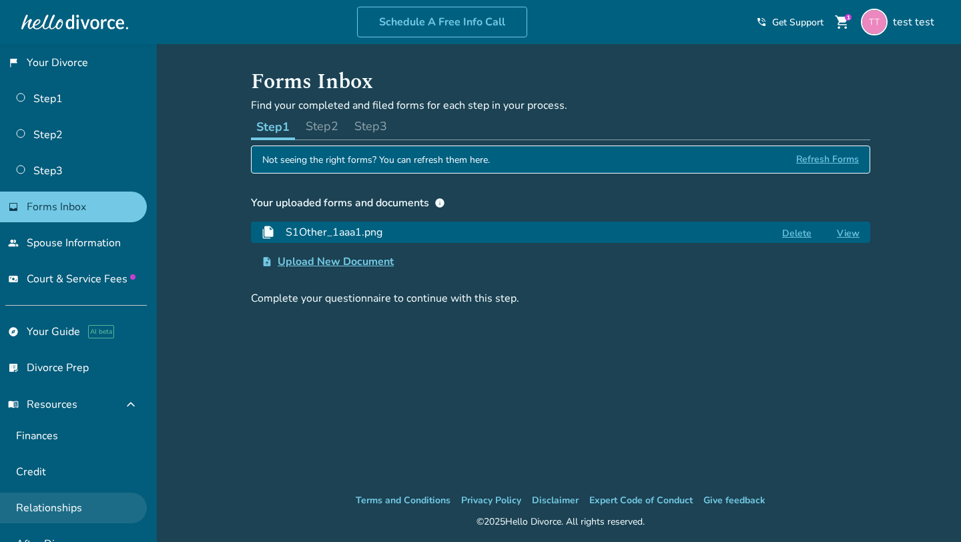
scroll to position [148, 0]
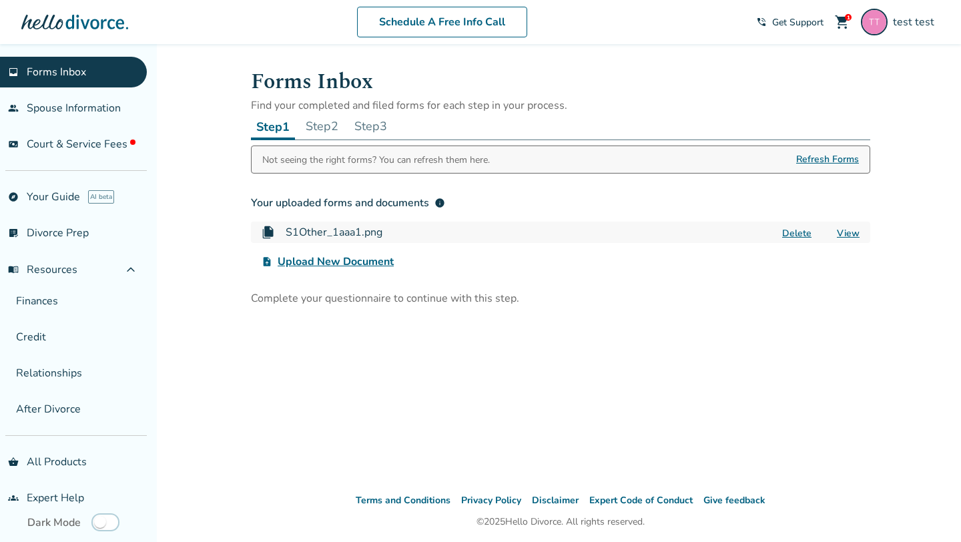
click at [809, 234] on button "Delete" at bounding box center [796, 233] width 37 height 14
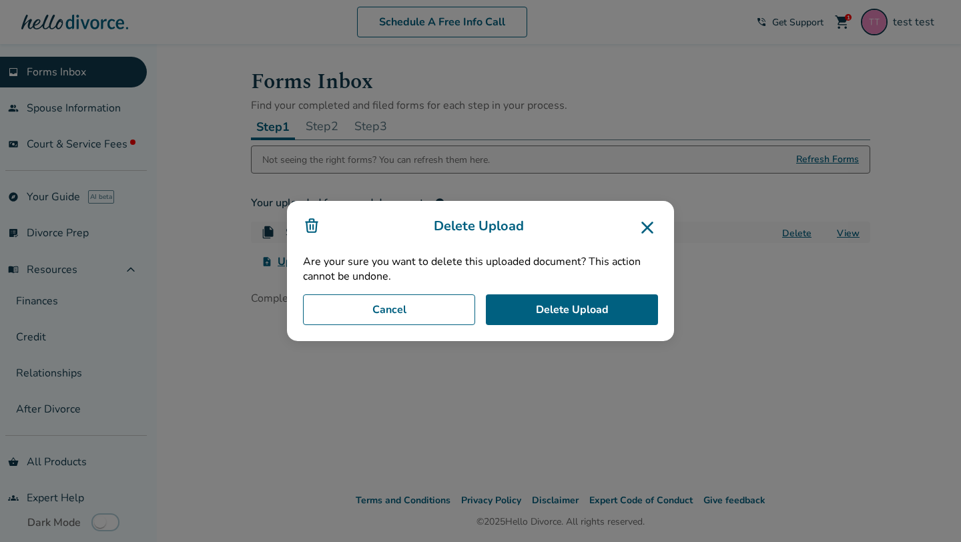
click at [650, 227] on icon at bounding box center [647, 227] width 21 height 21
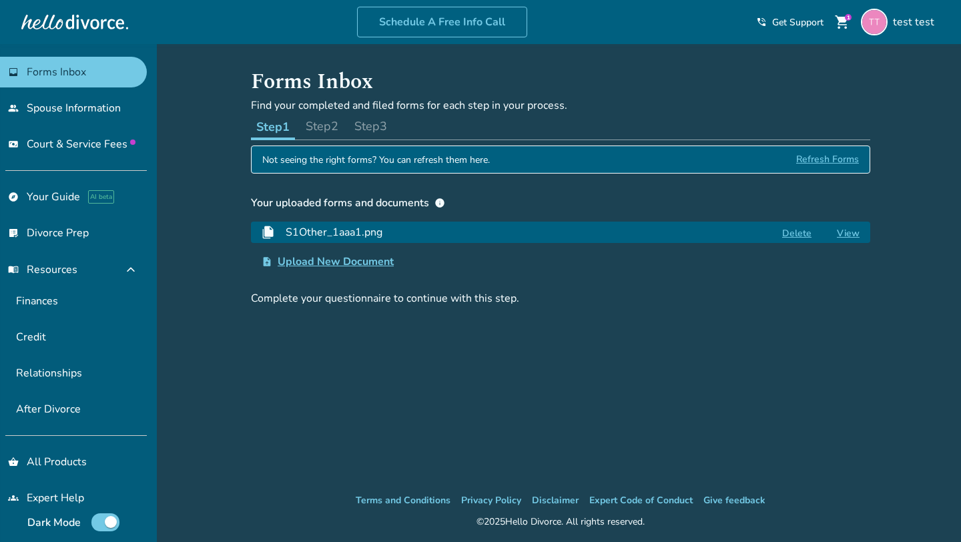
click at [804, 233] on button "Delete" at bounding box center [796, 233] width 37 height 14
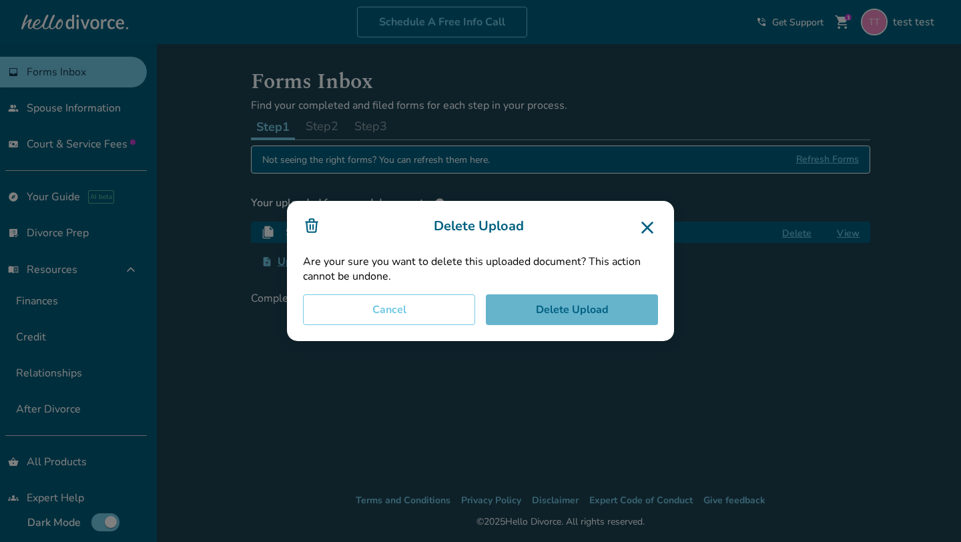
click at [552, 307] on button "Delete Upload" at bounding box center [572, 309] width 172 height 31
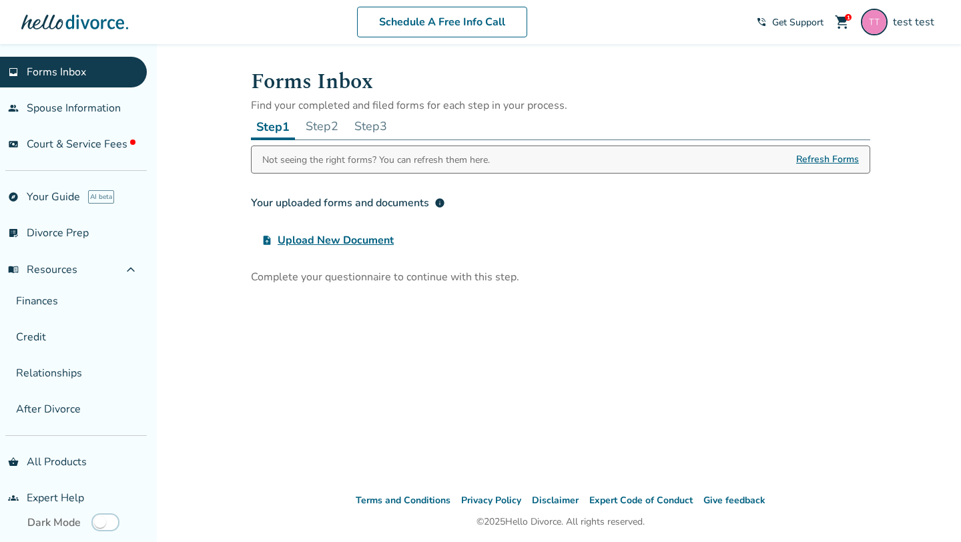
click at [352, 242] on span "Upload New Document" at bounding box center [336, 240] width 116 height 16
click at [0, 0] on input "upload_file Upload New Document" at bounding box center [0, 0] width 0 height 0
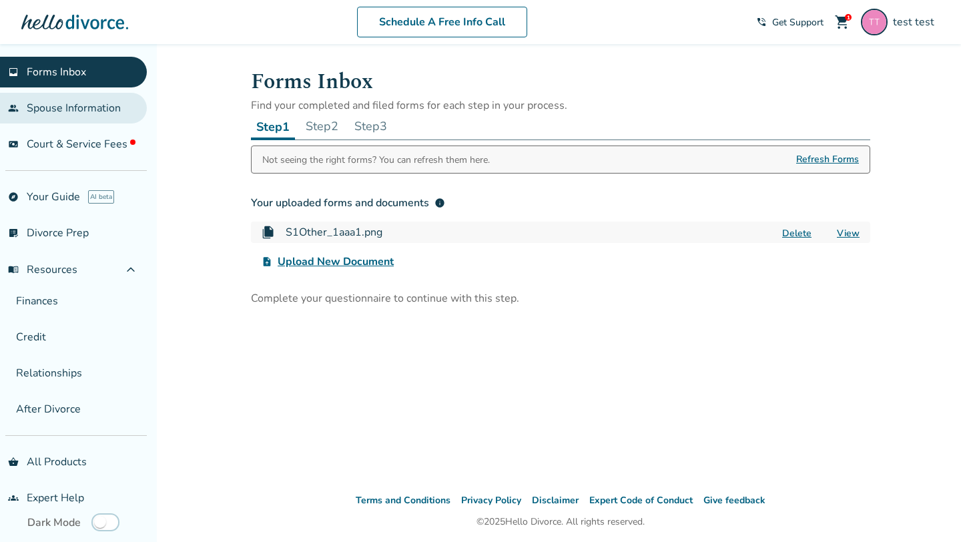
click at [65, 99] on link "people Spouse Information" at bounding box center [73, 108] width 147 height 31
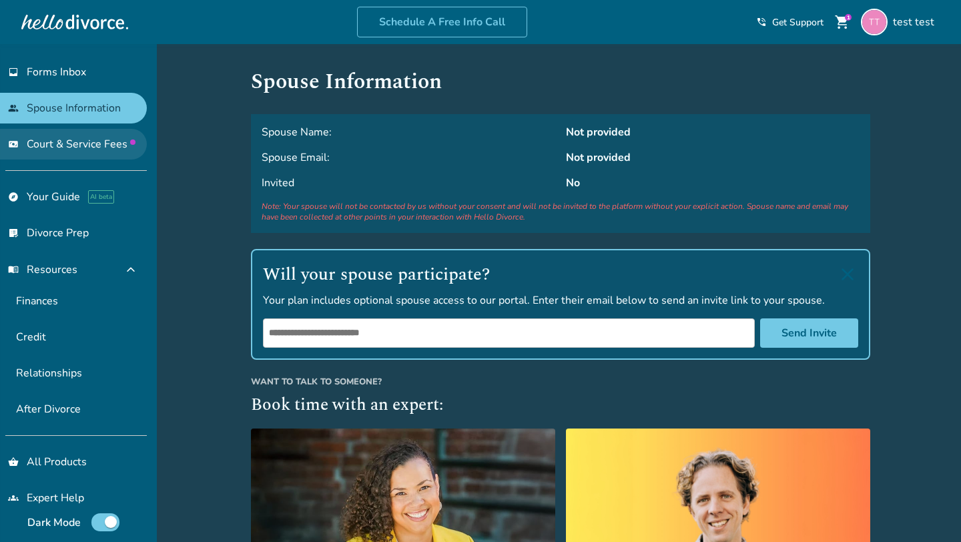
click at [131, 154] on link "universal_currency_alt Court & Service Fees" at bounding box center [73, 144] width 147 height 31
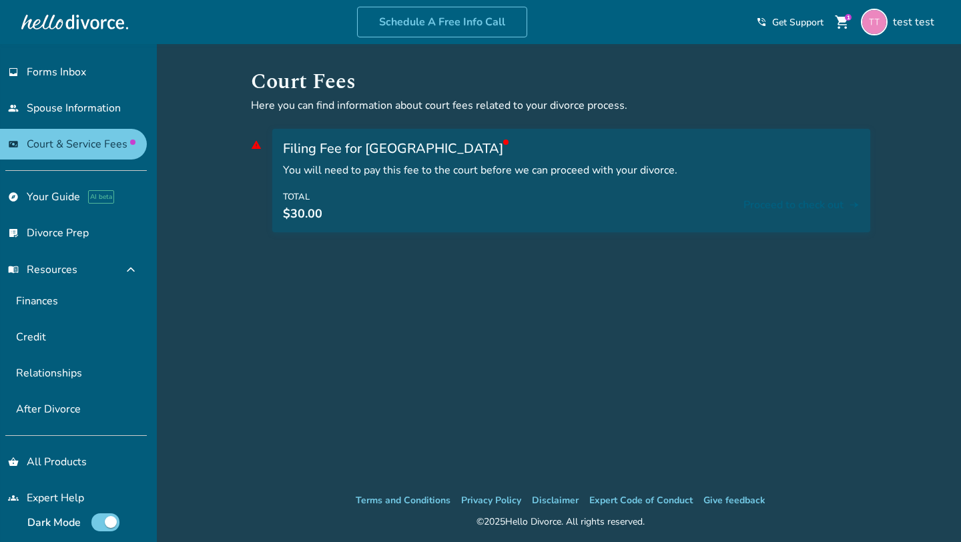
click at [809, 19] on span "Get Support" at bounding box center [797, 22] width 51 height 13
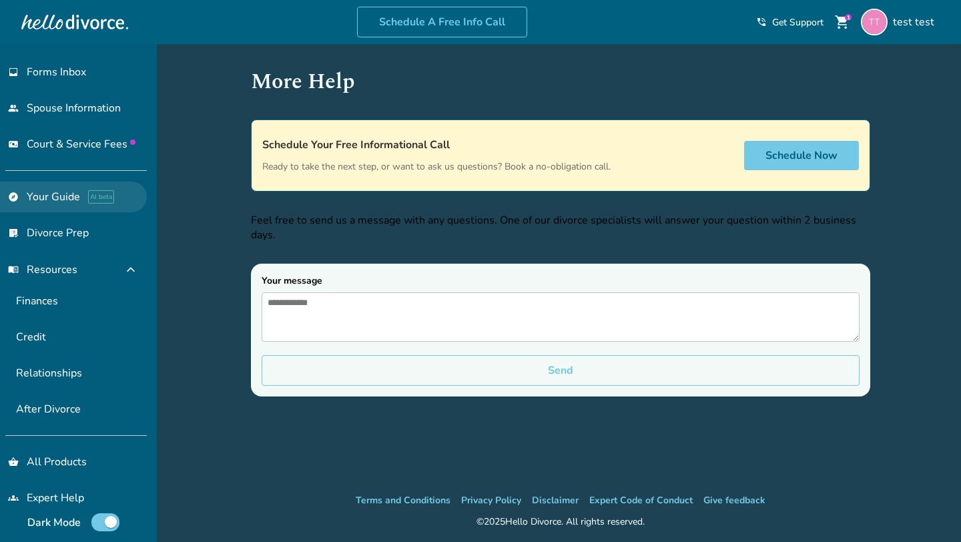
click at [27, 194] on link "explore Your Guide AI beta" at bounding box center [73, 197] width 147 height 31
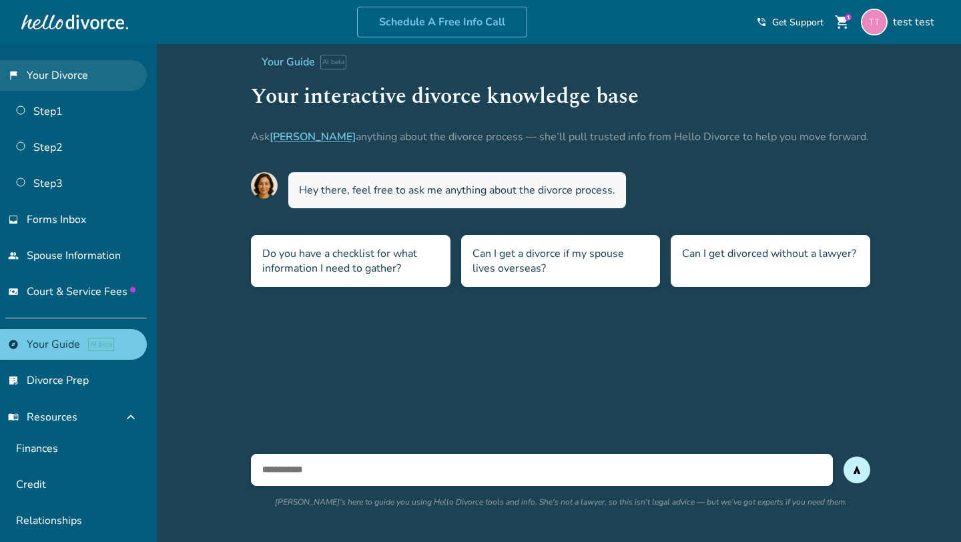
click at [56, 80] on link "flag_2 Your Divorce" at bounding box center [73, 75] width 147 height 31
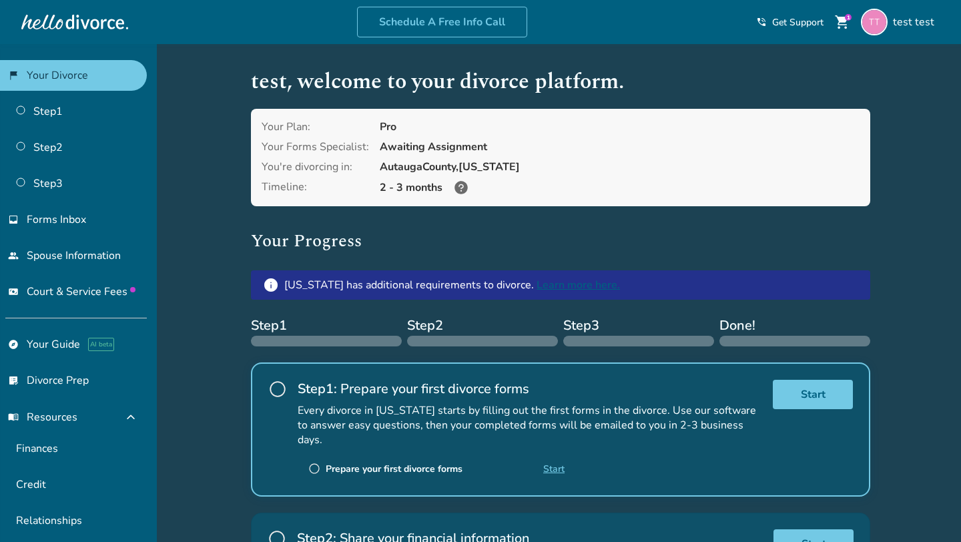
click at [224, 212] on div "Added to cart test , welcome to your divorce platform. Your Plan: Pro Your Form…" at bounding box center [480, 482] width 961 height 877
click at [19, 443] on link "Finances" at bounding box center [73, 448] width 147 height 31
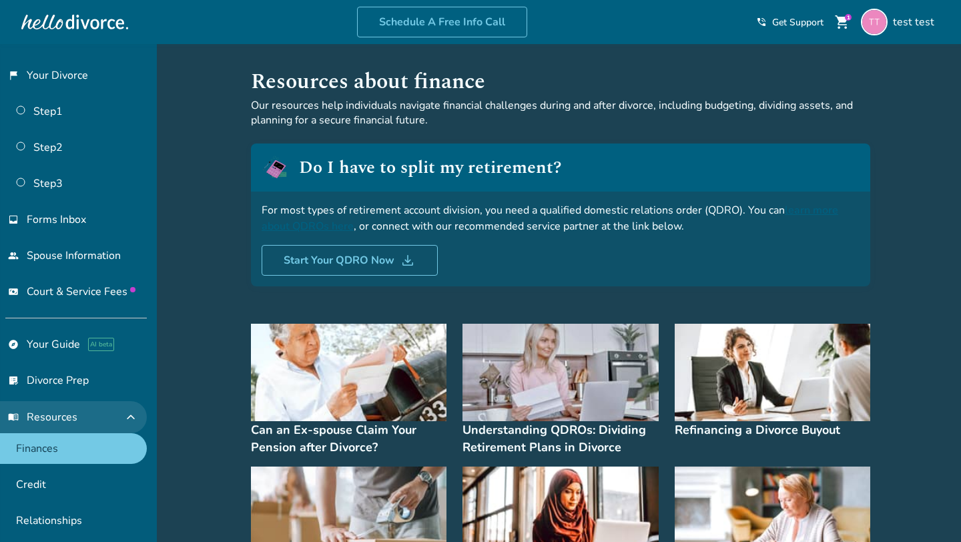
click at [43, 416] on span "menu_book Resources" at bounding box center [42, 417] width 69 height 15
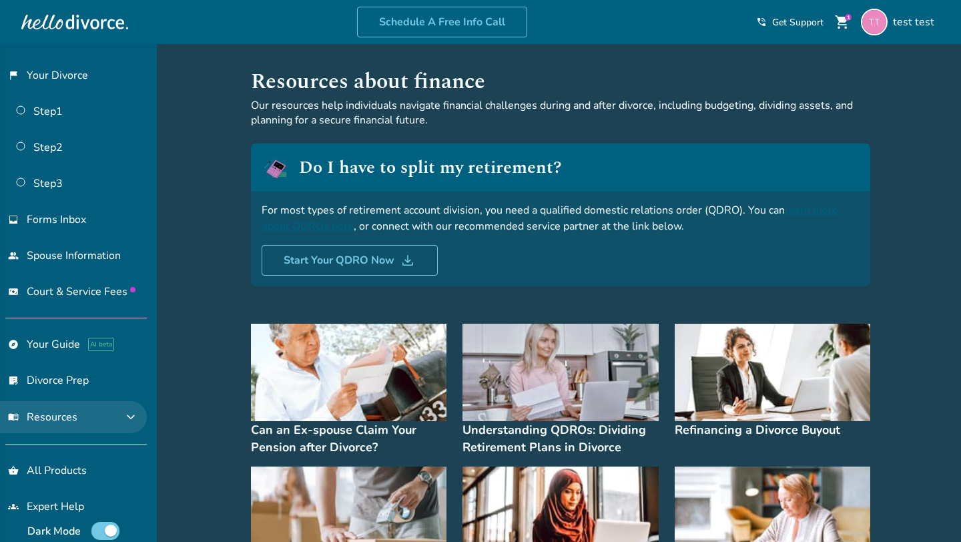
click at [43, 413] on span "menu_book Resources" at bounding box center [42, 417] width 69 height 15
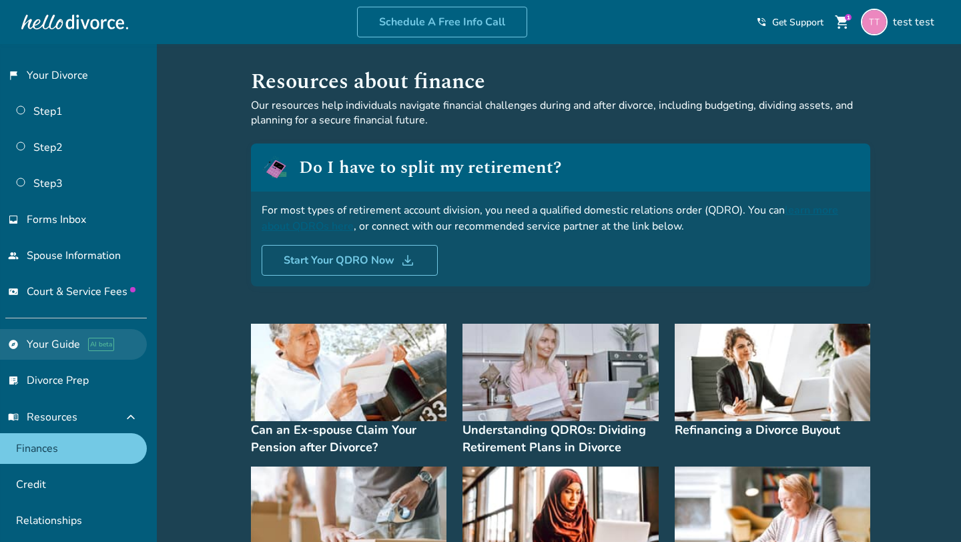
click at [56, 346] on link "explore Your Guide AI beta" at bounding box center [73, 344] width 147 height 31
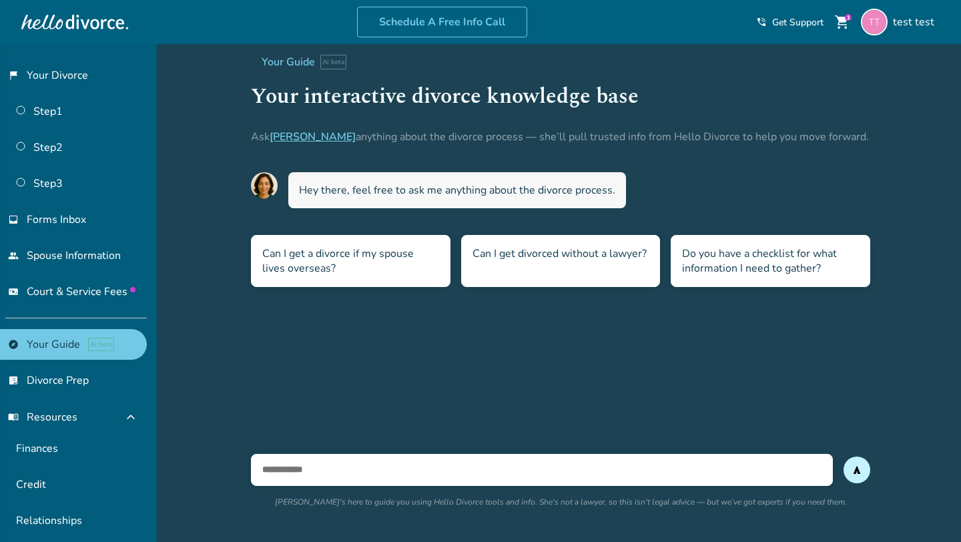
click at [202, 243] on div "Added to cart Your Guide AI beta Your interactive divorce knowledge base Ask Ha…" at bounding box center [480, 315] width 961 height 542
click at [48, 376] on link "list_alt_check Divorce Prep" at bounding box center [73, 380] width 147 height 31
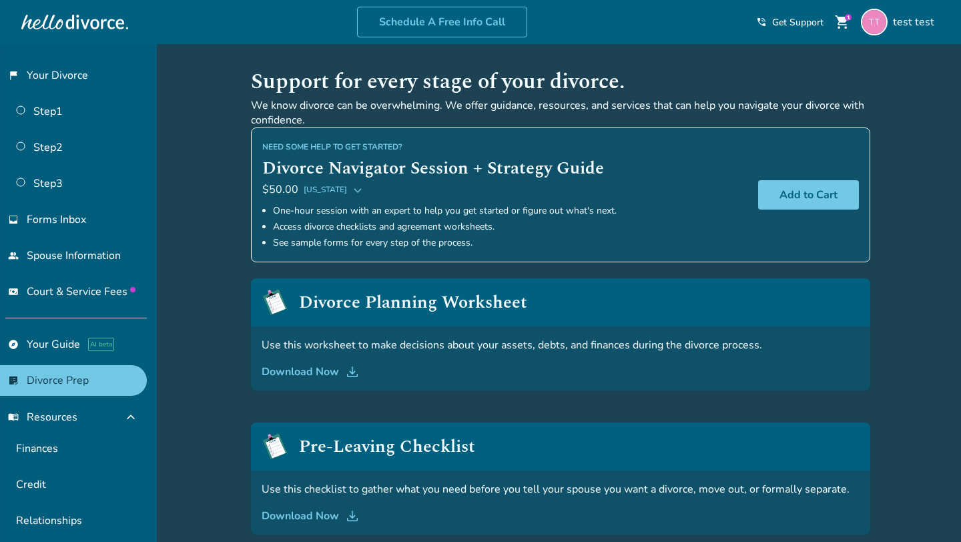
click at [352, 187] on icon at bounding box center [357, 189] width 11 height 11
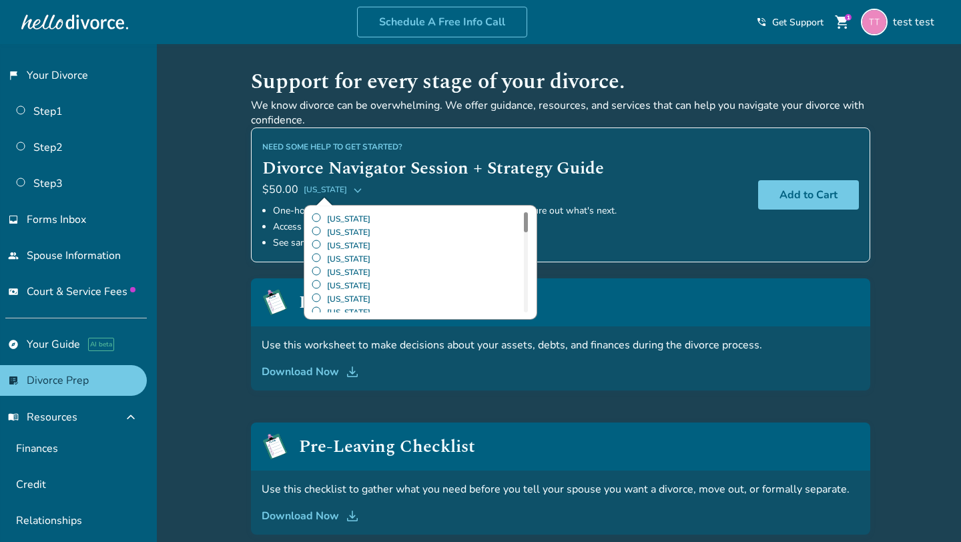
click at [352, 187] on icon at bounding box center [357, 189] width 11 height 11
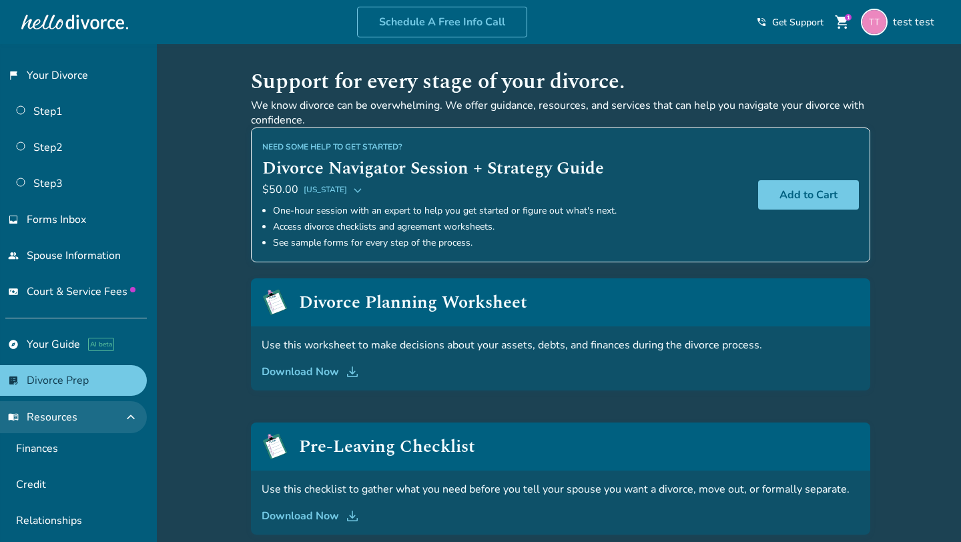
click at [57, 420] on span "menu_book Resources" at bounding box center [42, 417] width 69 height 15
click at [59, 419] on span "menu_book Resources" at bounding box center [42, 417] width 69 height 15
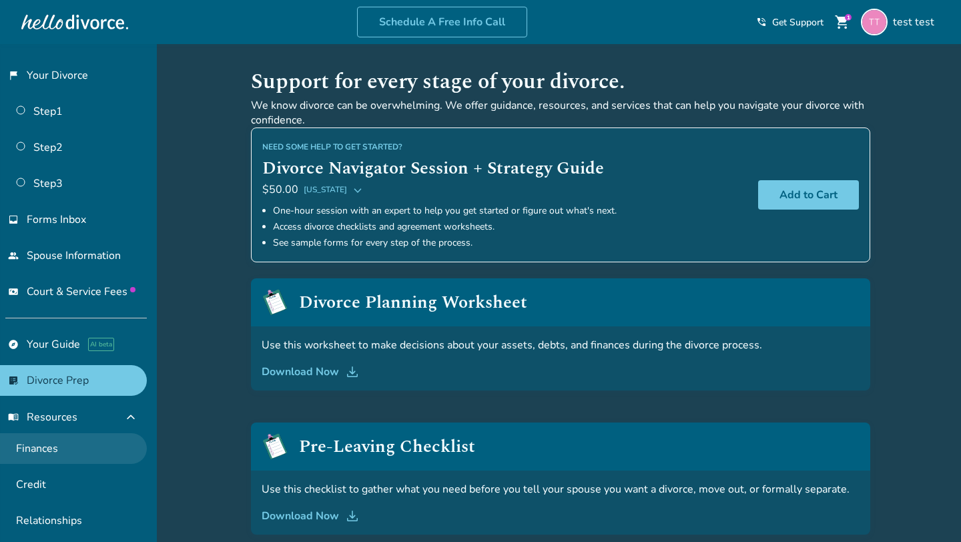
click at [59, 449] on link "Finances" at bounding box center [73, 448] width 147 height 31
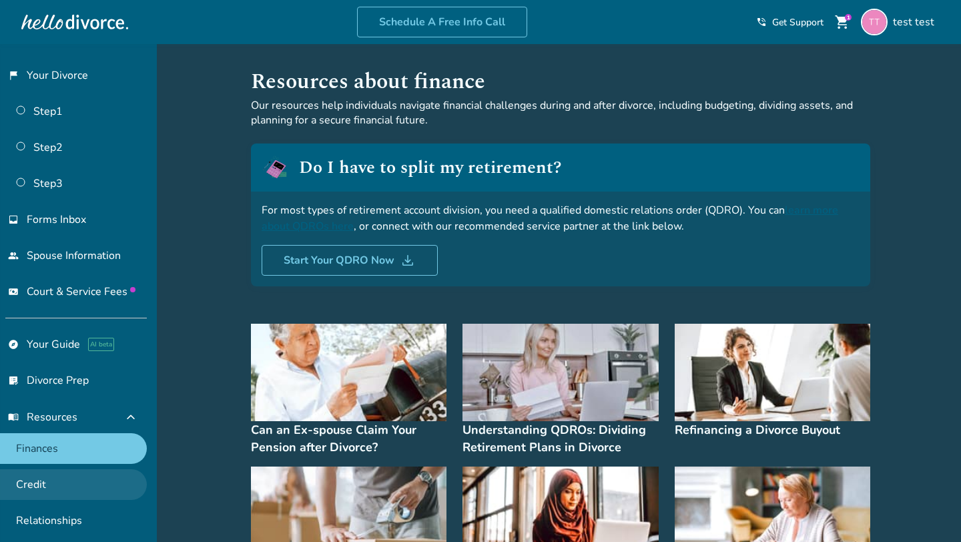
click at [44, 478] on link "Credit" at bounding box center [73, 484] width 147 height 31
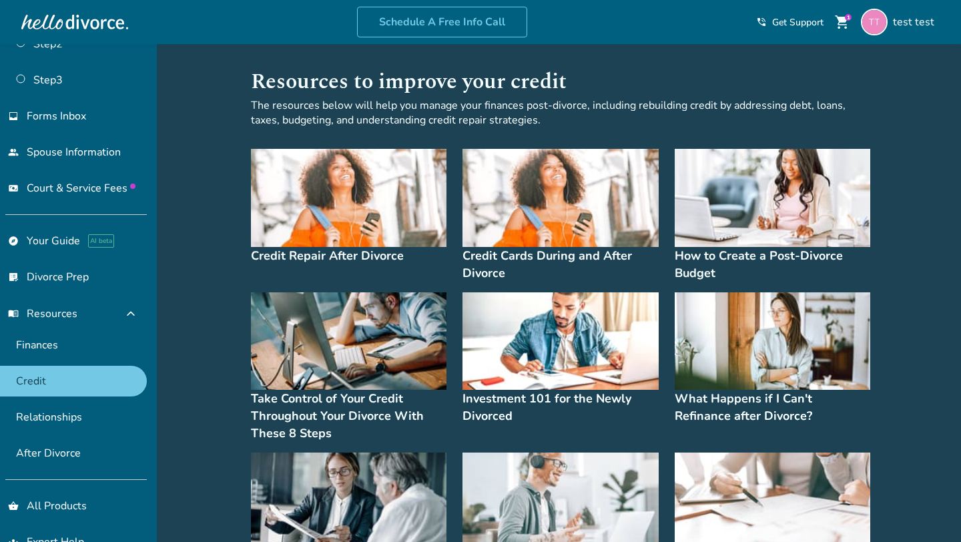
click at [320, 200] on img at bounding box center [349, 198] width 196 height 98
click at [506, 195] on img at bounding box center [561, 198] width 196 height 98
click at [766, 210] on img at bounding box center [773, 198] width 196 height 98
click at [367, 350] on img at bounding box center [349, 341] width 196 height 98
click at [528, 357] on img at bounding box center [561, 341] width 196 height 98
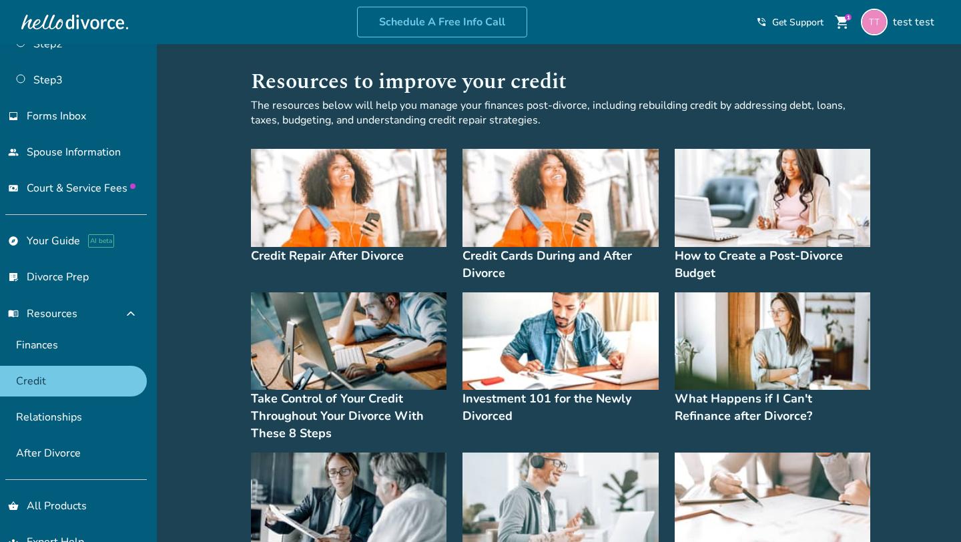
click at [726, 352] on img at bounding box center [773, 341] width 196 height 98
click at [375, 472] on img at bounding box center [349, 502] width 196 height 98
click at [545, 472] on img at bounding box center [561, 502] width 196 height 98
click at [696, 485] on img at bounding box center [773, 502] width 196 height 98
click at [272, 75] on h1 "Resources to improve your credit" at bounding box center [561, 81] width 620 height 33
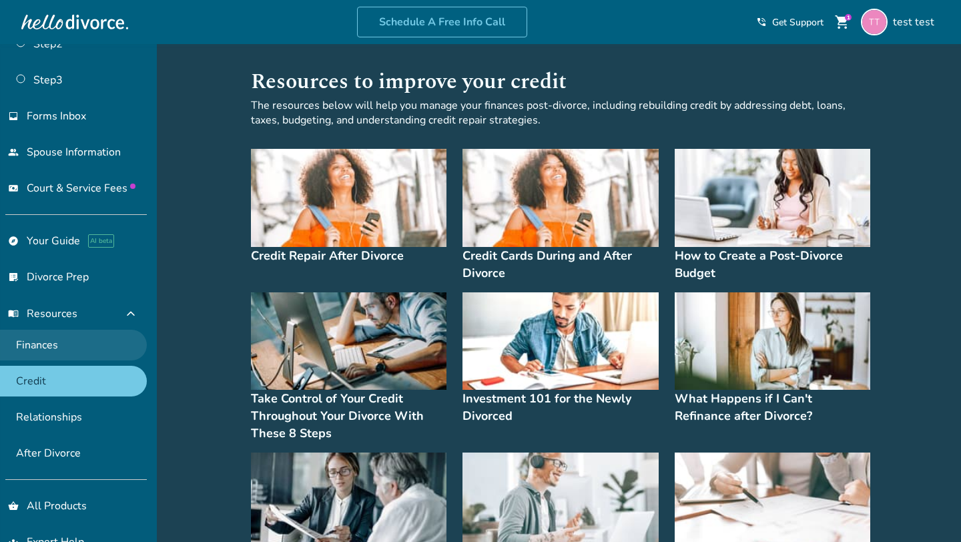
click at [79, 341] on link "Finances" at bounding box center [73, 345] width 147 height 31
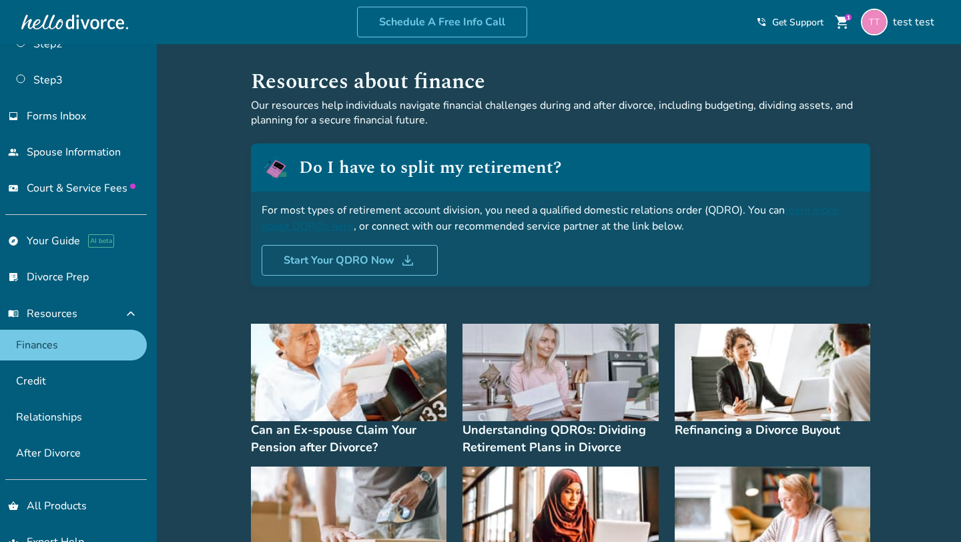
click at [290, 375] on img at bounding box center [349, 373] width 196 height 98
click at [336, 358] on img at bounding box center [349, 373] width 196 height 98
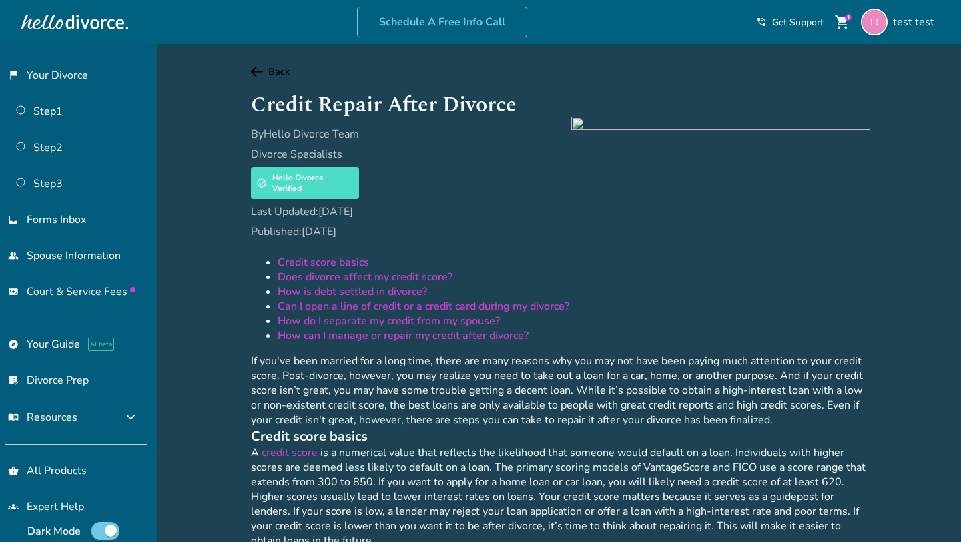
click at [268, 74] on link "Back" at bounding box center [561, 71] width 620 height 13
click at [258, 71] on icon at bounding box center [257, 72] width 12 height 10
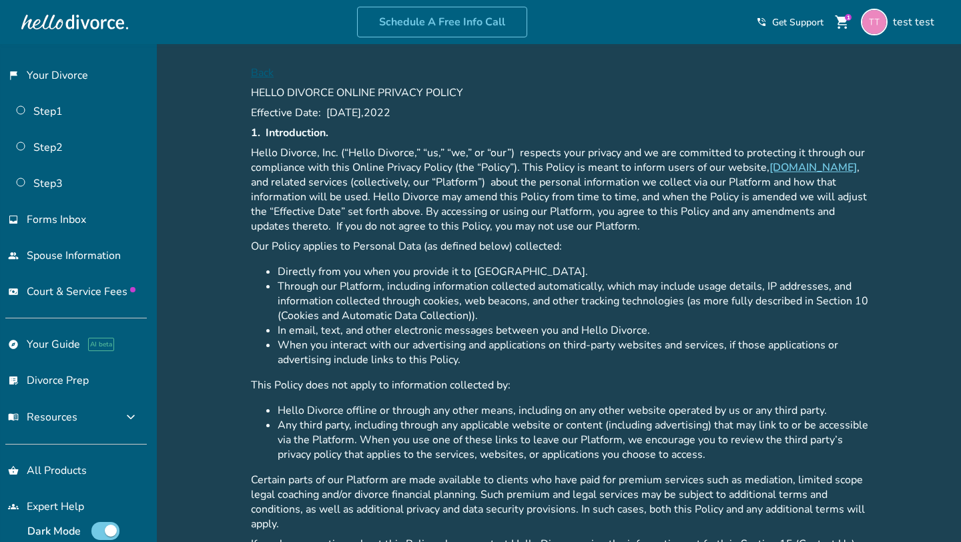
click at [267, 73] on span "Back" at bounding box center [561, 72] width 620 height 15
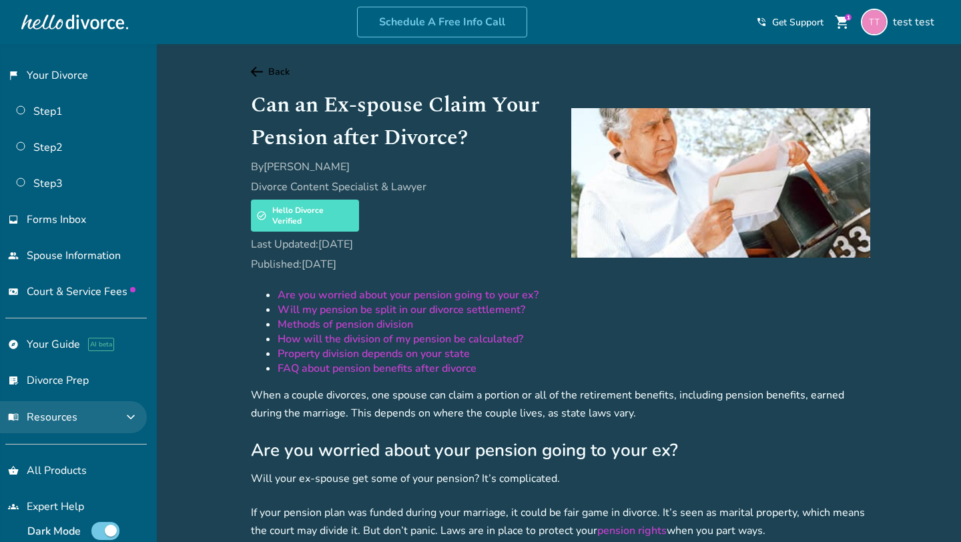
click at [119, 419] on button "menu_book Resources expand_more" at bounding box center [73, 417] width 147 height 32
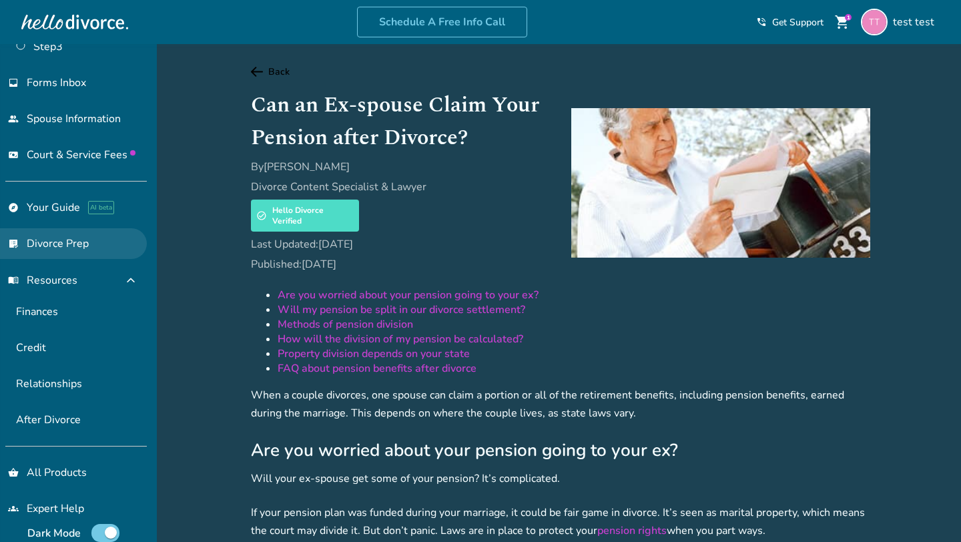
scroll to position [148, 0]
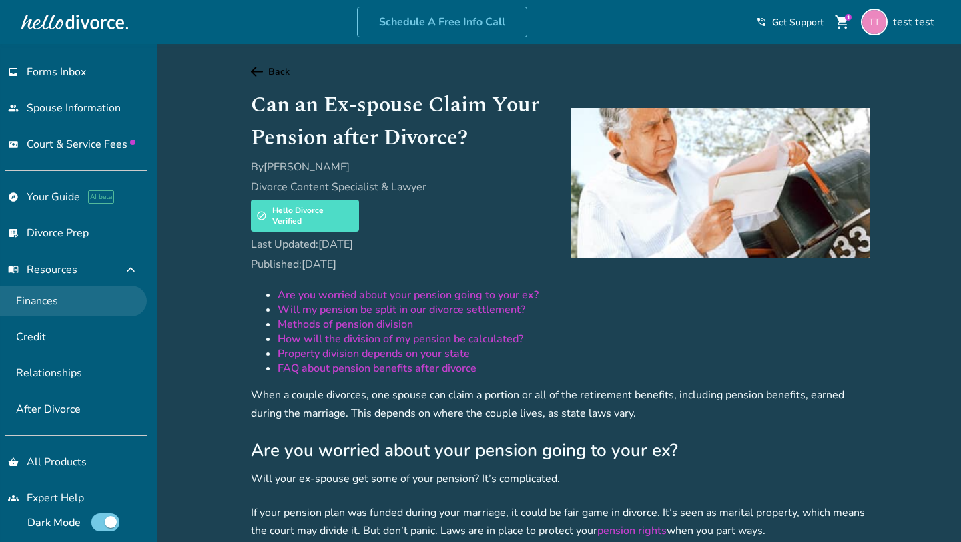
click at [85, 294] on link "Finances" at bounding box center [73, 301] width 147 height 31
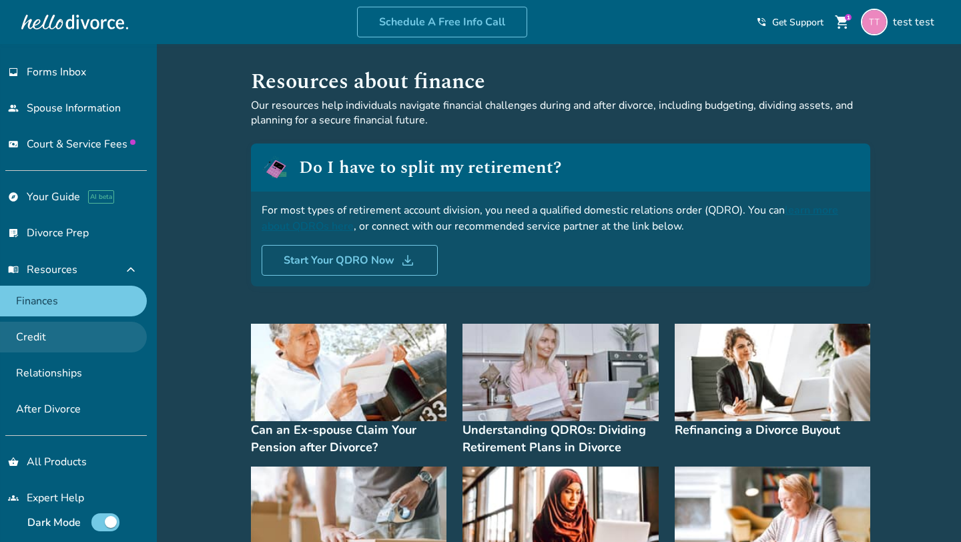
click at [73, 324] on link "Credit" at bounding box center [73, 337] width 147 height 31
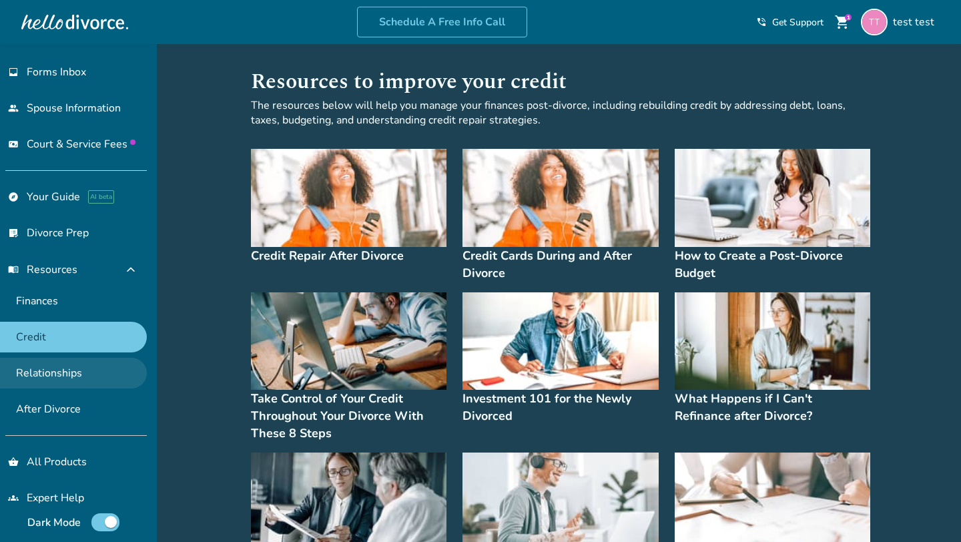
click at [91, 371] on link "Relationships" at bounding box center [73, 373] width 147 height 31
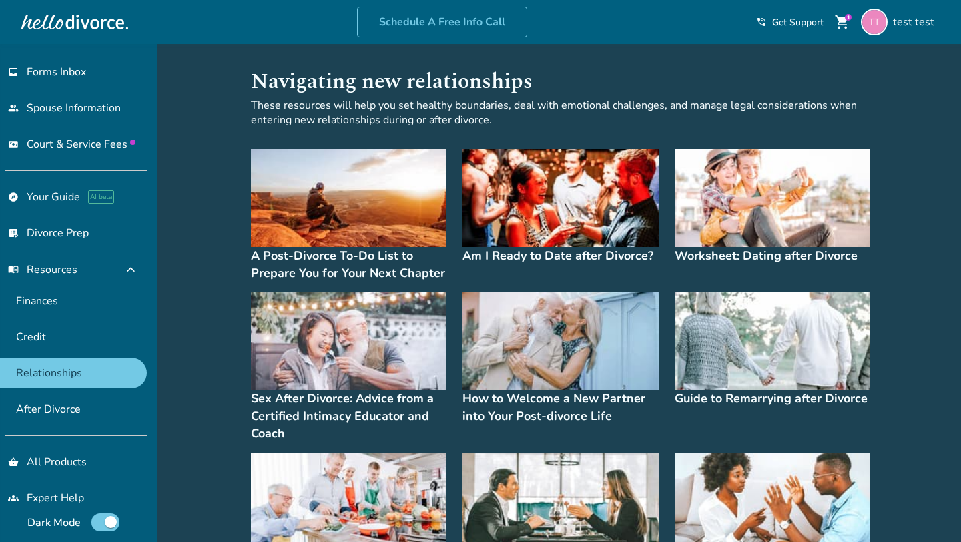
click at [330, 218] on img at bounding box center [349, 198] width 196 height 98
click at [117, 403] on link "After Divorce" at bounding box center [73, 409] width 147 height 31
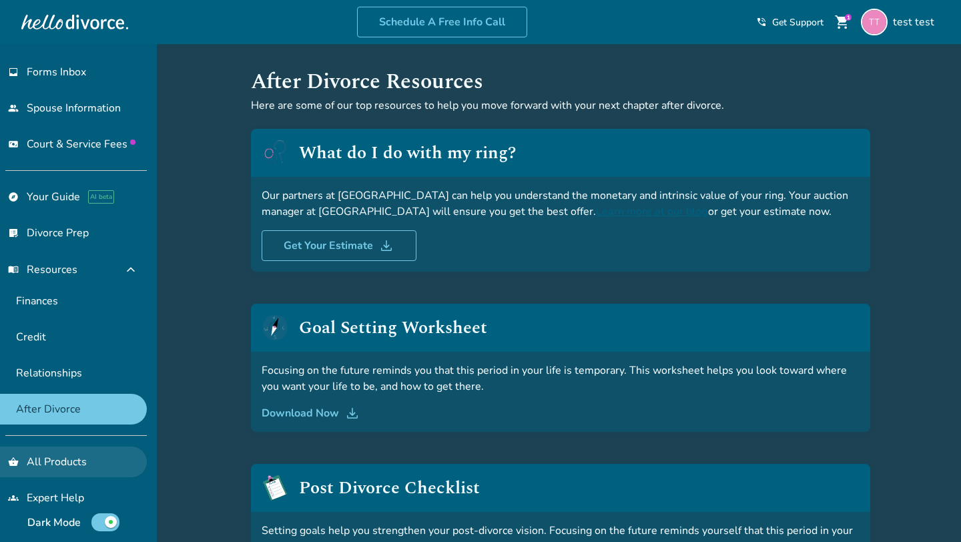
click at [57, 459] on link "shopping_basket All Products" at bounding box center [73, 462] width 147 height 31
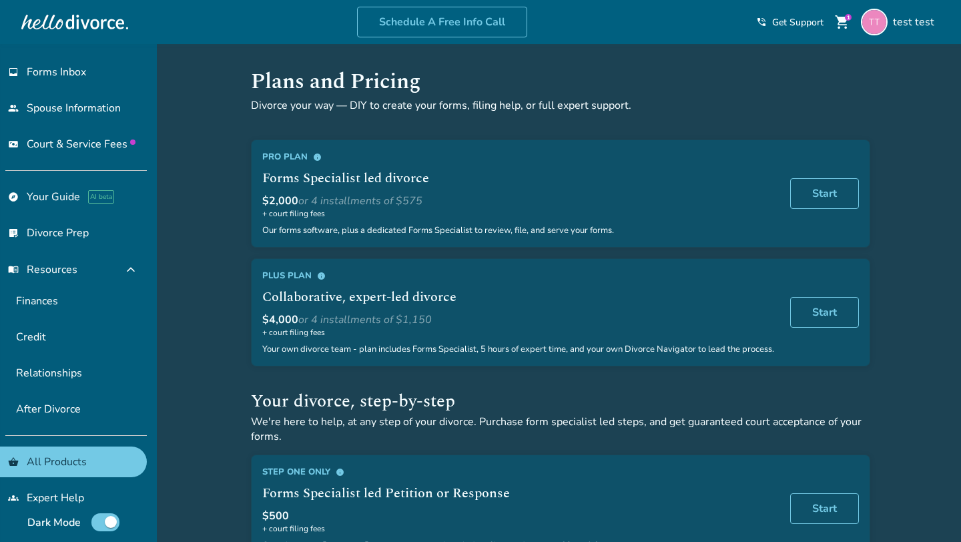
click at [316, 156] on span "info" at bounding box center [317, 157] width 9 height 9
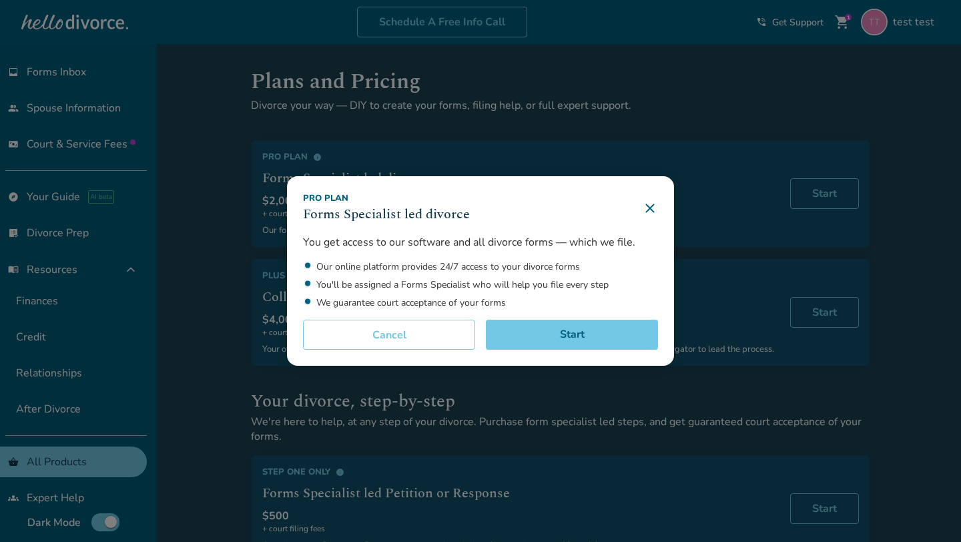
click at [265, 210] on div "Pro Plan Forms Specialist led divorce You get access to our software and all di…" at bounding box center [480, 271] width 961 height 542
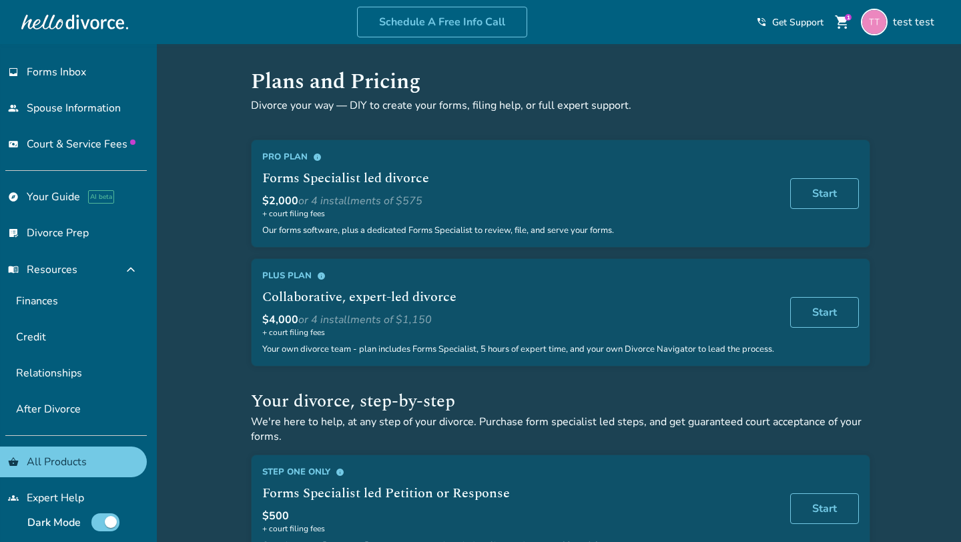
click at [320, 272] on span "info" at bounding box center [321, 276] width 9 height 9
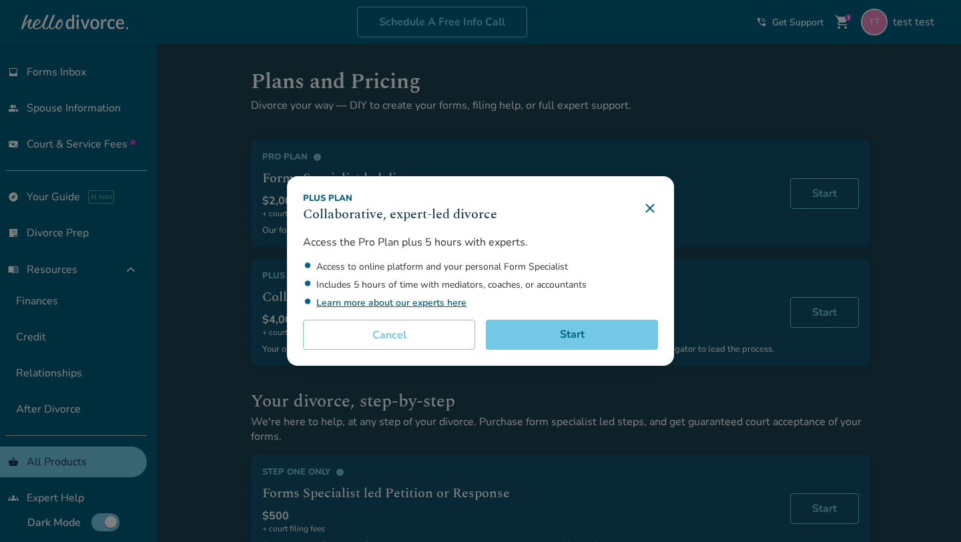
click at [238, 233] on div "Plus Plan Collaborative, expert-led divorce Access the Pro Plan plus 5 hours wi…" at bounding box center [480, 271] width 961 height 542
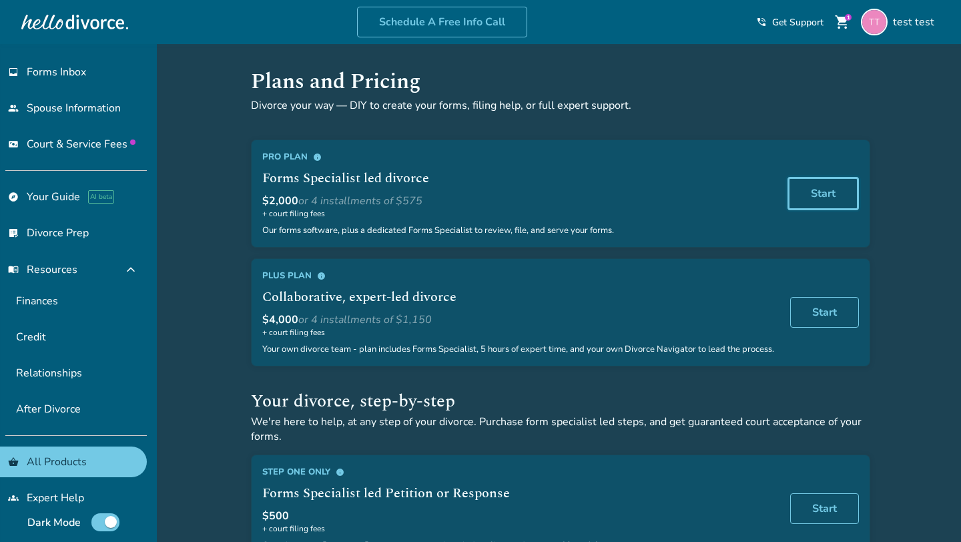
click at [808, 188] on link "Start" at bounding box center [823, 193] width 71 height 33
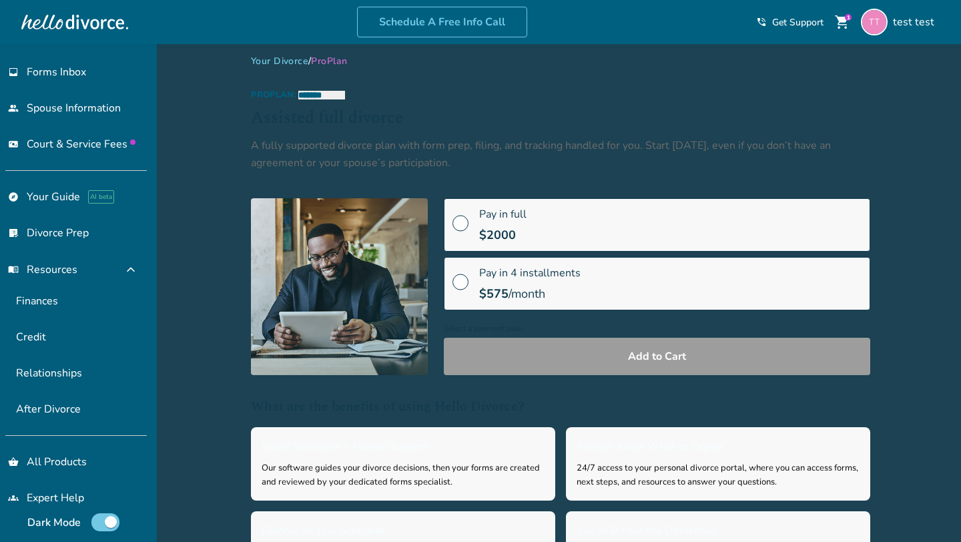
scroll to position [15, 0]
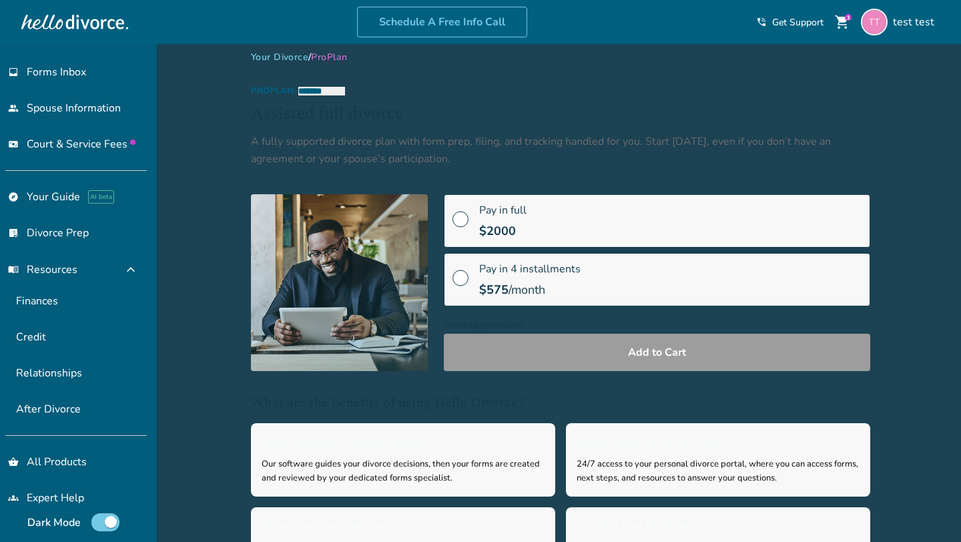
click at [296, 54] on link "Your Divorce" at bounding box center [279, 57] width 57 height 13
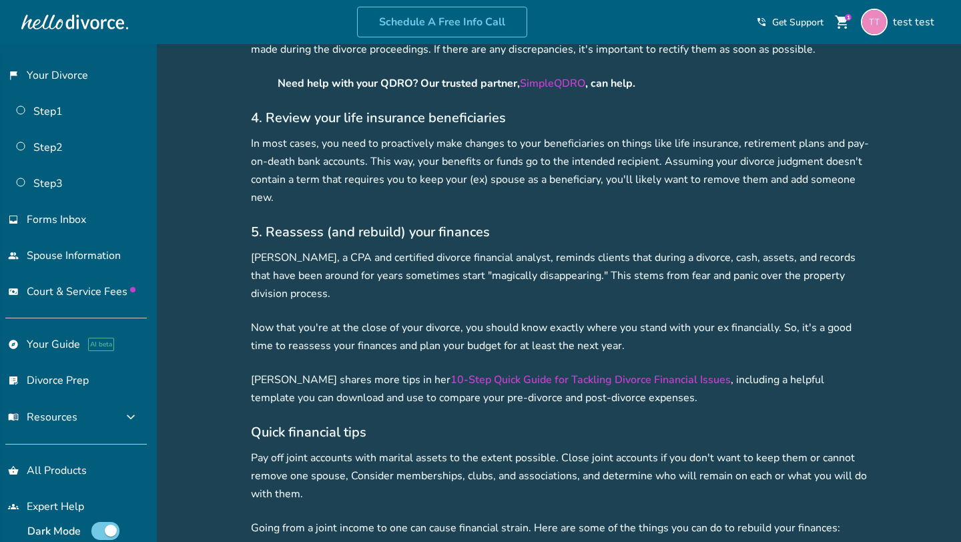
scroll to position [3941, 0]
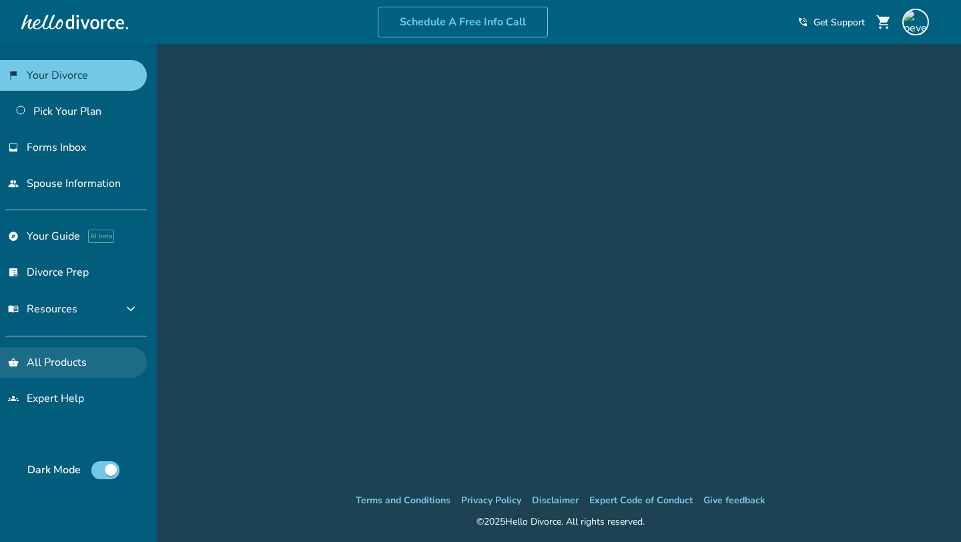
click at [58, 363] on link "shopping_basket All Products" at bounding box center [73, 362] width 147 height 31
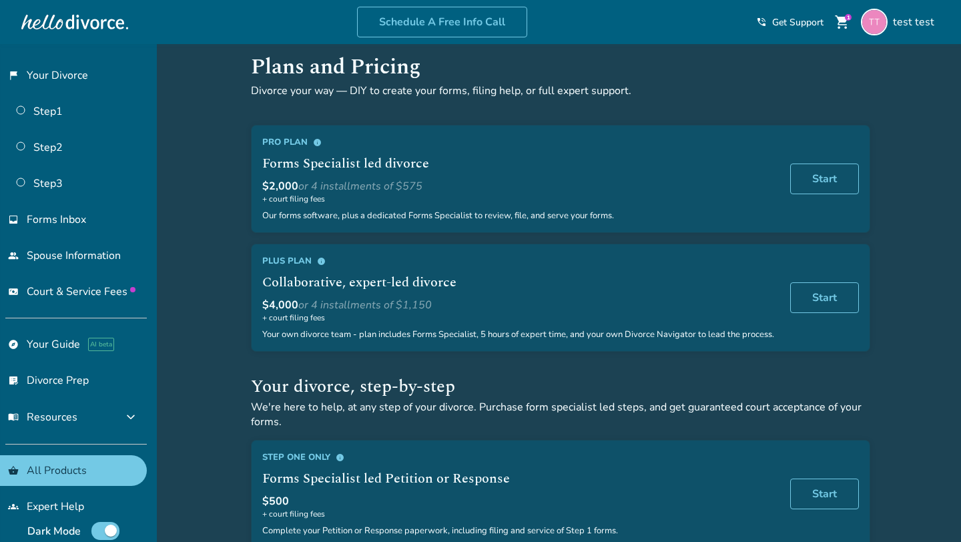
scroll to position [13, 0]
click at [320, 140] on span "info" at bounding box center [317, 144] width 9 height 9
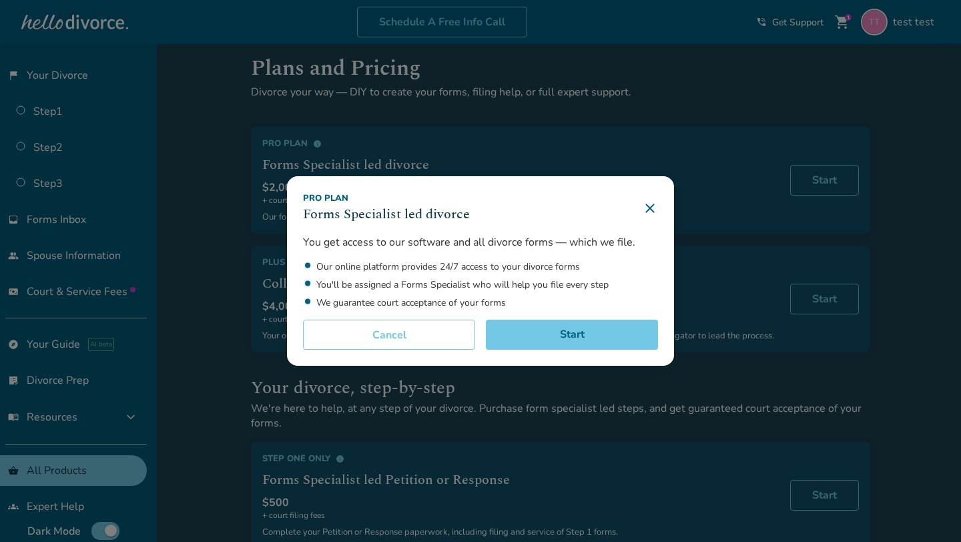
click at [650, 207] on icon at bounding box center [650, 208] width 9 height 9
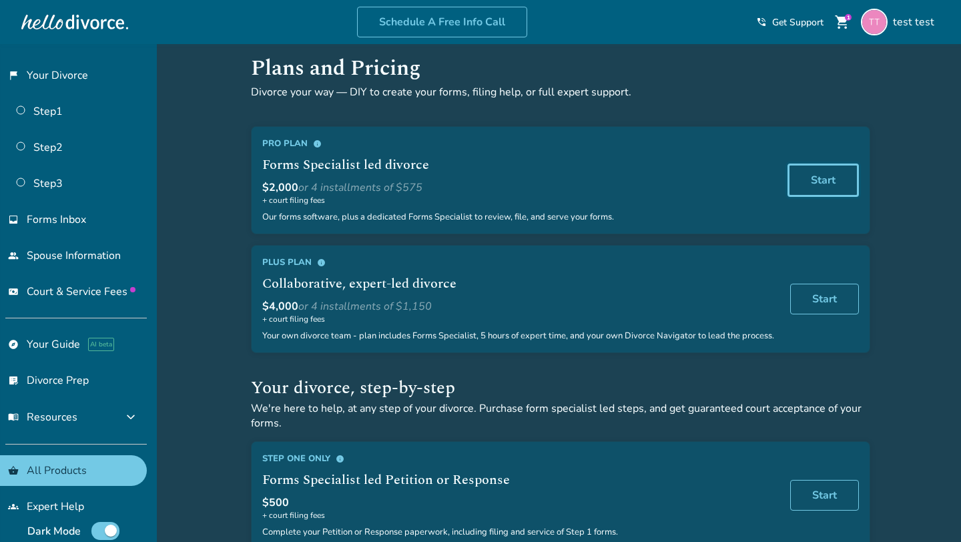
click at [823, 182] on link "Start" at bounding box center [823, 180] width 71 height 33
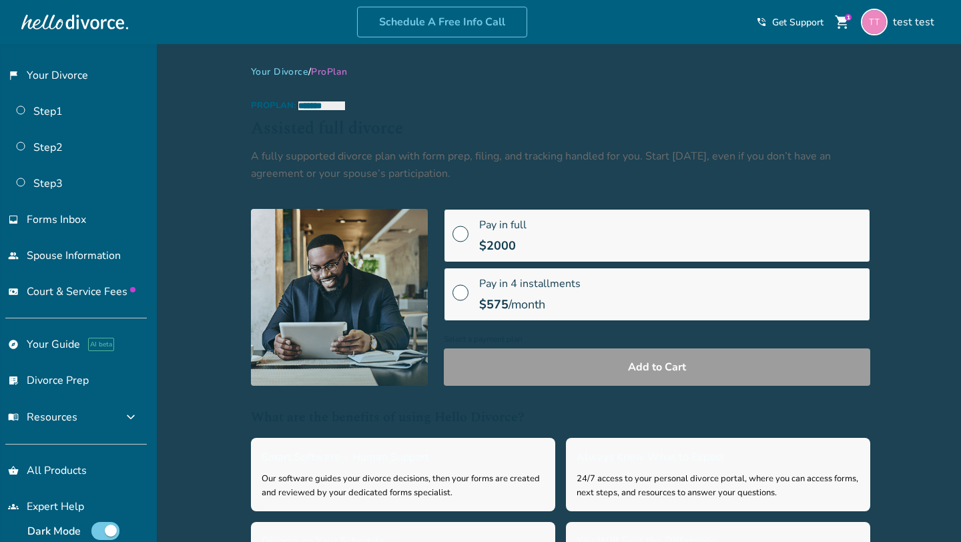
click at [801, 125] on h2 "Assisted full divorce" at bounding box center [561, 129] width 620 height 25
click at [468, 232] on span at bounding box center [461, 239] width 16 height 15
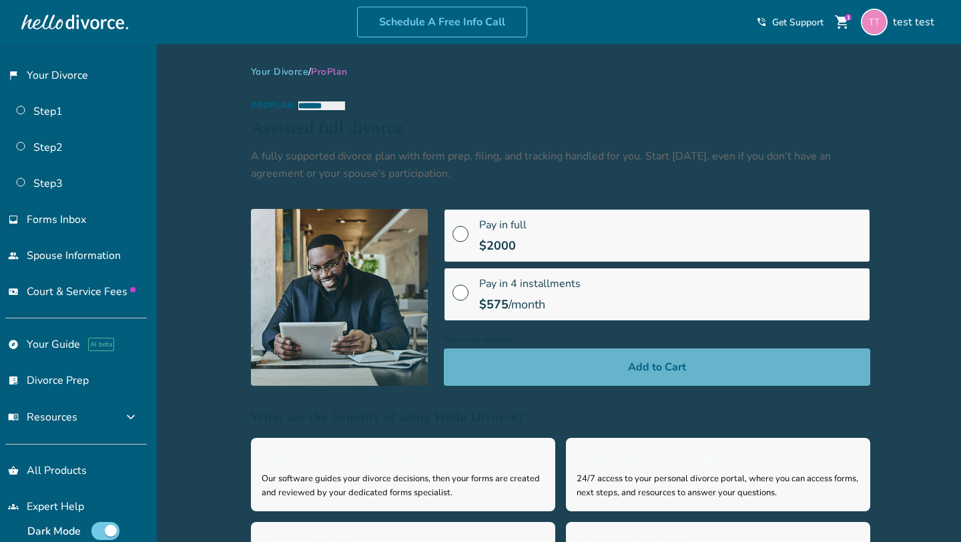
click at [536, 377] on button "Add to Cart" at bounding box center [657, 366] width 427 height 37
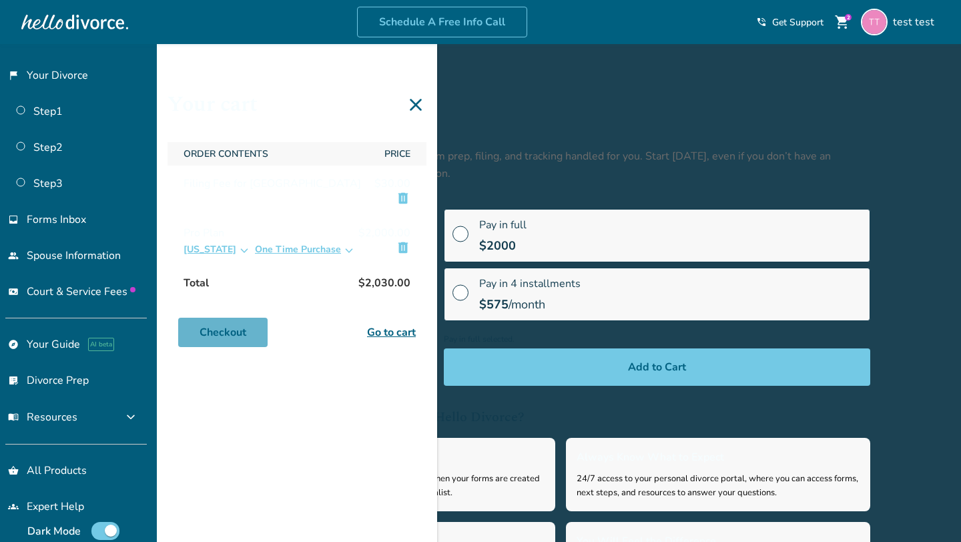
click at [226, 330] on link "Checkout" at bounding box center [222, 332] width 89 height 29
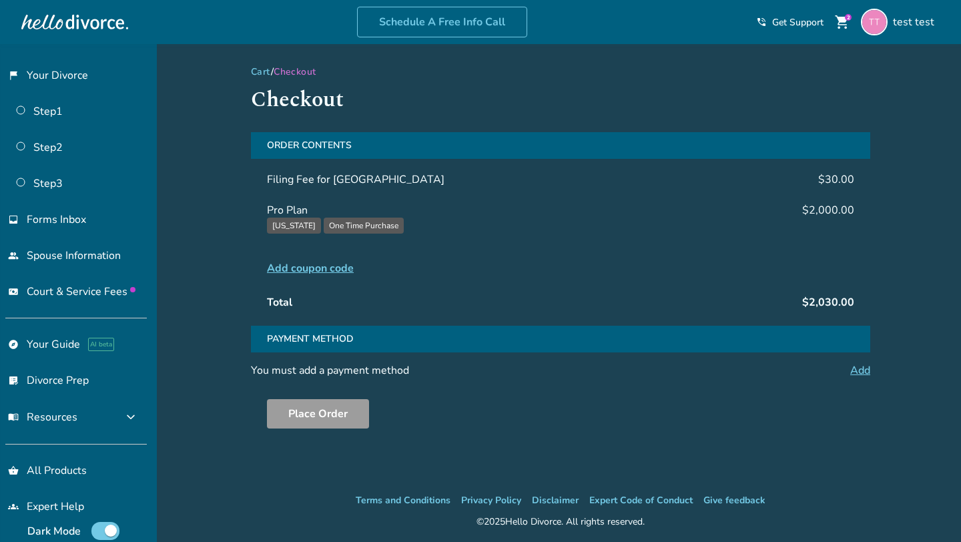
click at [298, 222] on button "[US_STATE]" at bounding box center [294, 226] width 54 height 16
click at [300, 268] on span "Add coupon code" at bounding box center [310, 268] width 87 height 16
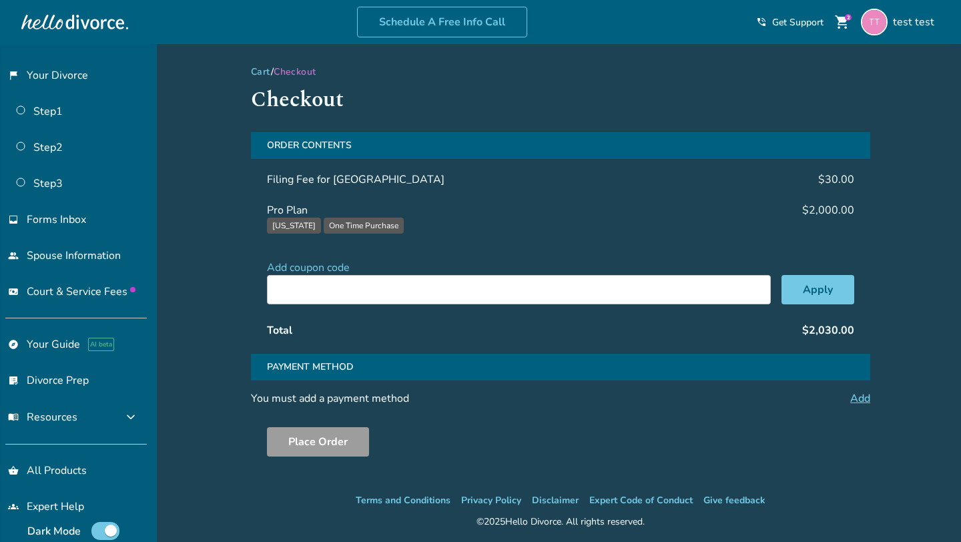
click at [865, 401] on link "Add" at bounding box center [861, 398] width 20 height 15
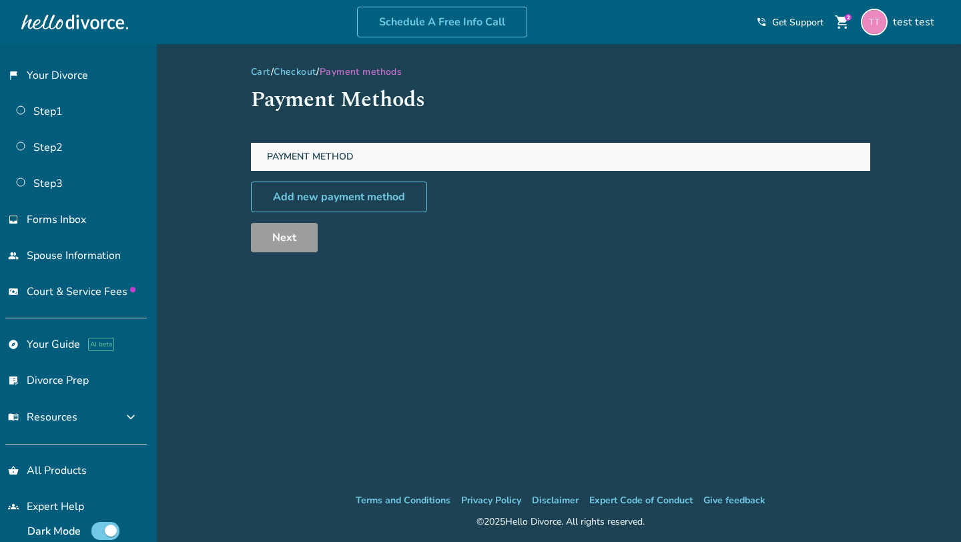
click at [300, 69] on link "Checkout" at bounding box center [295, 71] width 43 height 13
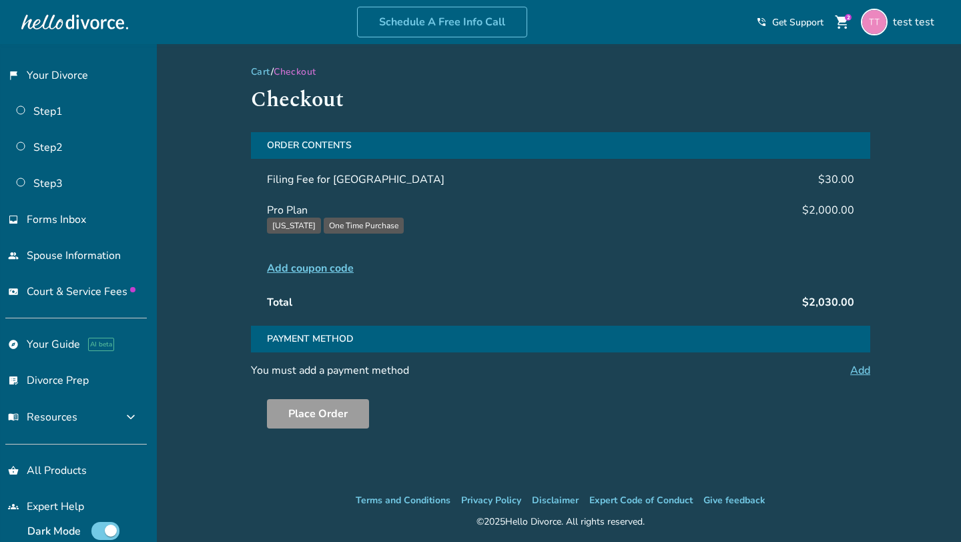
click at [300, 268] on span "Add coupon code" at bounding box center [310, 268] width 87 height 16
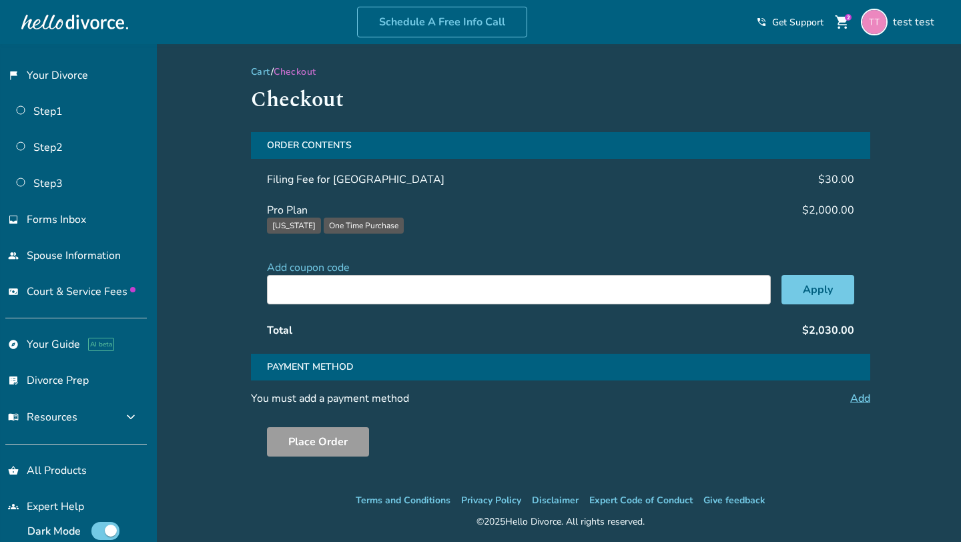
click at [398, 284] on input "text" at bounding box center [519, 289] width 504 height 29
type input "**********"
click at [804, 284] on button "Apply" at bounding box center [818, 289] width 73 height 29
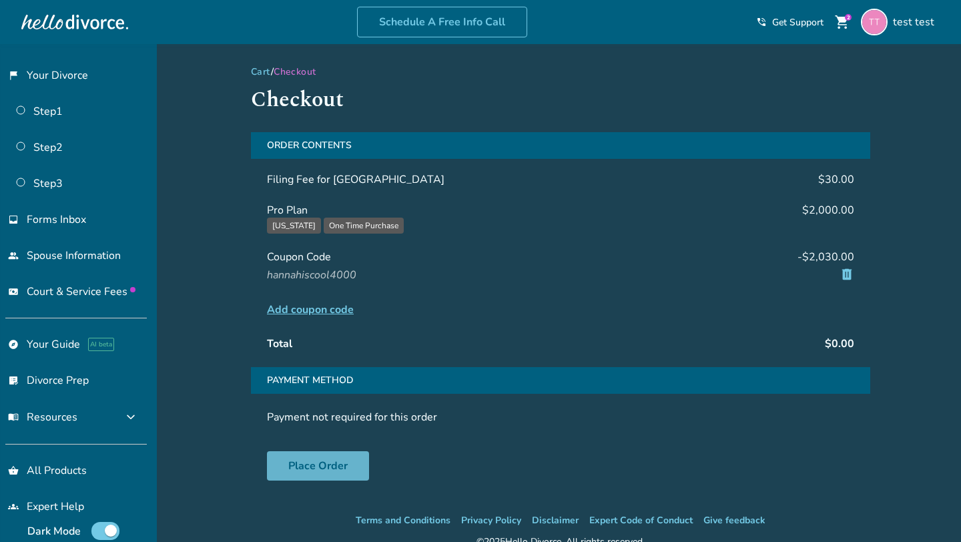
click at [306, 460] on button "Place Order" at bounding box center [318, 465] width 102 height 29
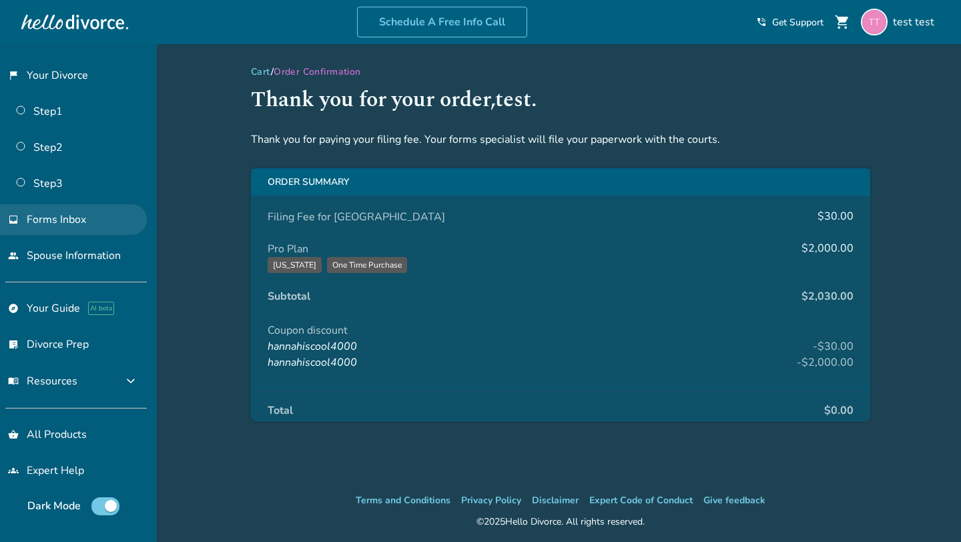
click at [75, 217] on span "Forms Inbox" at bounding box center [56, 219] width 59 height 15
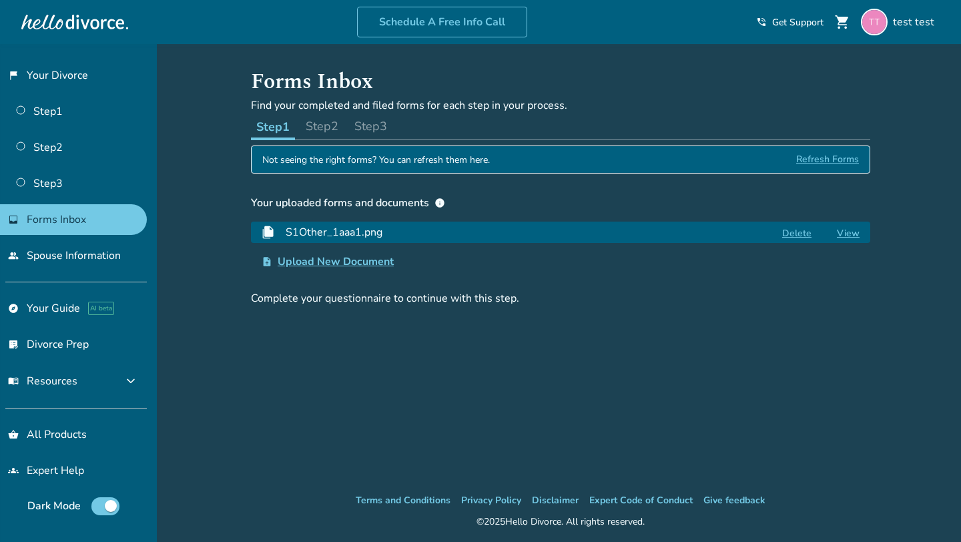
click at [322, 130] on button "Step 2" at bounding box center [321, 126] width 43 height 27
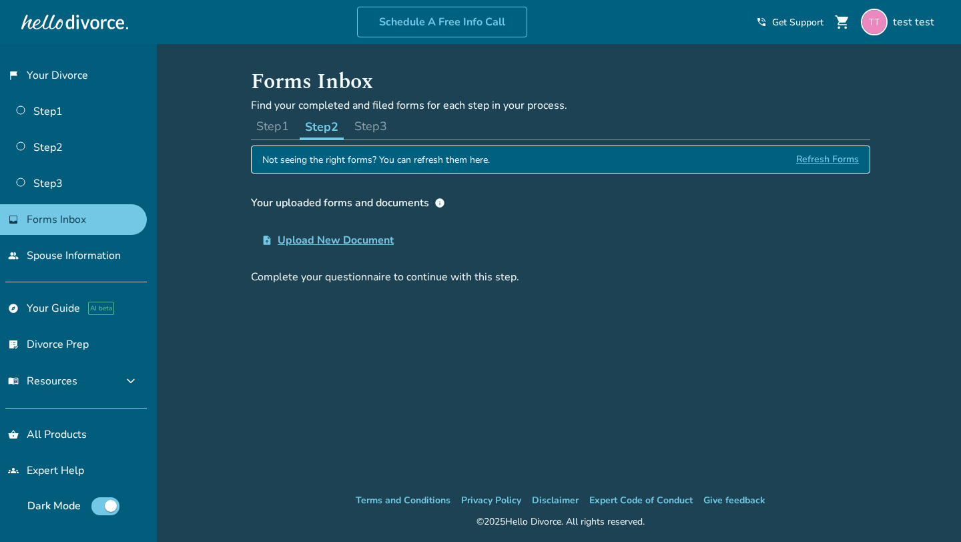
click at [385, 130] on button "Step 3" at bounding box center [370, 126] width 43 height 27
click at [274, 125] on button "Step 1" at bounding box center [272, 126] width 43 height 27
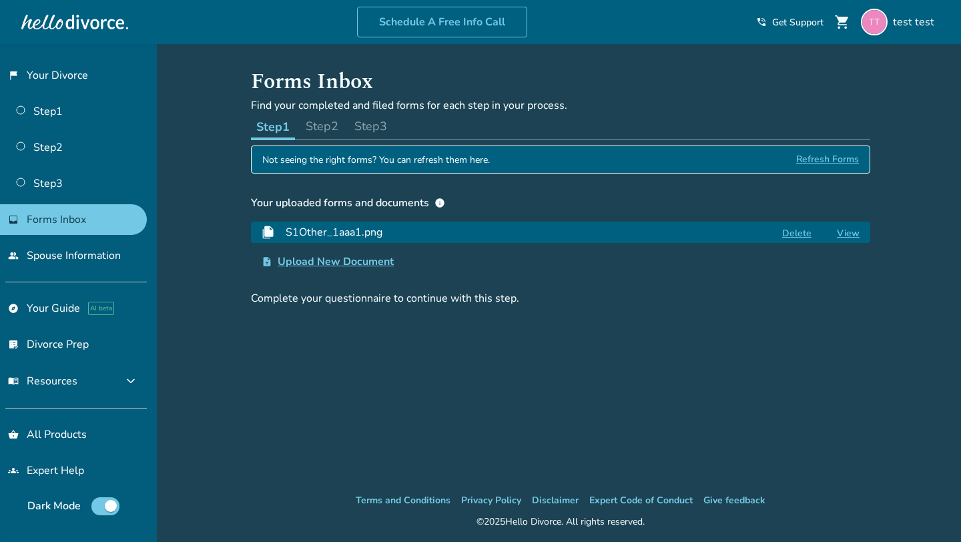
click at [441, 201] on span "info" at bounding box center [440, 203] width 11 height 11
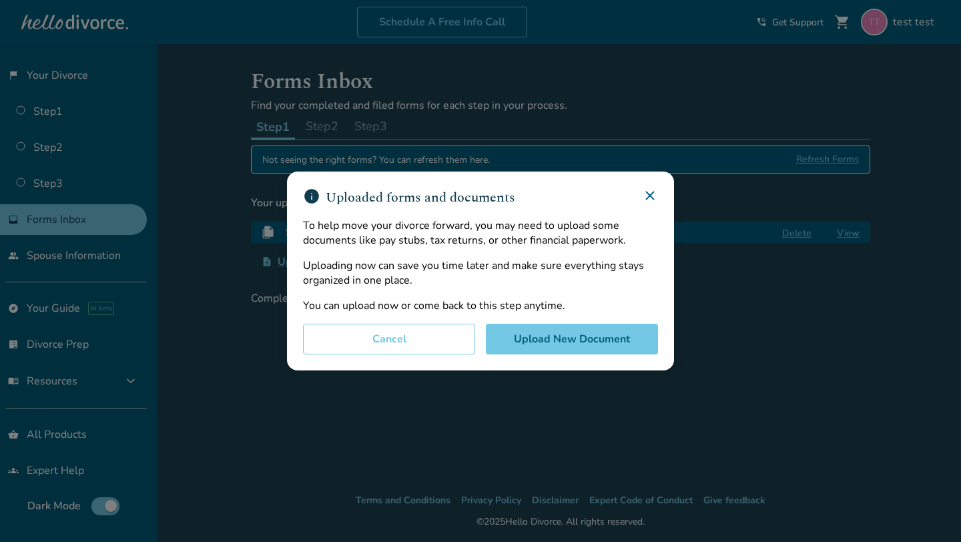
click at [236, 219] on div "info Uploaded forms and documents To help move your divorce forward, you may ne…" at bounding box center [480, 271] width 961 height 542
